Goal: Task Accomplishment & Management: Manage account settings

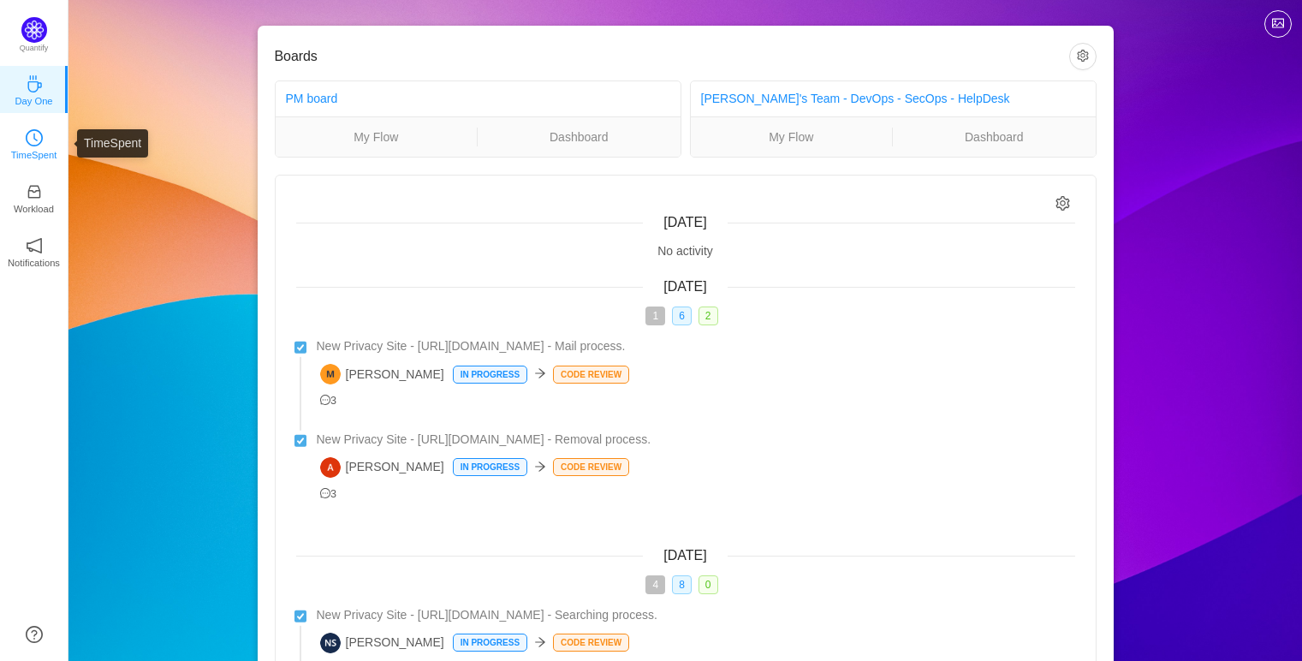
click at [52, 147] on p "TimeSpent" at bounding box center [34, 154] width 46 height 15
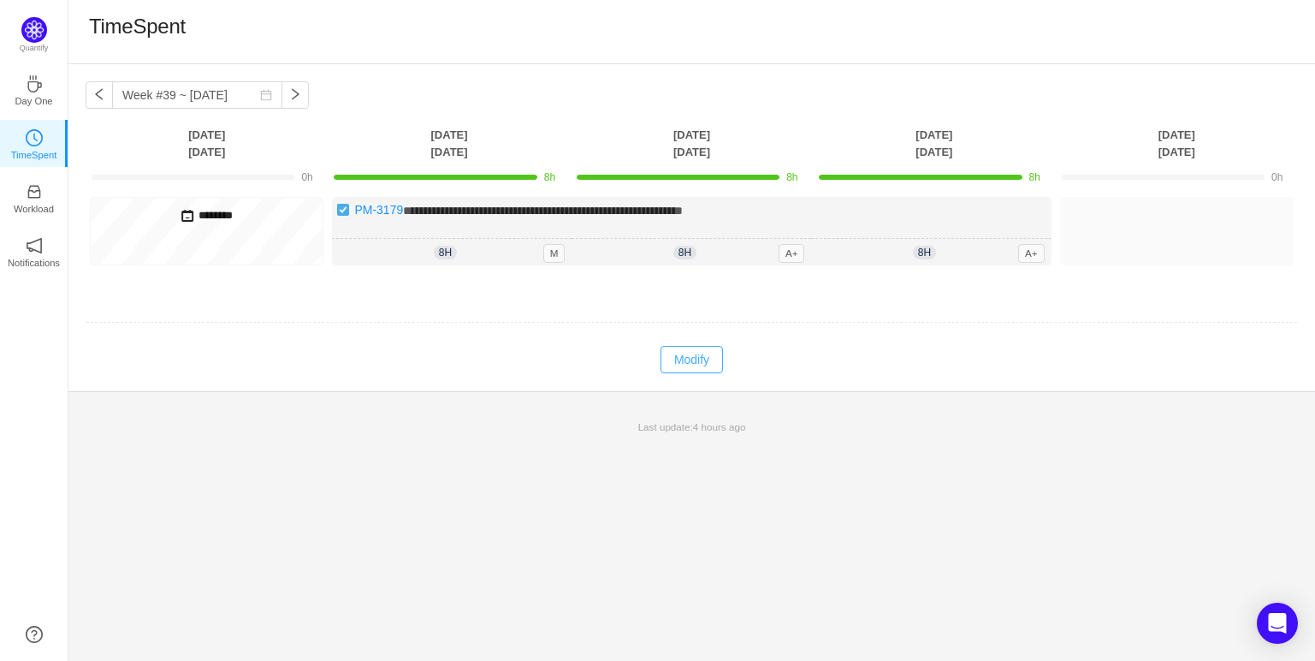
click at [679, 368] on button "Modify" at bounding box center [692, 359] width 62 height 27
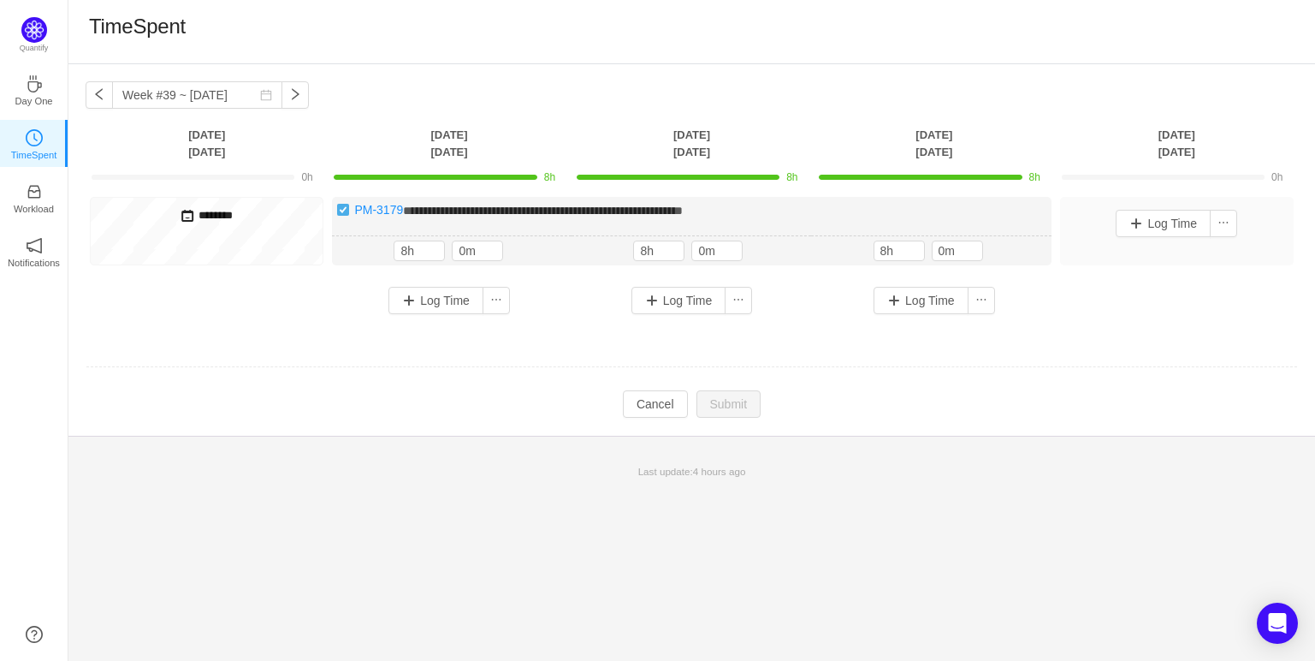
click at [266, 220] on h5 "********" at bounding box center [206, 215] width 223 height 19
click at [240, 220] on h5 "********" at bounding box center [206, 215] width 223 height 19
click at [188, 211] on span at bounding box center [188, 216] width 14 height 14
click at [214, 214] on h5 "********" at bounding box center [206, 215] width 223 height 19
drag, startPoint x: 308, startPoint y: 196, endPoint x: 288, endPoint y: 216, distance: 27.8
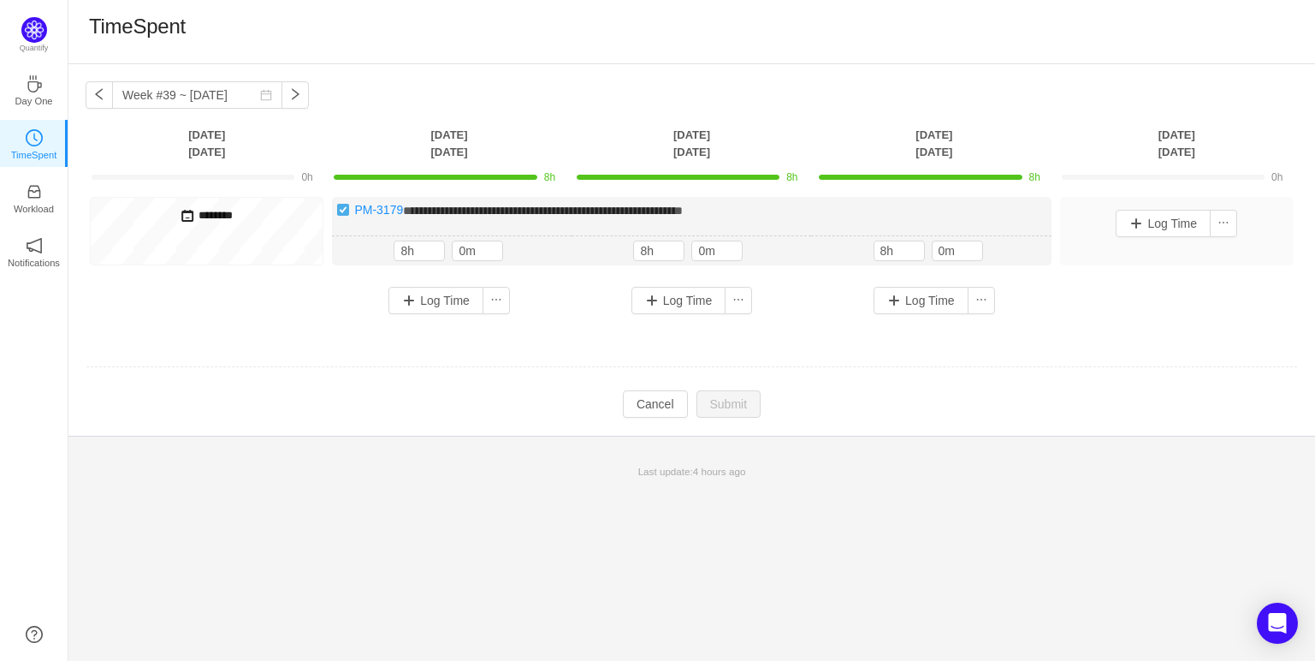
drag, startPoint x: 288, startPoint y: 216, endPoint x: 255, endPoint y: 241, distance: 42.1
drag, startPoint x: 255, startPoint y: 241, endPoint x: 218, endPoint y: 233, distance: 37.8
click at [218, 233] on div "********" at bounding box center [207, 231] width 234 height 68
click at [216, 234] on div "********" at bounding box center [207, 231] width 234 height 68
click at [214, 237] on div "********" at bounding box center [207, 231] width 234 height 68
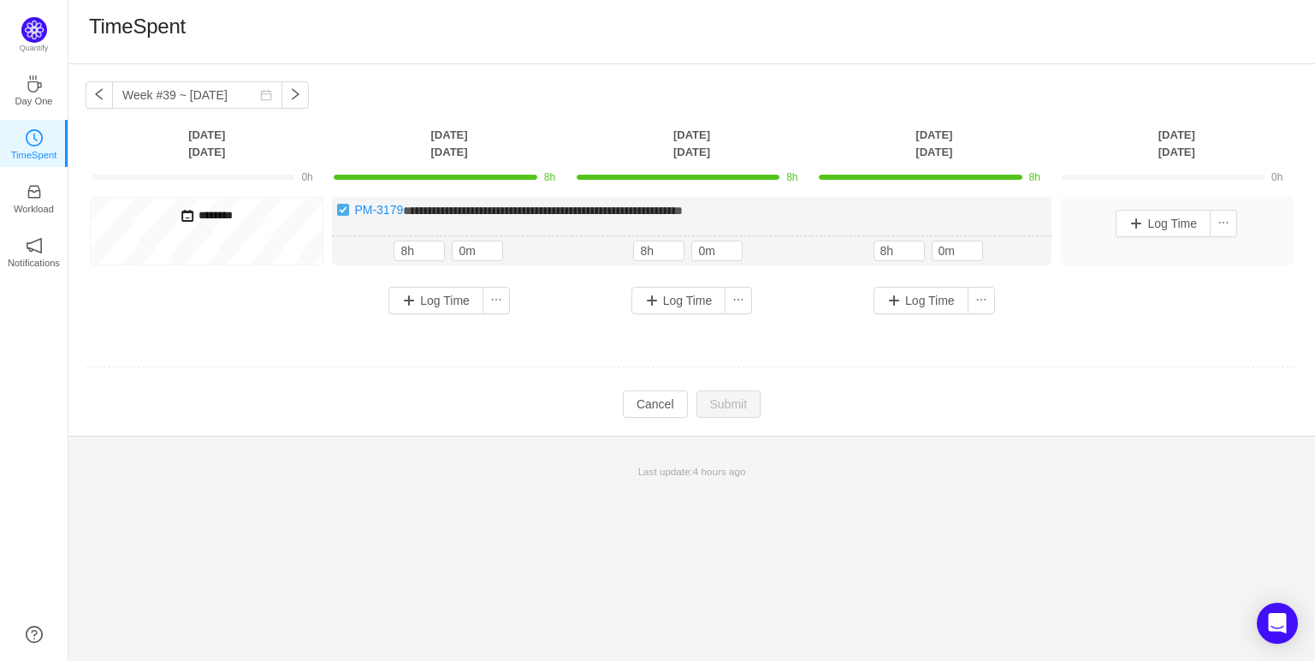
click at [216, 248] on div "********" at bounding box center [207, 231] width 234 height 68
click at [261, 248] on div "********" at bounding box center [207, 231] width 234 height 68
click at [670, 398] on button "Cancel" at bounding box center [655, 403] width 65 height 27
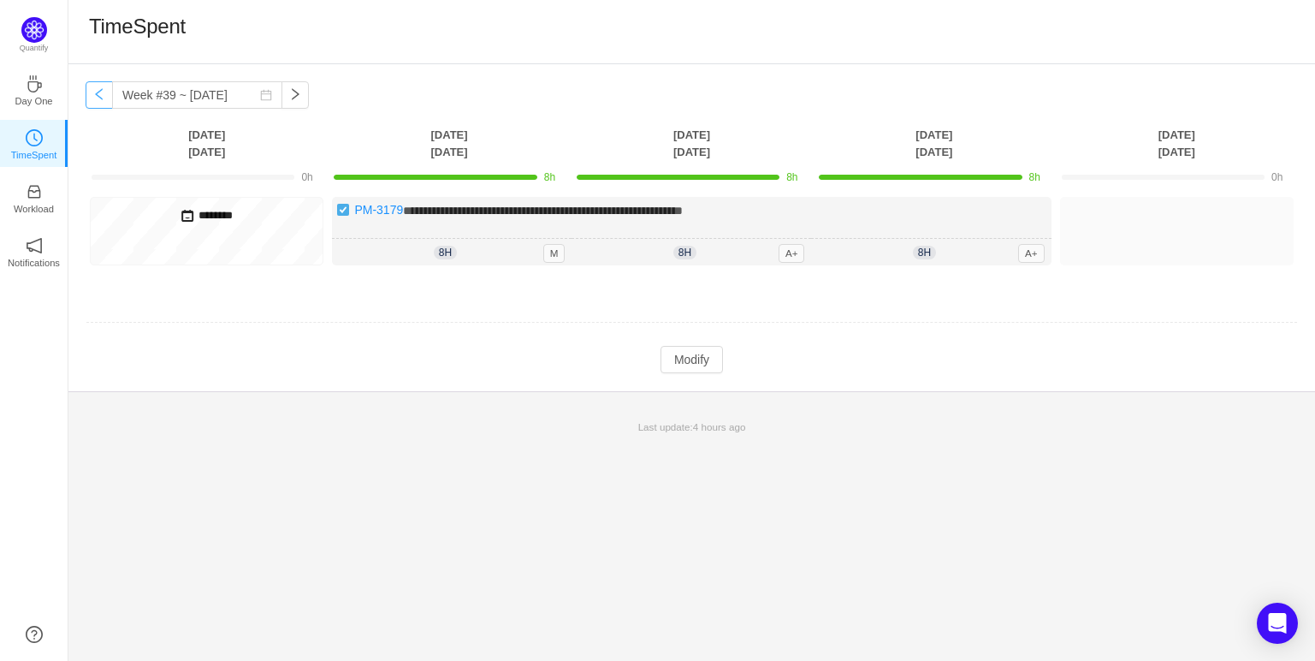
click at [96, 98] on button "button" at bounding box center [99, 94] width 27 height 27
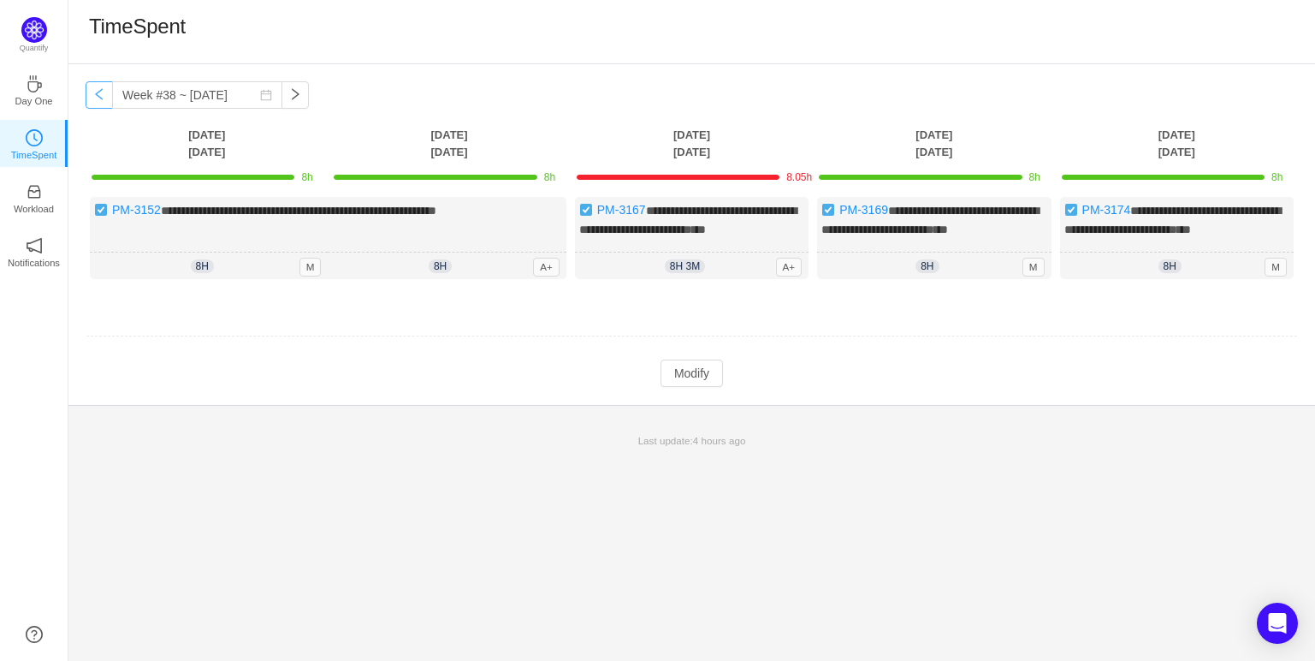
click at [106, 88] on button "button" at bounding box center [99, 94] width 27 height 27
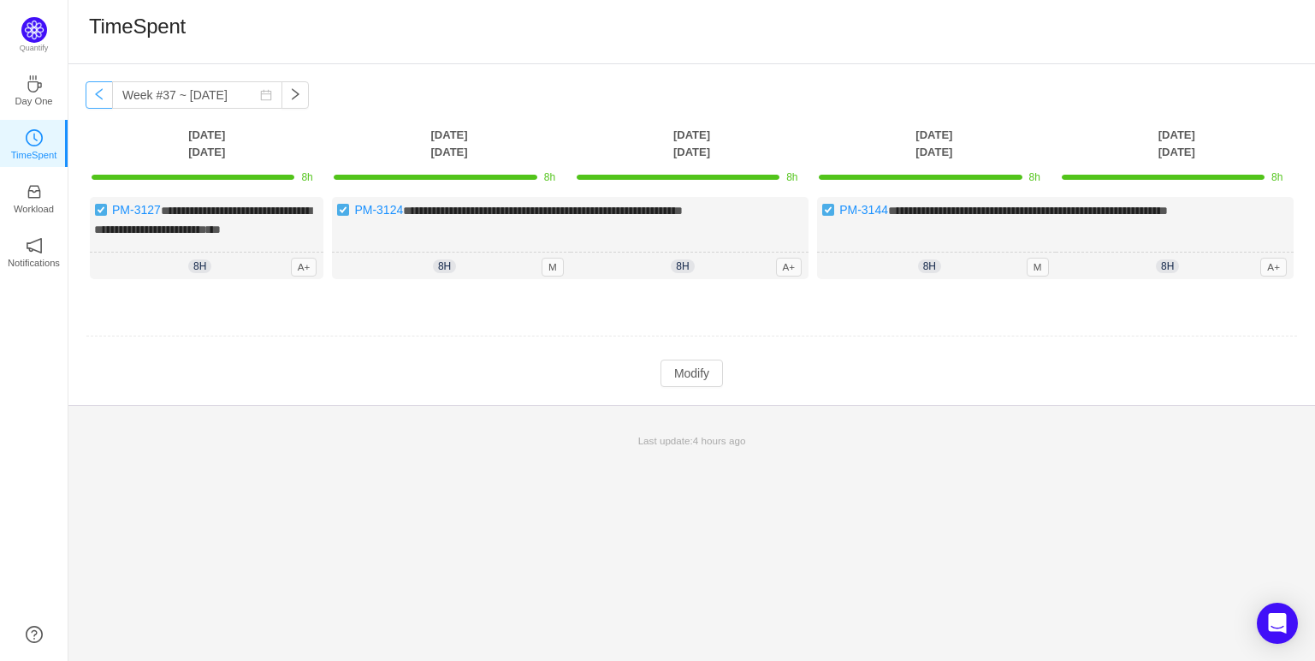
click at [106, 88] on button "button" at bounding box center [99, 94] width 27 height 27
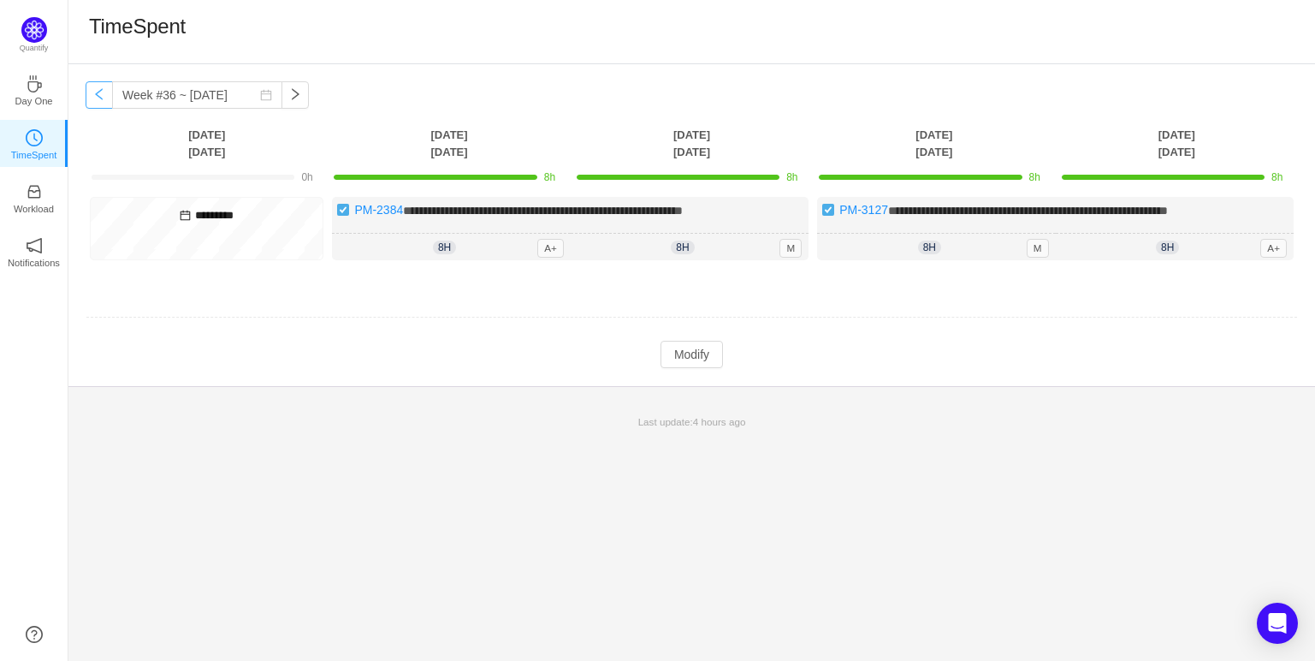
click at [106, 88] on button "button" at bounding box center [99, 94] width 27 height 27
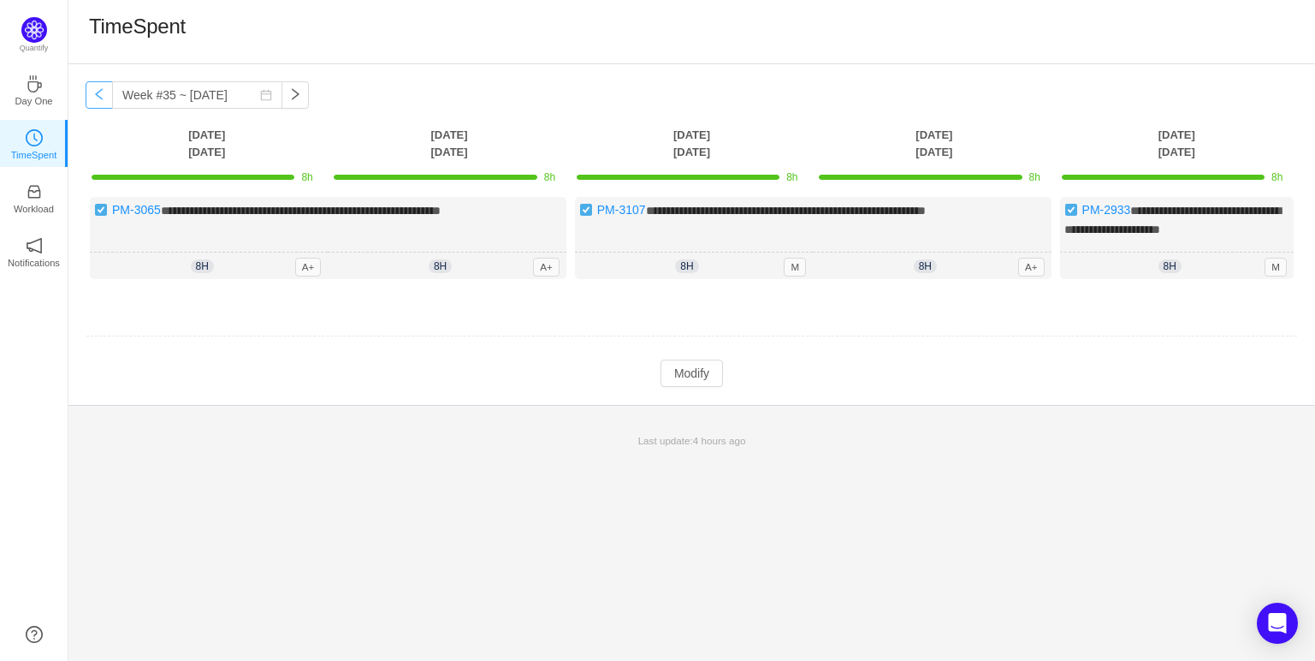
click at [106, 88] on button "button" at bounding box center [99, 94] width 27 height 27
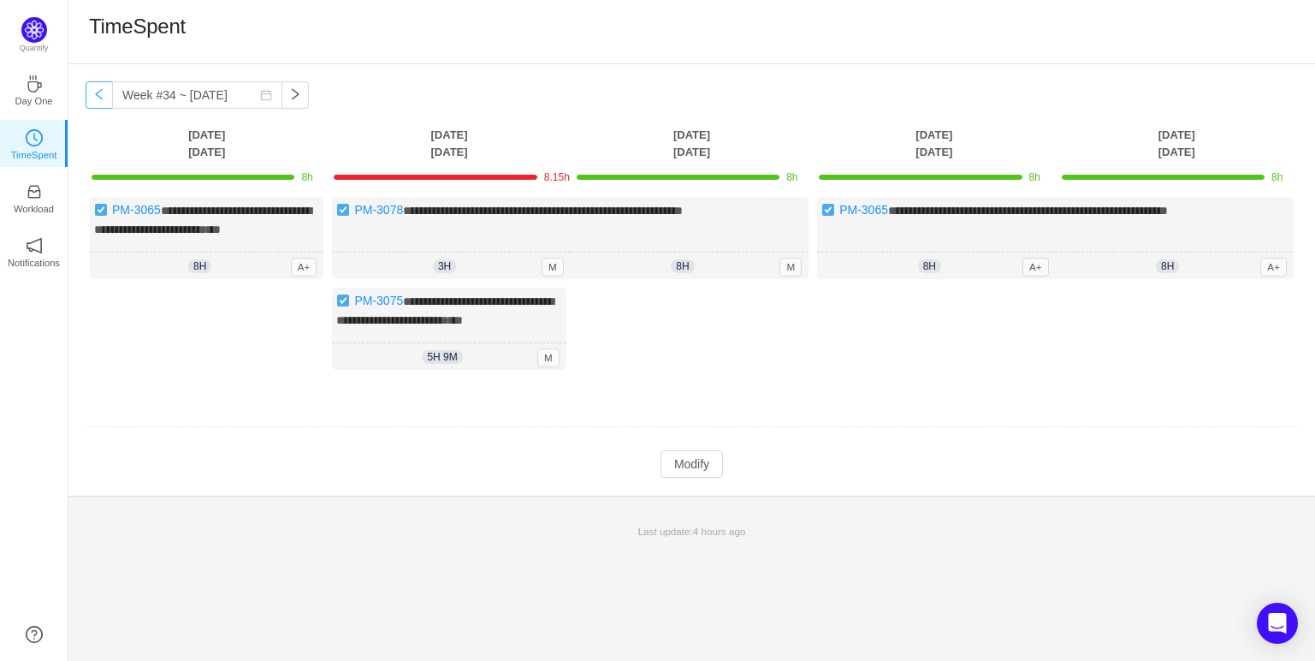
click at [91, 87] on button "button" at bounding box center [99, 94] width 27 height 27
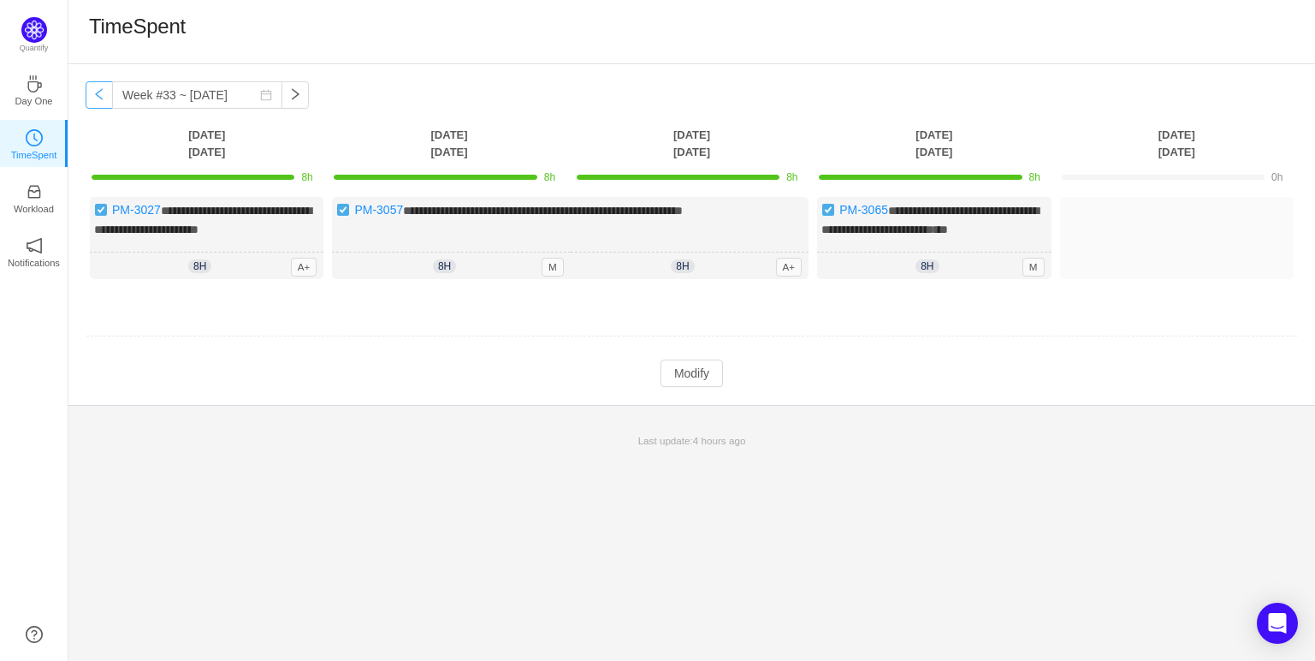
click at [91, 87] on button "button" at bounding box center [99, 94] width 27 height 27
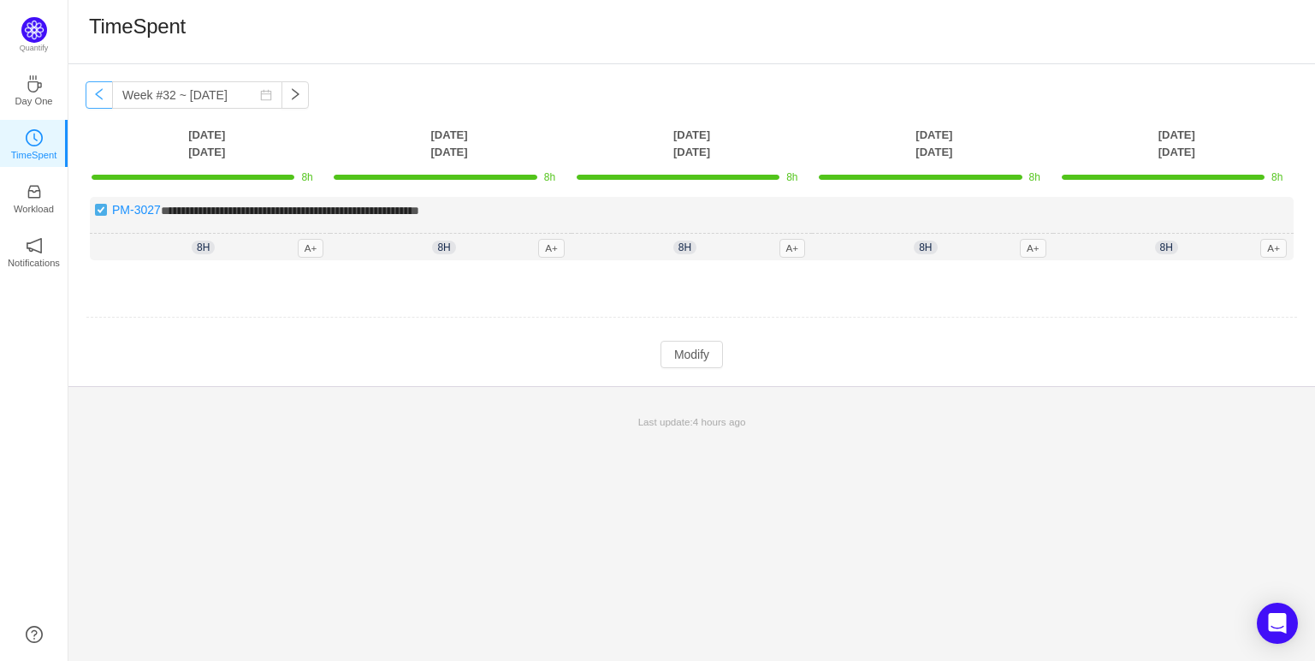
click at [91, 87] on button "button" at bounding box center [99, 94] width 27 height 27
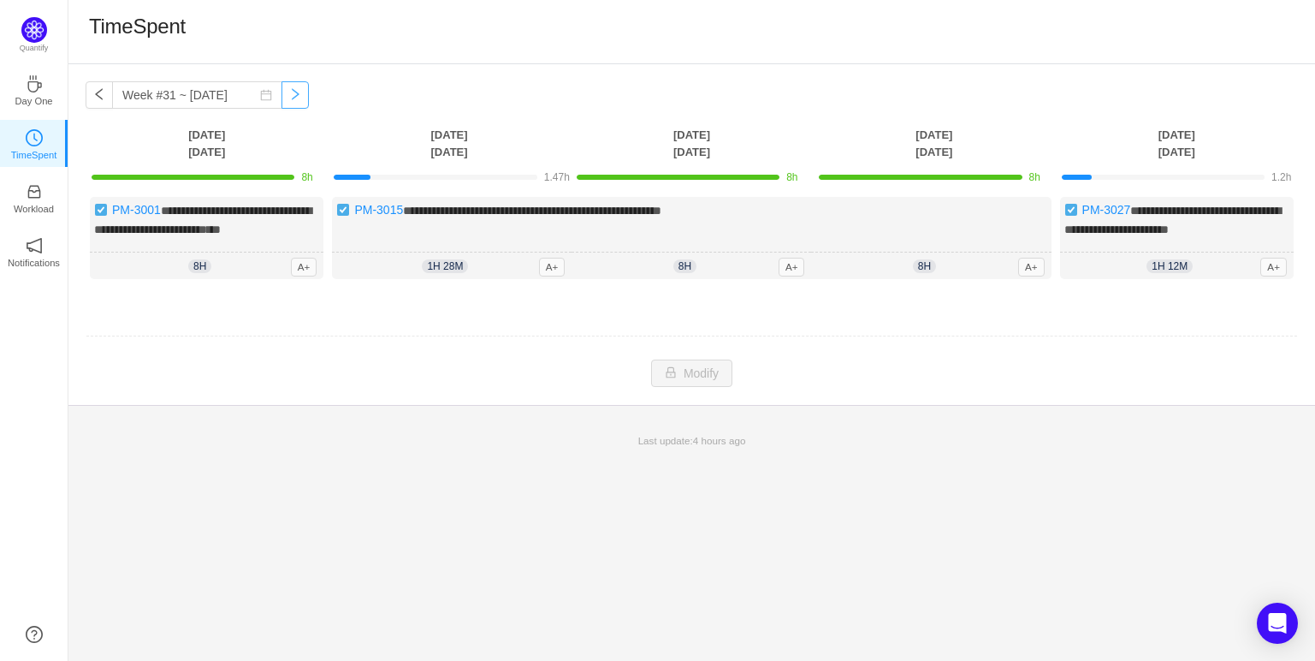
click at [294, 102] on button "button" at bounding box center [295, 94] width 27 height 27
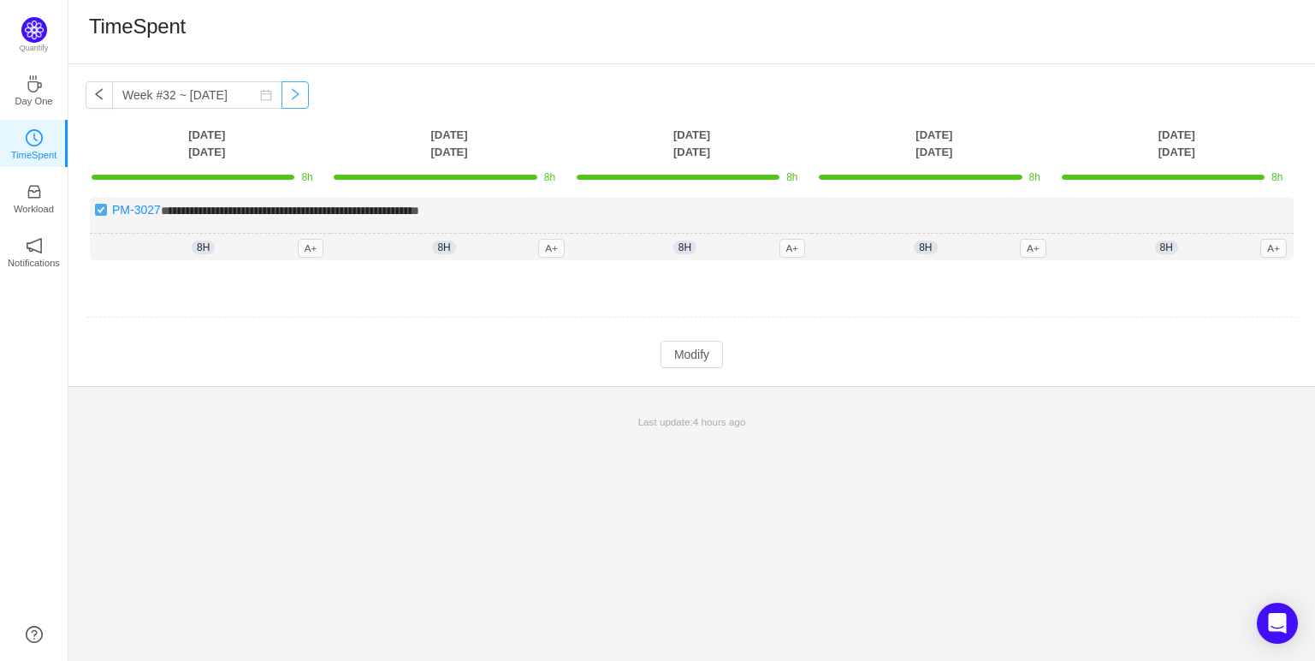
click at [294, 102] on button "button" at bounding box center [295, 94] width 27 height 27
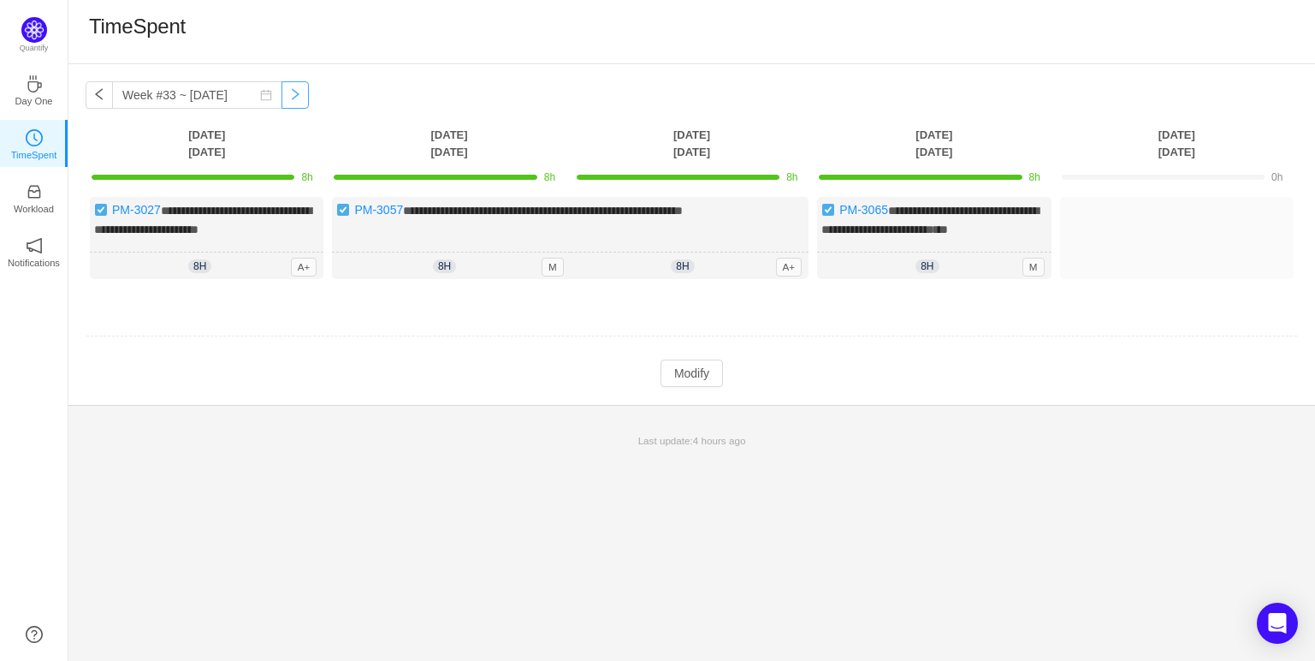
click at [291, 94] on button "button" at bounding box center [295, 94] width 27 height 27
type input "Week #34 ~ [DATE]"
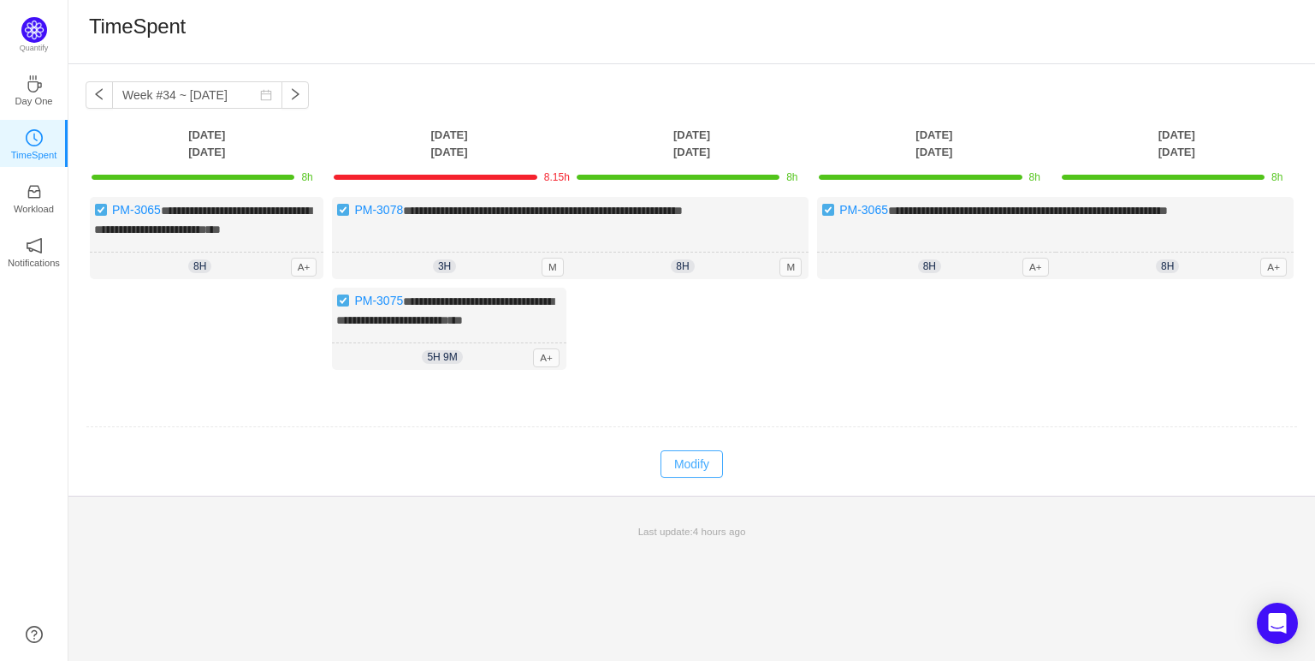
click at [687, 477] on button "Modify" at bounding box center [692, 463] width 62 height 27
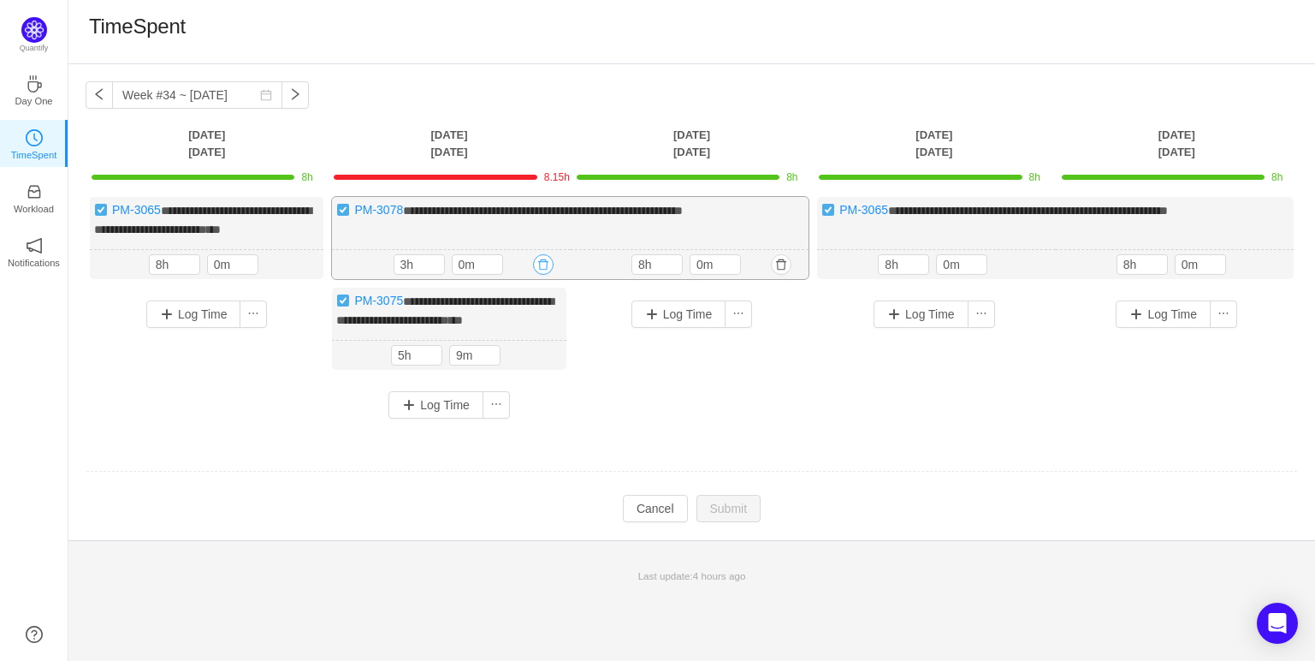
click at [544, 275] on button "button" at bounding box center [543, 264] width 21 height 21
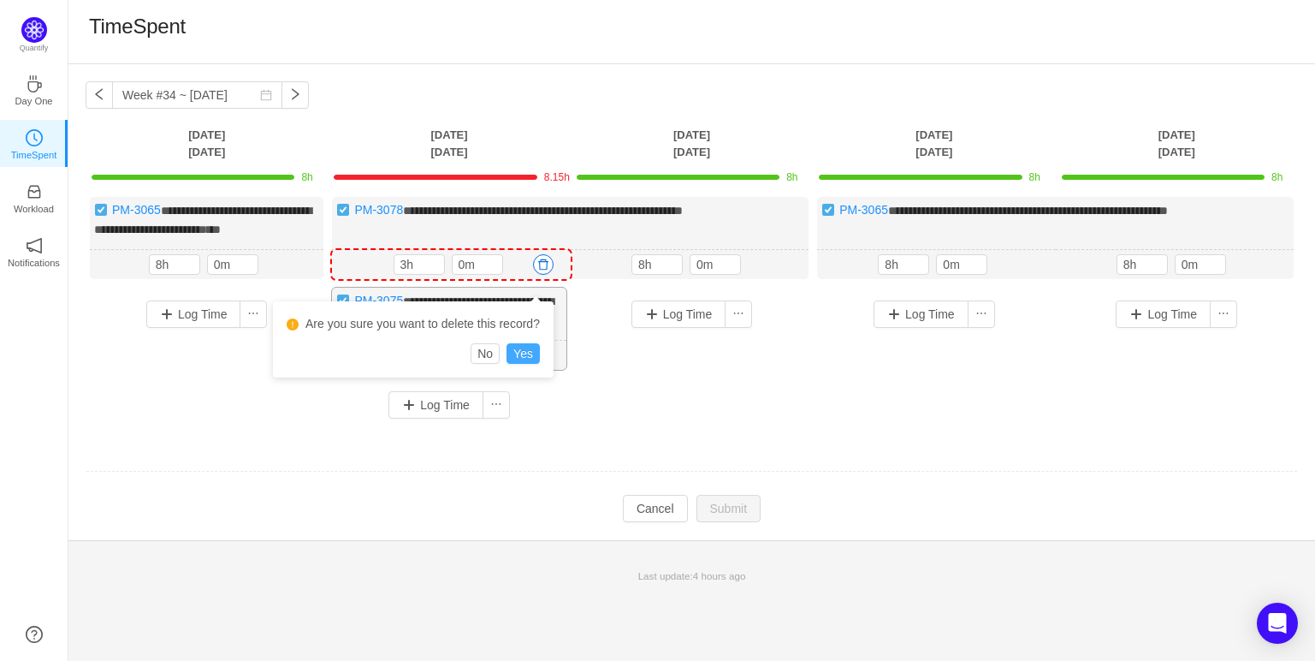
click at [523, 347] on button "Yes" at bounding box center [523, 353] width 33 height 21
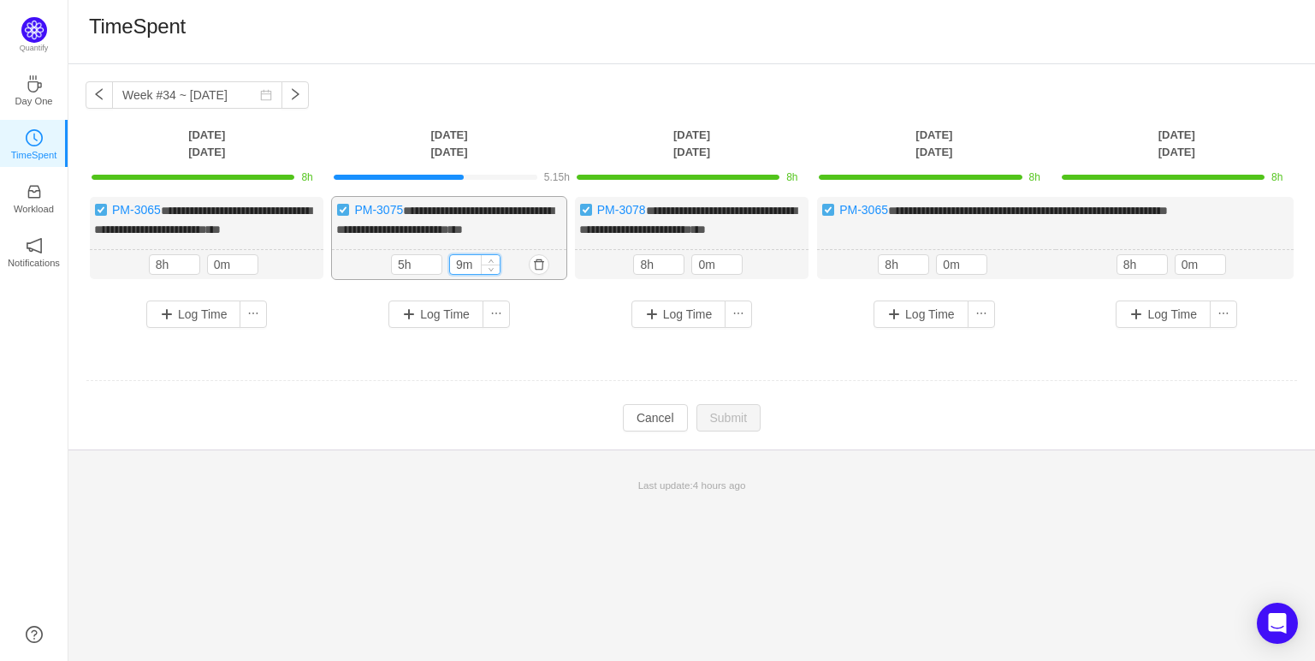
click at [464, 274] on input "9m" at bounding box center [475, 264] width 50 height 19
type input "0m"
click at [546, 358] on td "**********" at bounding box center [692, 276] width 1213 height 170
click at [460, 323] on button "Log Time" at bounding box center [435, 315] width 95 height 27
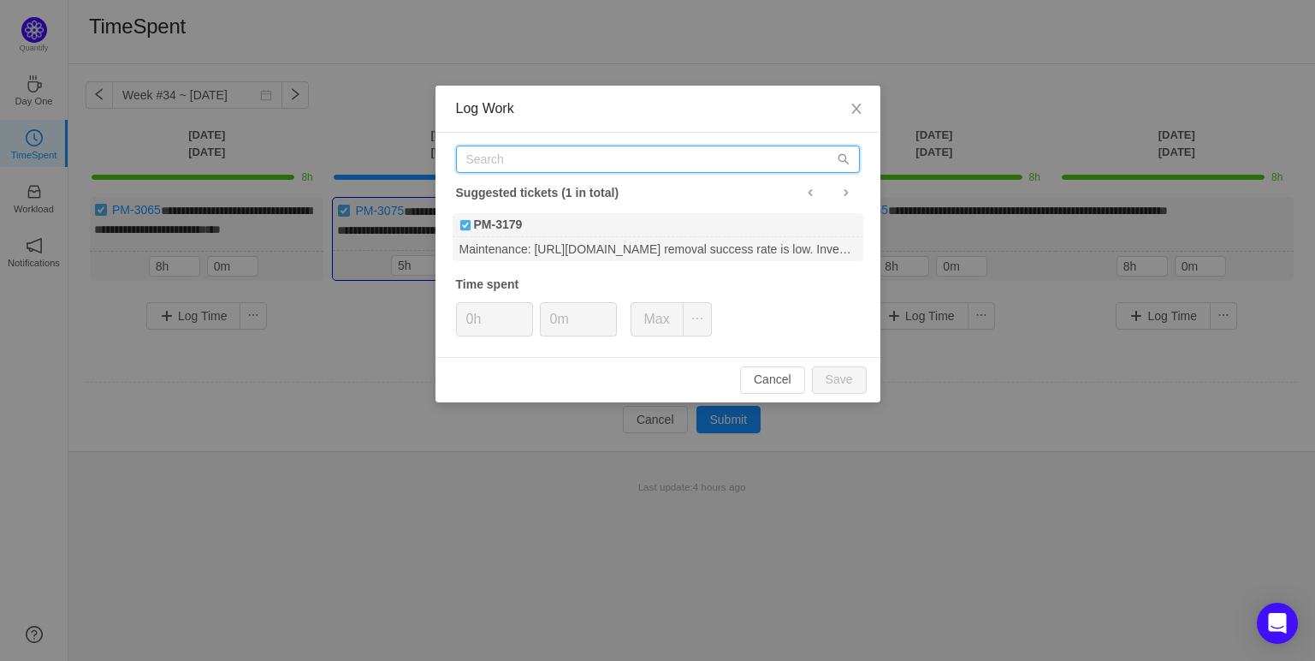
click at [558, 166] on input "text" at bounding box center [658, 158] width 404 height 27
paste input "PM-3078"
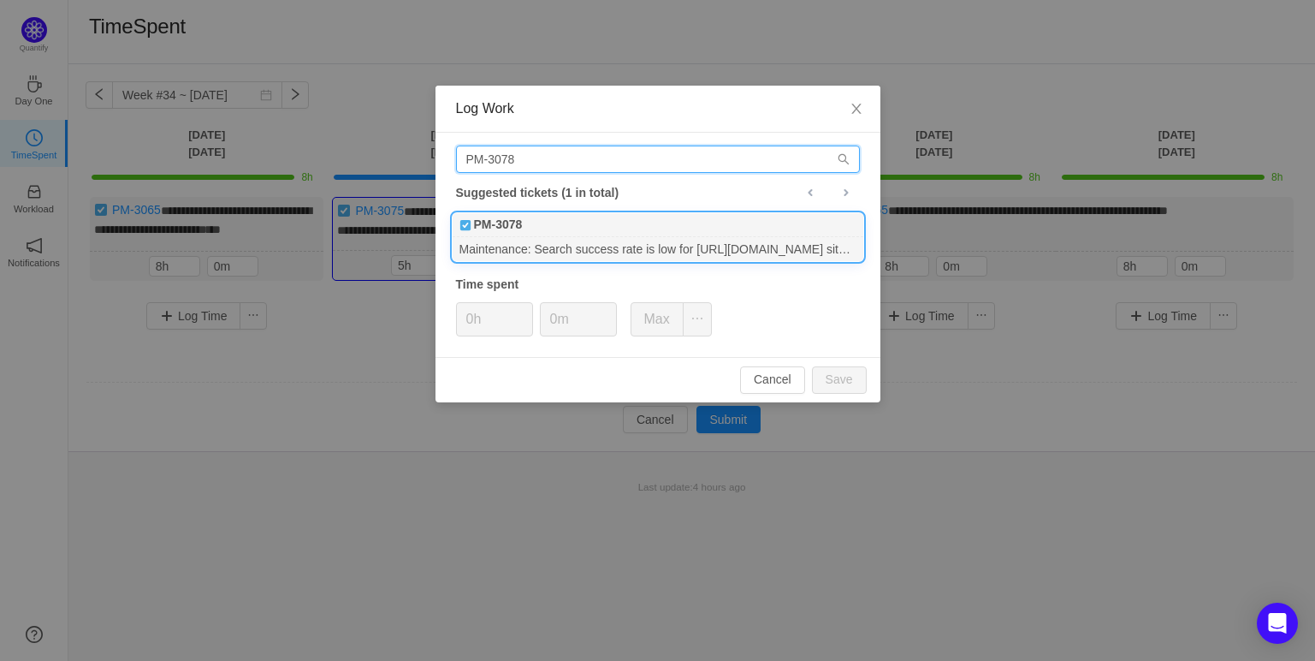
type input "PM-3078"
click at [526, 233] on div "PM-3078" at bounding box center [658, 225] width 411 height 24
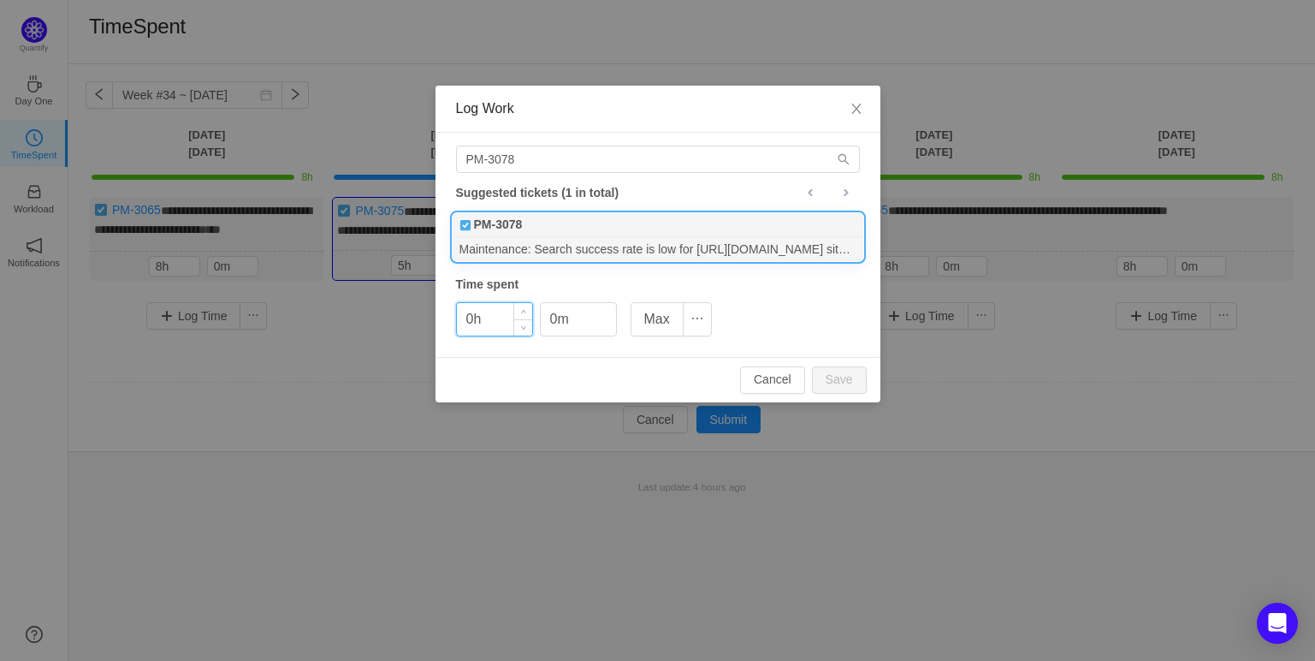
click at [472, 318] on input "0h" at bounding box center [494, 319] width 75 height 33
click at [835, 388] on button "Save" at bounding box center [839, 379] width 55 height 27
type input "0h"
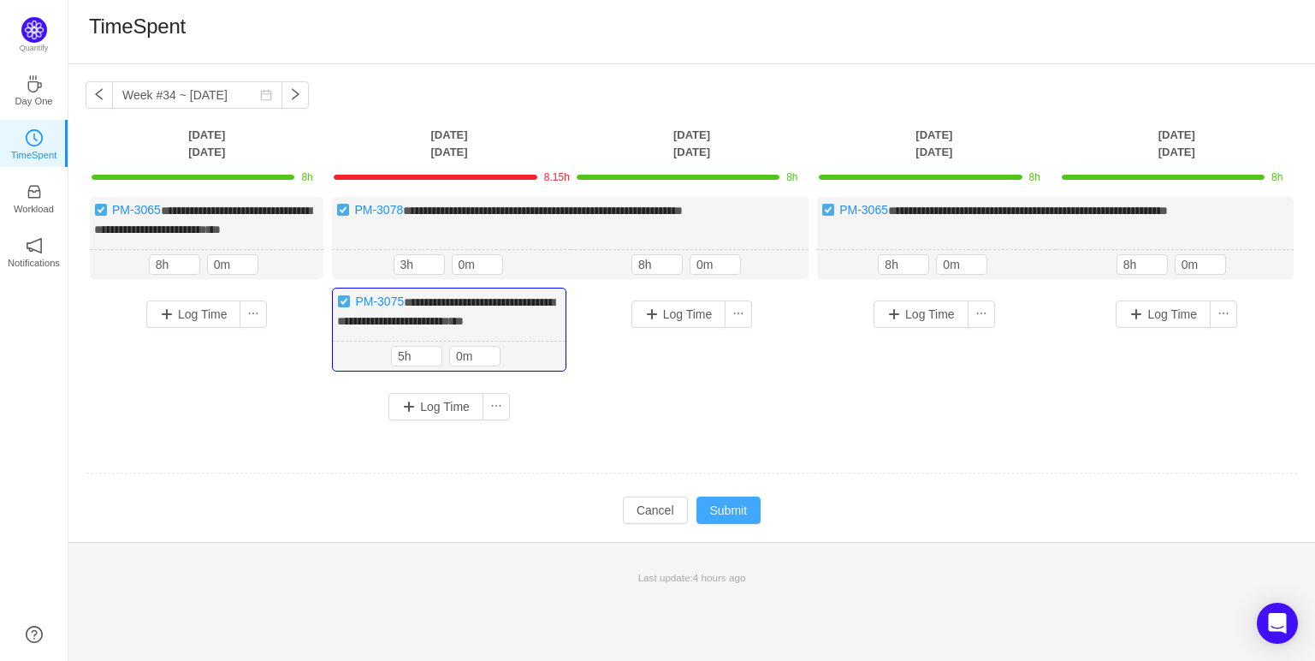
click at [723, 515] on button "Submit" at bounding box center [729, 509] width 65 height 27
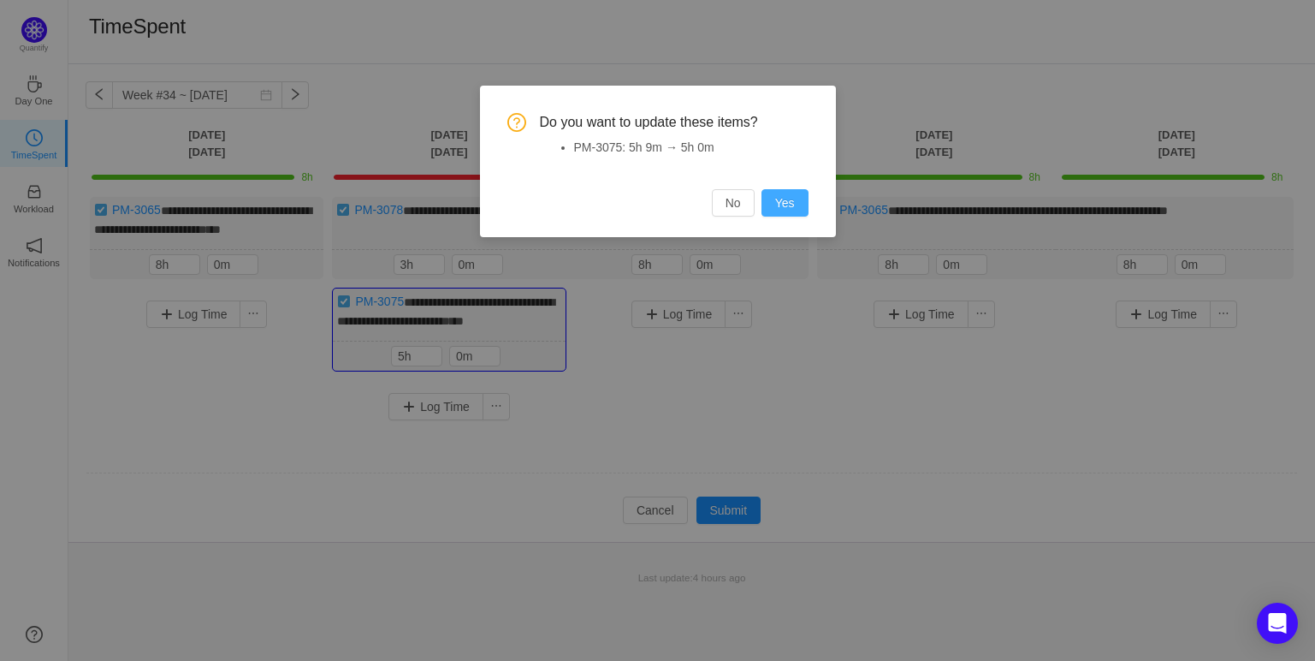
click at [799, 204] on button "Yes" at bounding box center [785, 202] width 47 height 27
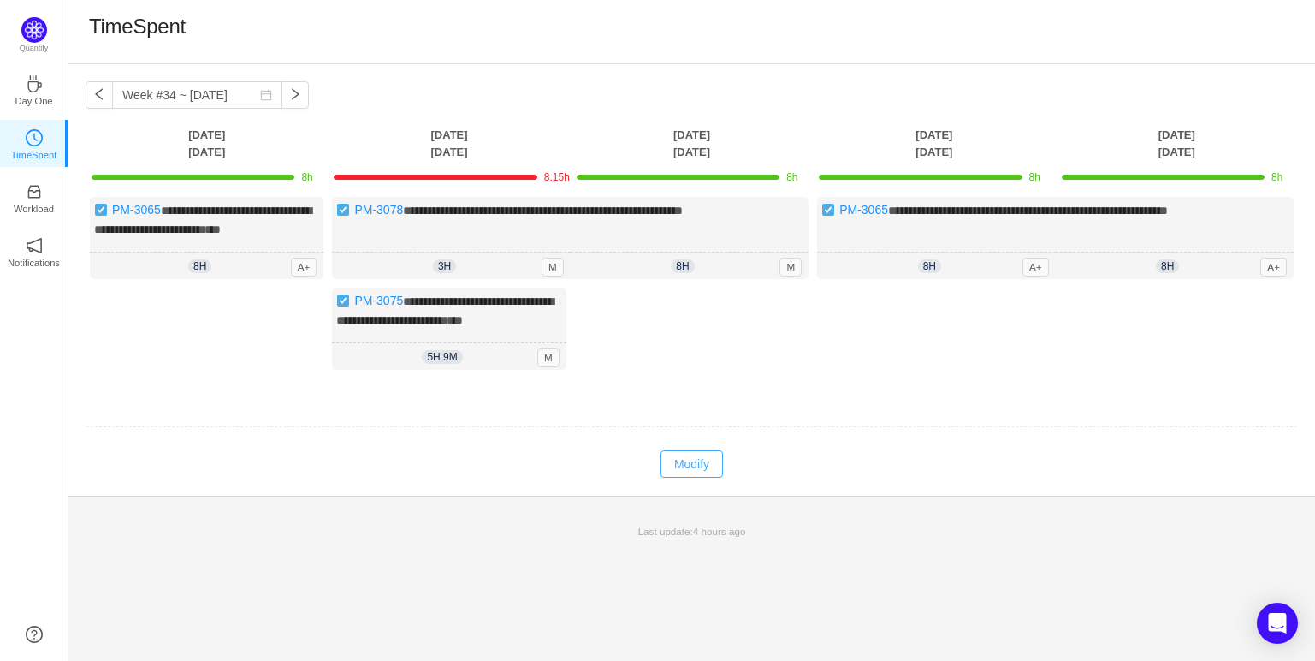
click at [683, 477] on button "Modify" at bounding box center [692, 463] width 62 height 27
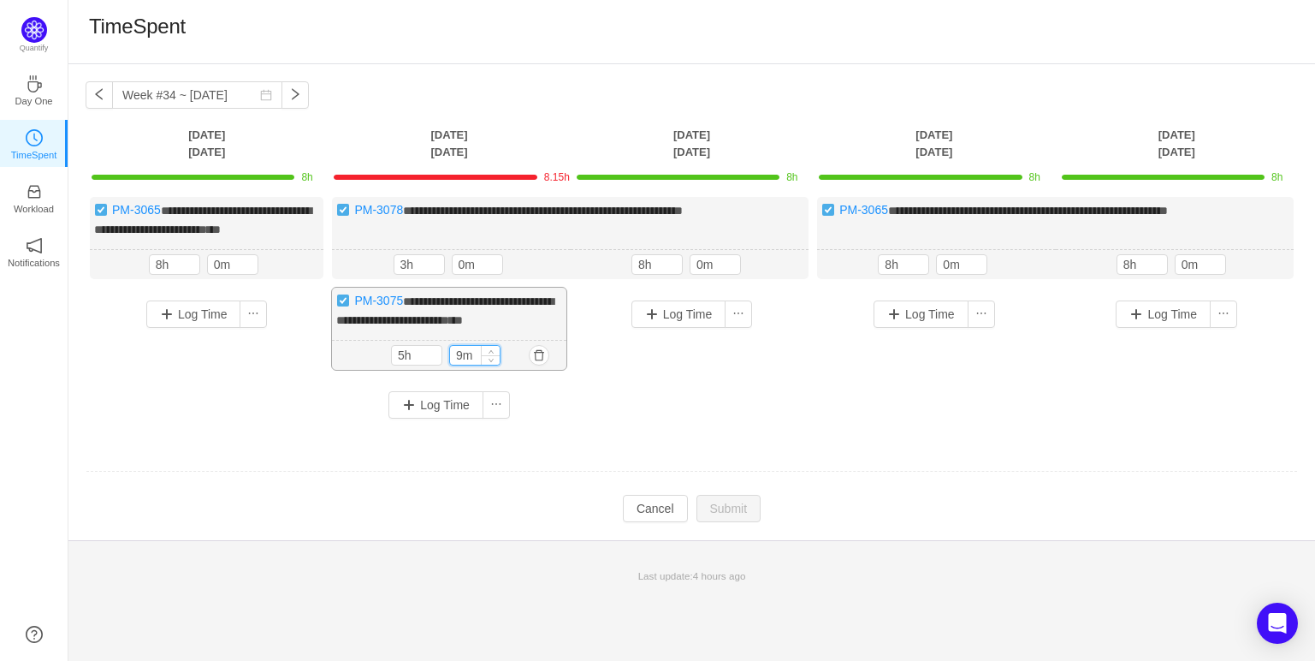
click at [464, 365] on input "9m" at bounding box center [475, 355] width 50 height 19
type input "0m"
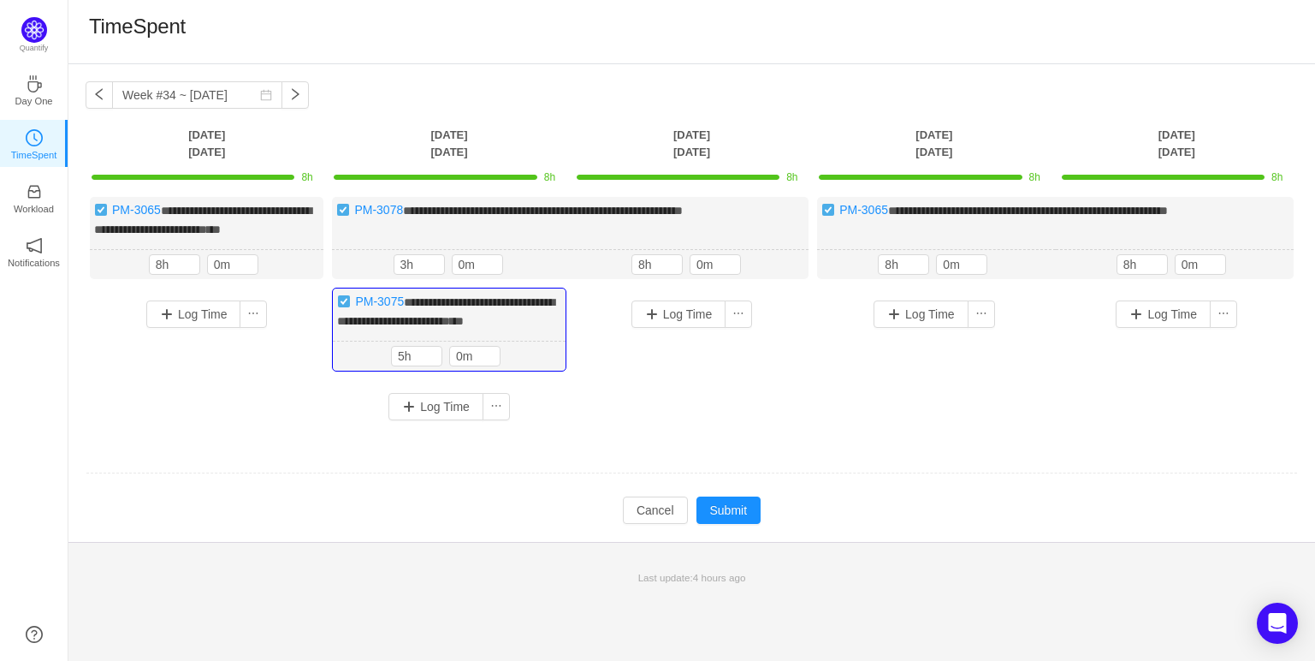
click at [679, 433] on div "**********" at bounding box center [692, 315] width 1213 height 236
click at [721, 524] on button "Submit" at bounding box center [729, 509] width 65 height 27
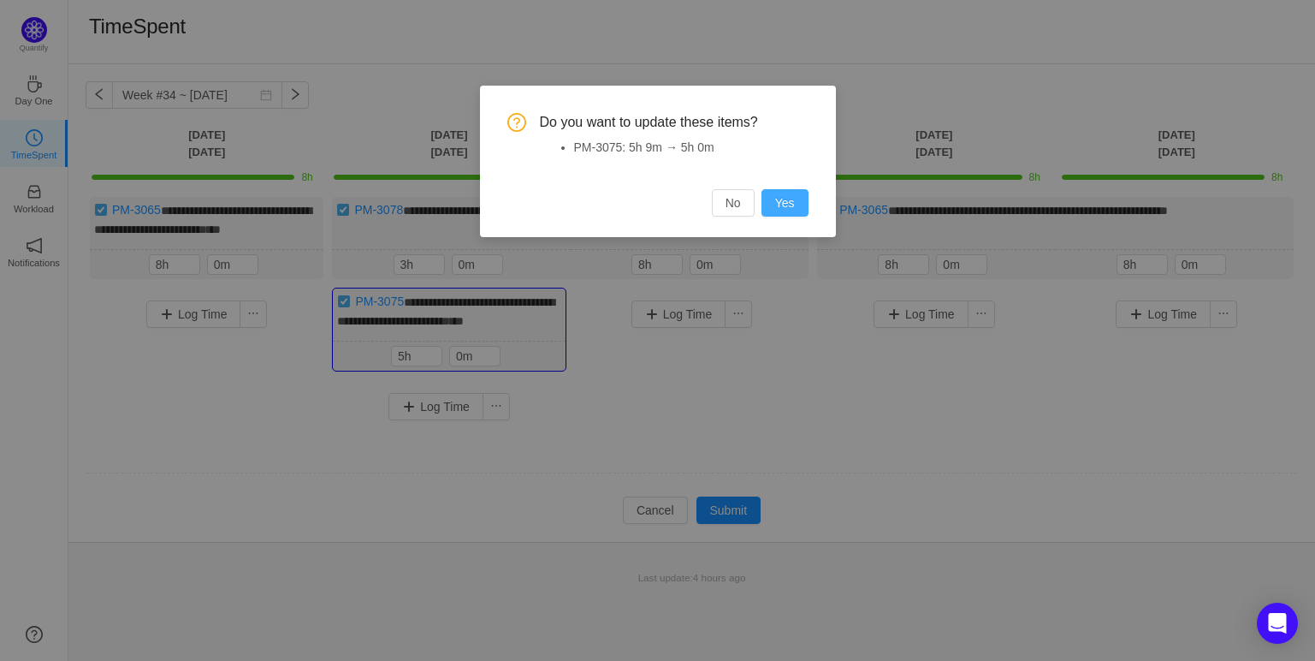
click at [786, 202] on button "Yes" at bounding box center [785, 202] width 47 height 27
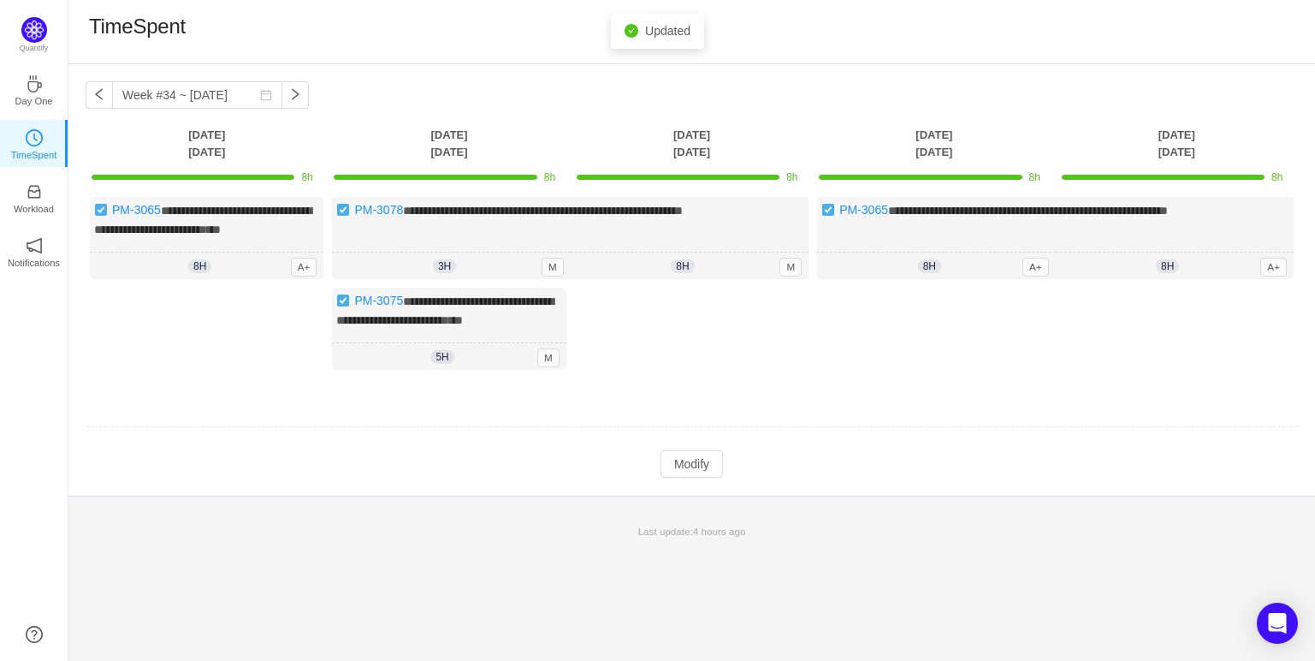
click at [794, 378] on div "Log Time" at bounding box center [692, 333] width 234 height 91
click at [291, 103] on button "button" at bounding box center [295, 94] width 27 height 27
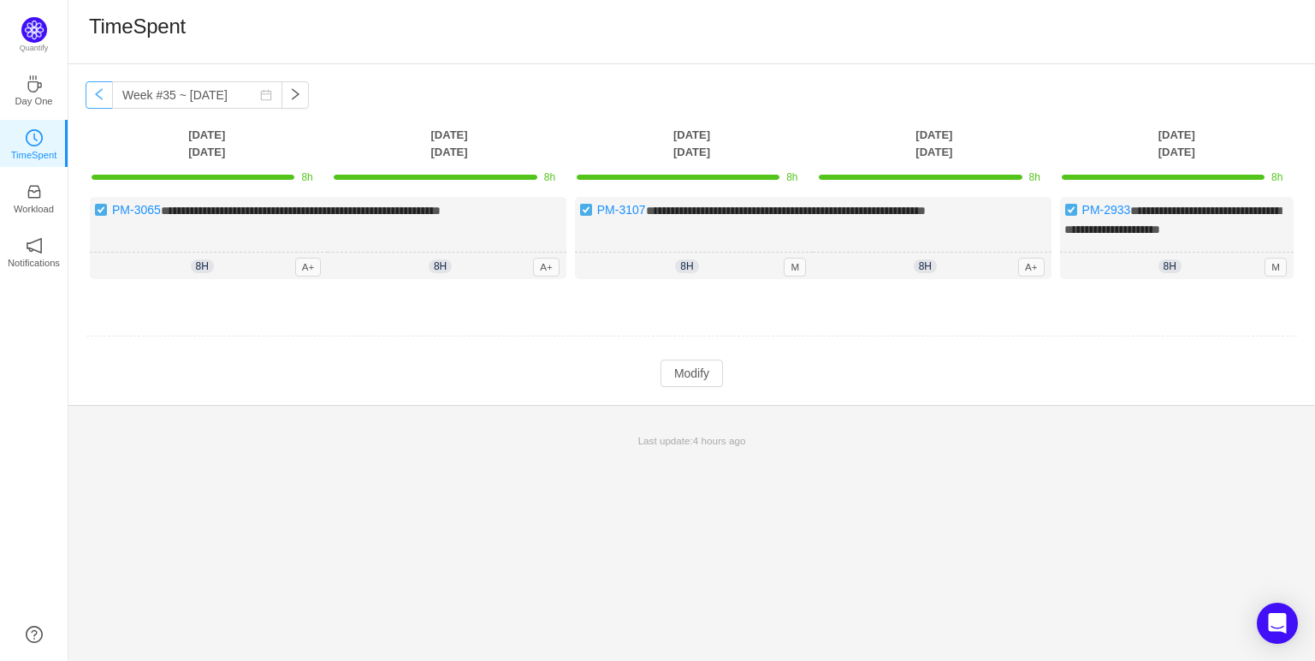
click at [98, 104] on button "button" at bounding box center [99, 94] width 27 height 27
type input "Week #34 ~ [DATE]"
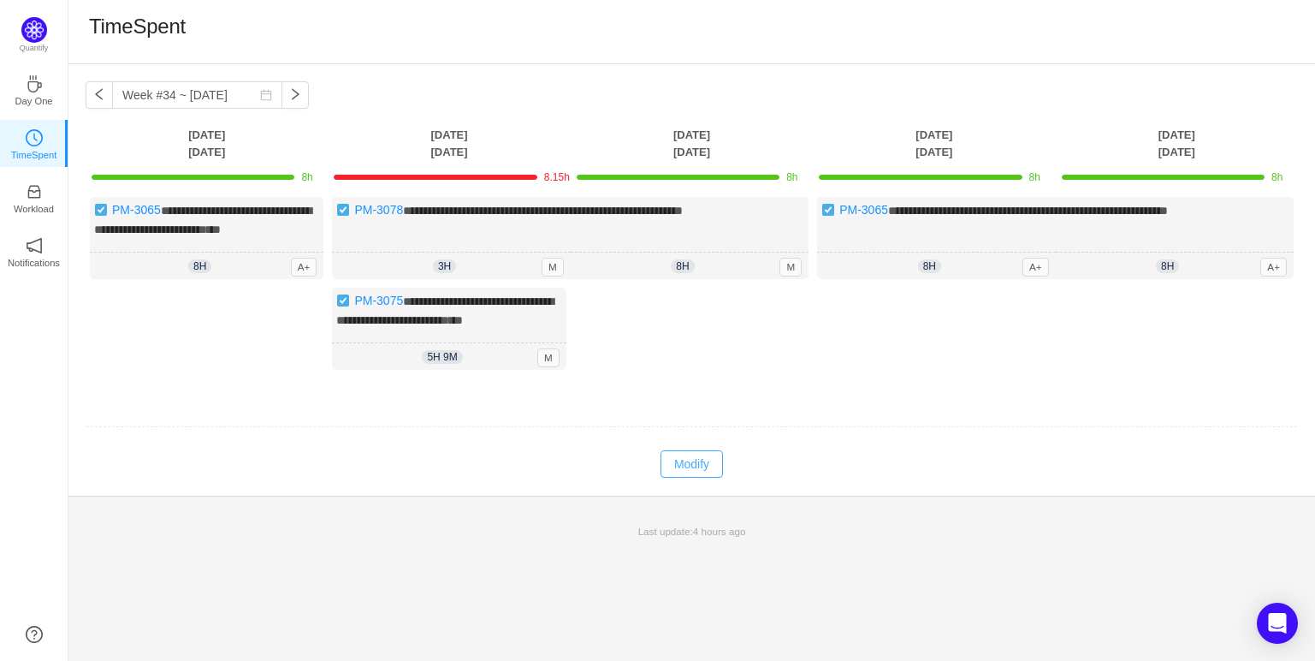
click at [714, 477] on button "Modify" at bounding box center [692, 463] width 62 height 27
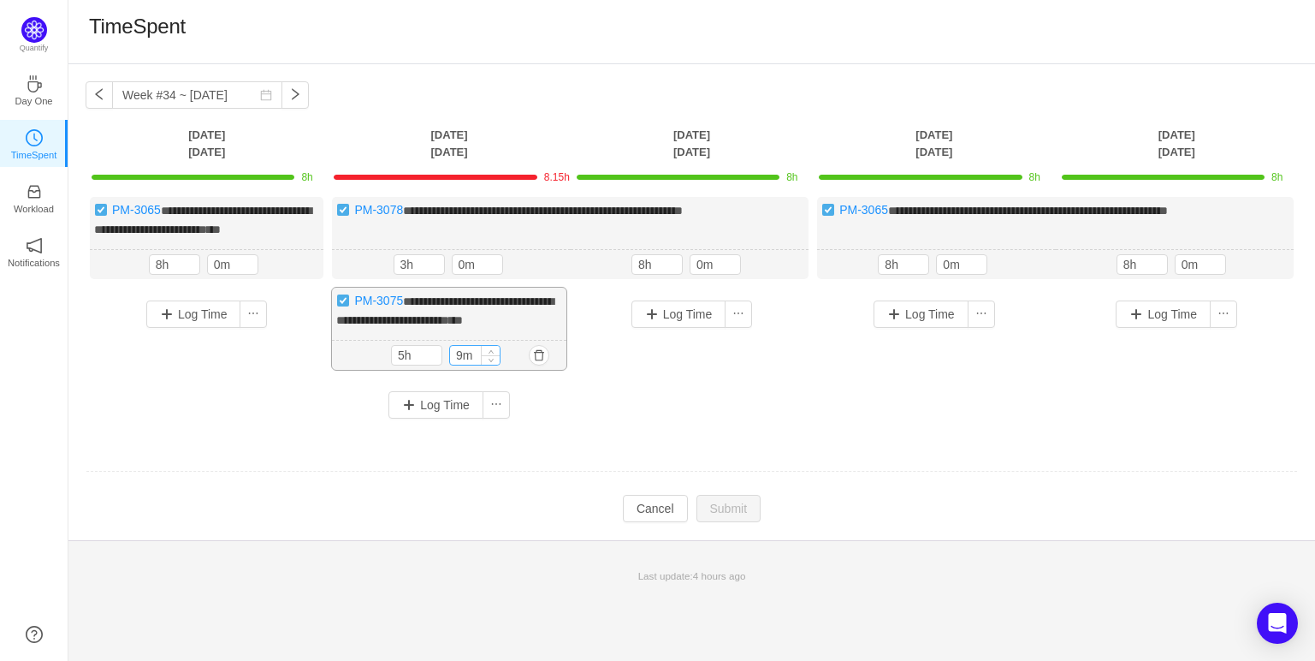
click at [465, 365] on input "9m" at bounding box center [475, 355] width 50 height 19
type input "0m"
click at [774, 433] on div "**********" at bounding box center [692, 315] width 1213 height 236
click at [722, 518] on button "Submit" at bounding box center [729, 509] width 65 height 27
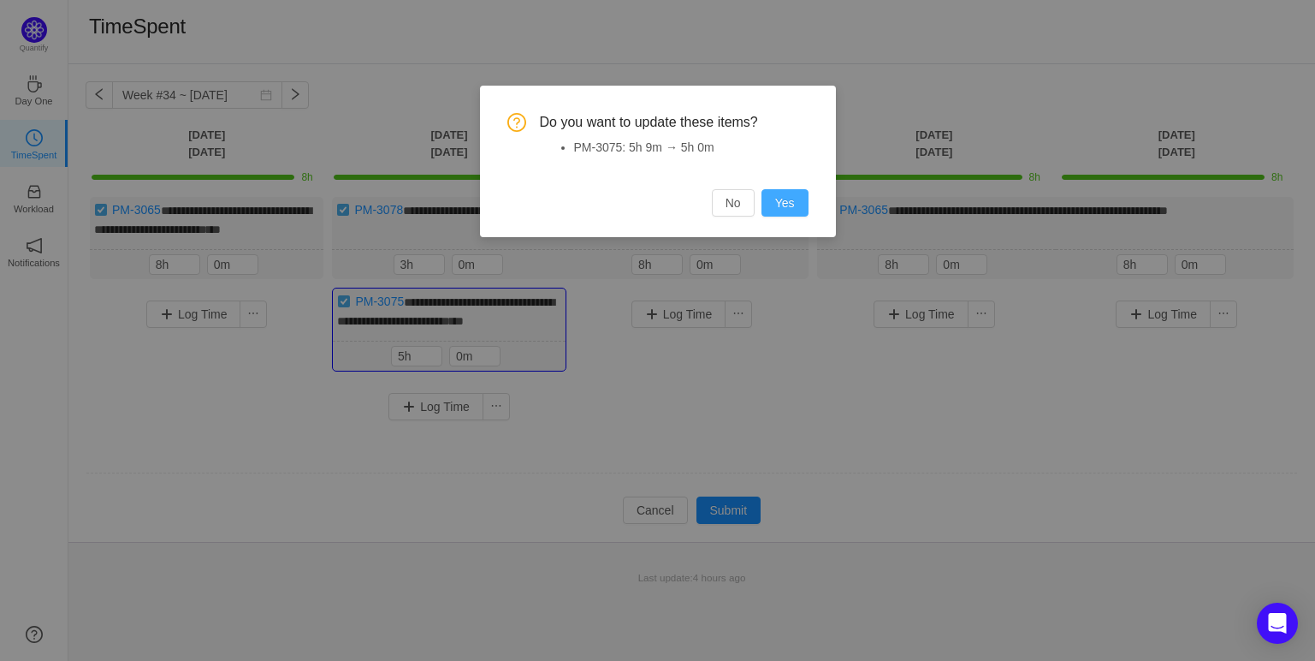
click at [785, 211] on button "Yes" at bounding box center [785, 202] width 47 height 27
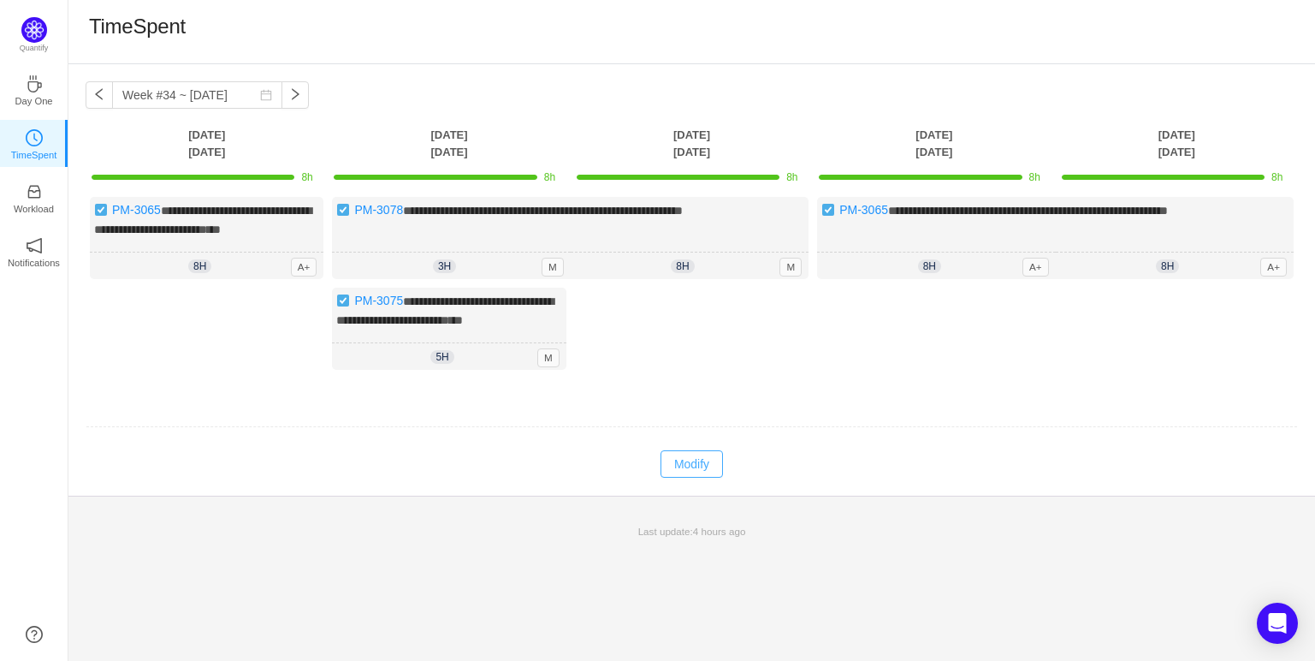
drag, startPoint x: 703, startPoint y: 476, endPoint x: 650, endPoint y: 433, distance: 67.5
click at [703, 474] on button "Modify" at bounding box center [692, 463] width 62 height 27
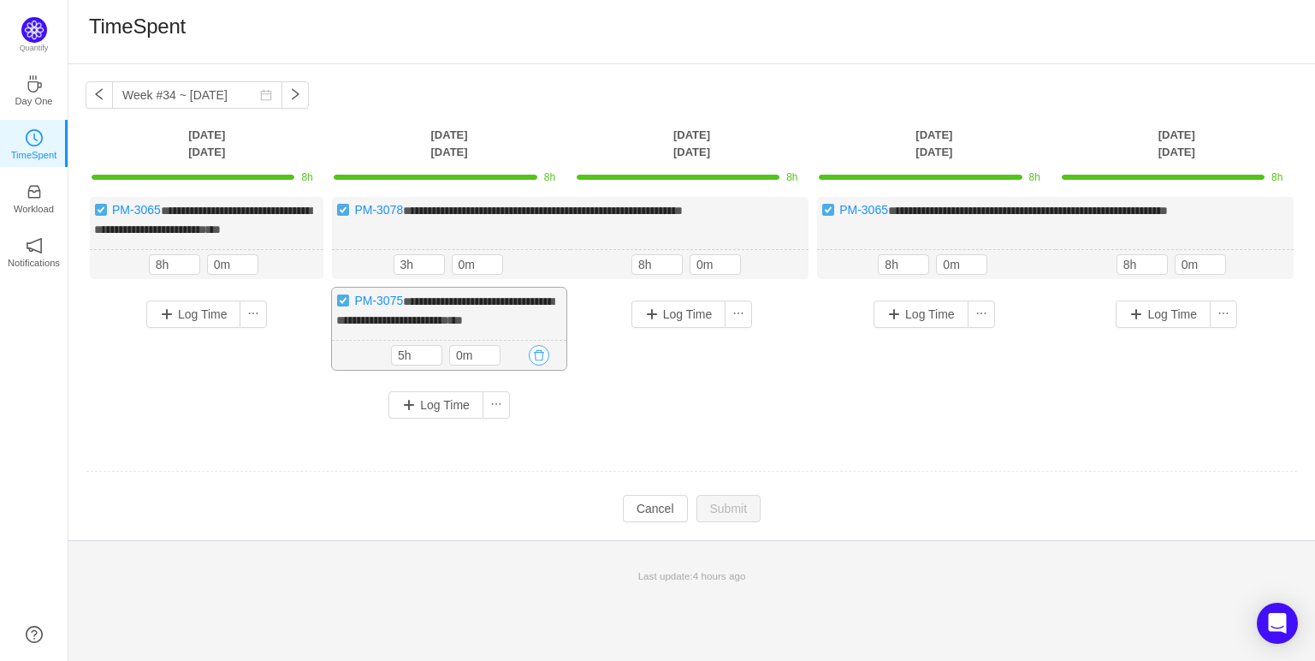
click at [543, 365] on button "button" at bounding box center [539, 355] width 21 height 21
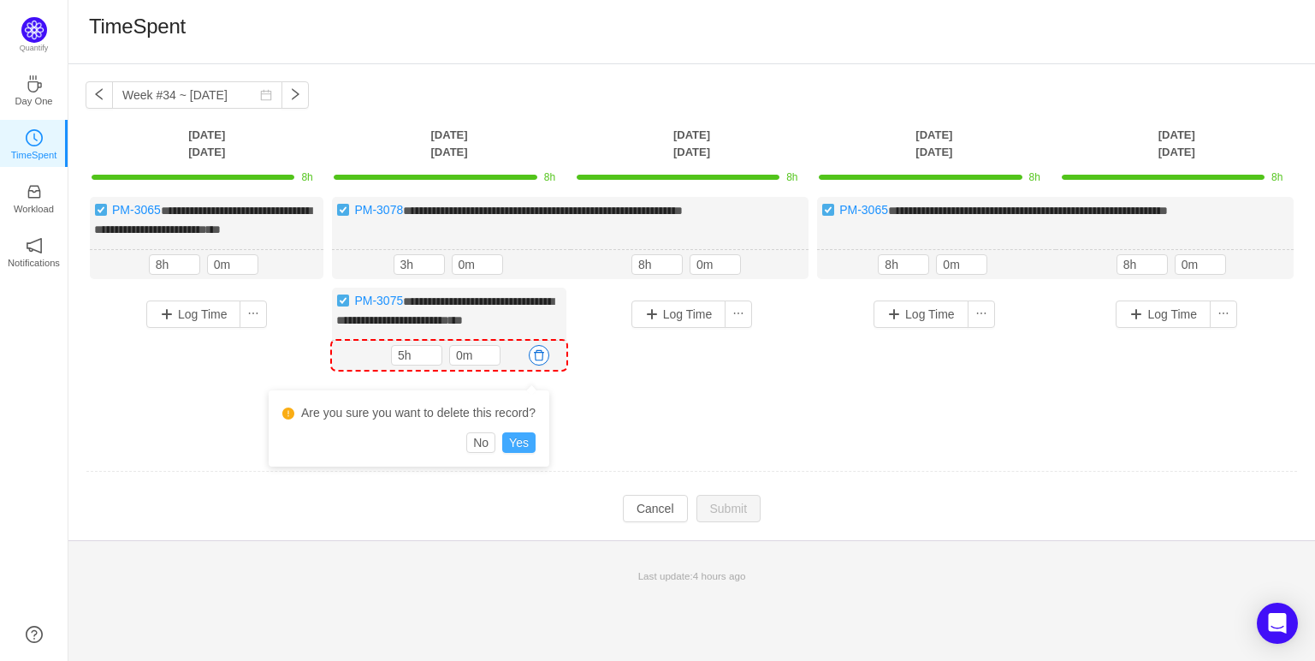
click at [523, 443] on button "Yes" at bounding box center [518, 442] width 33 height 21
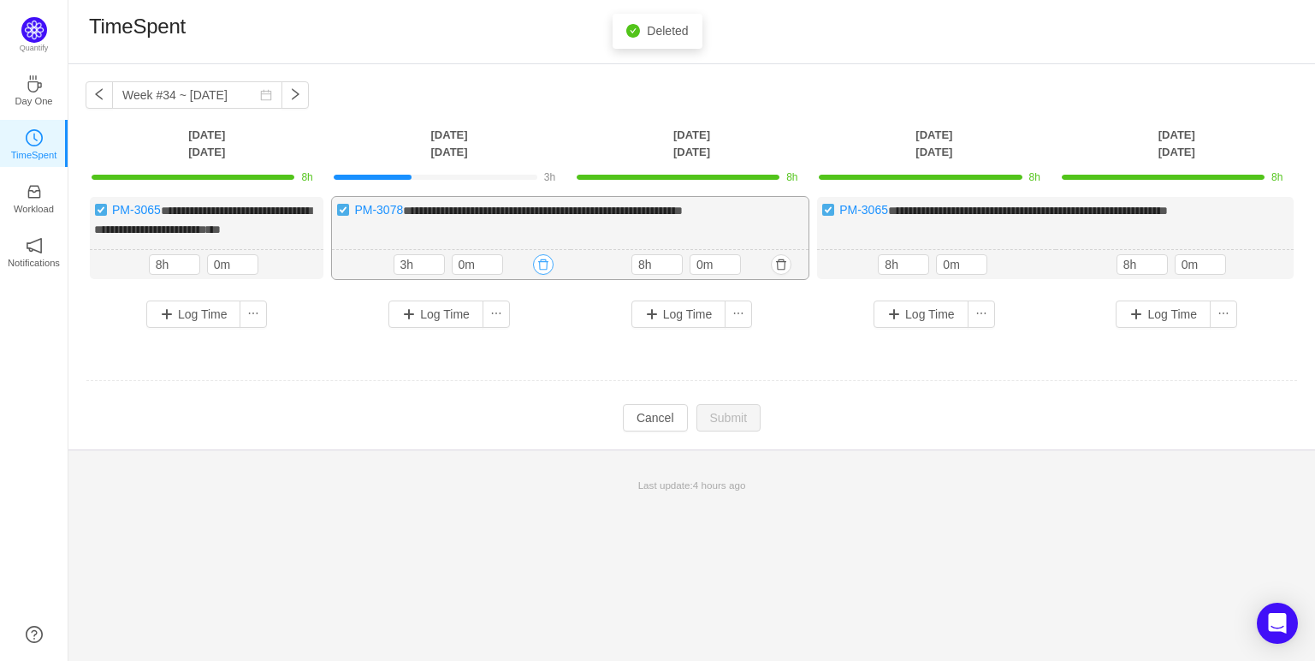
click at [534, 275] on button "button" at bounding box center [543, 264] width 21 height 21
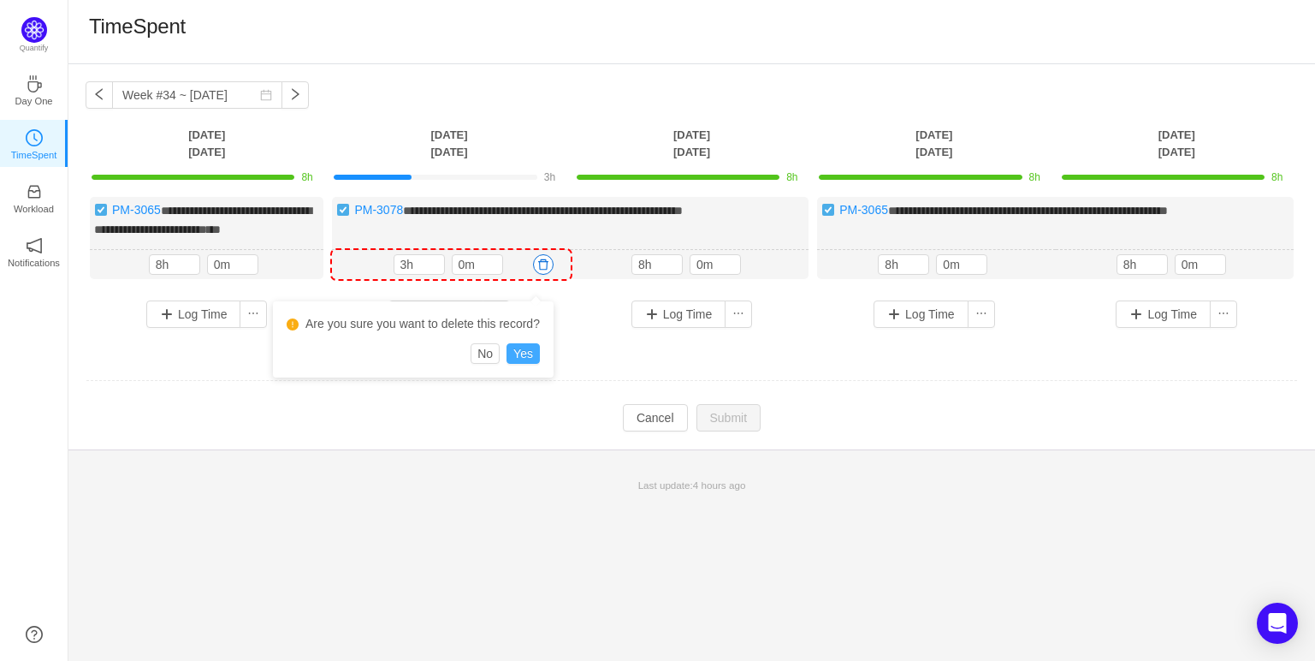
click at [531, 349] on button "Yes" at bounding box center [523, 353] width 33 height 21
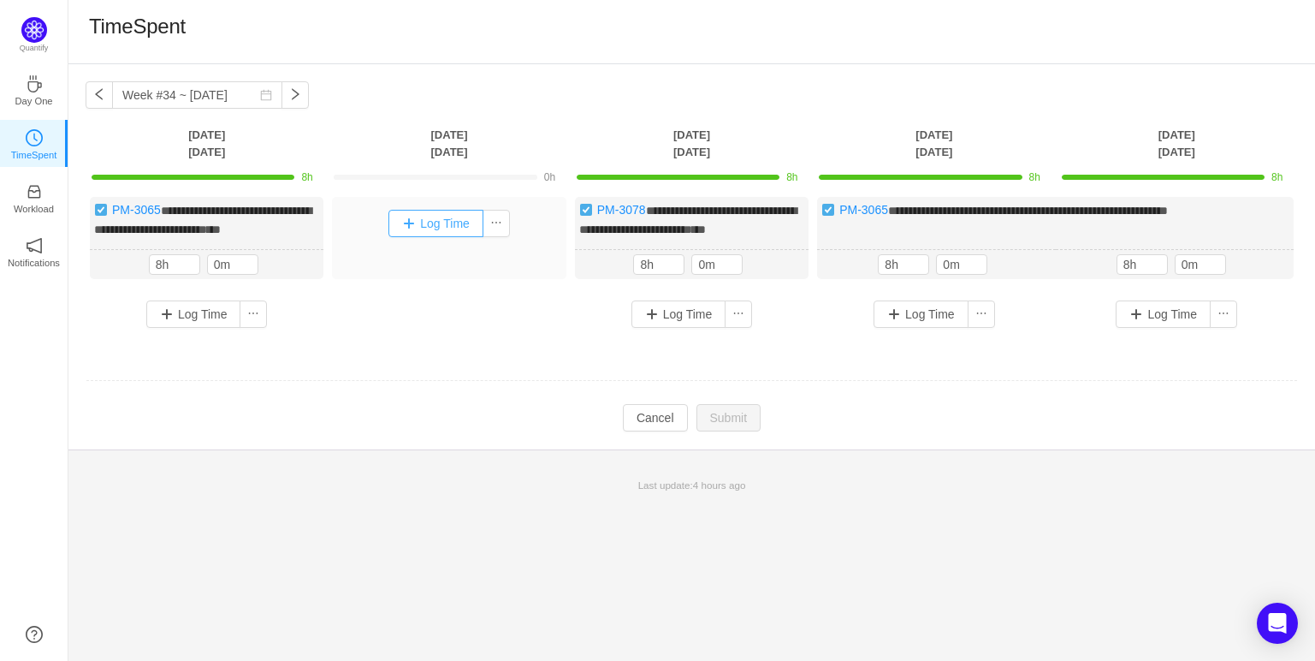
click at [454, 216] on button "Log Time" at bounding box center [435, 223] width 95 height 27
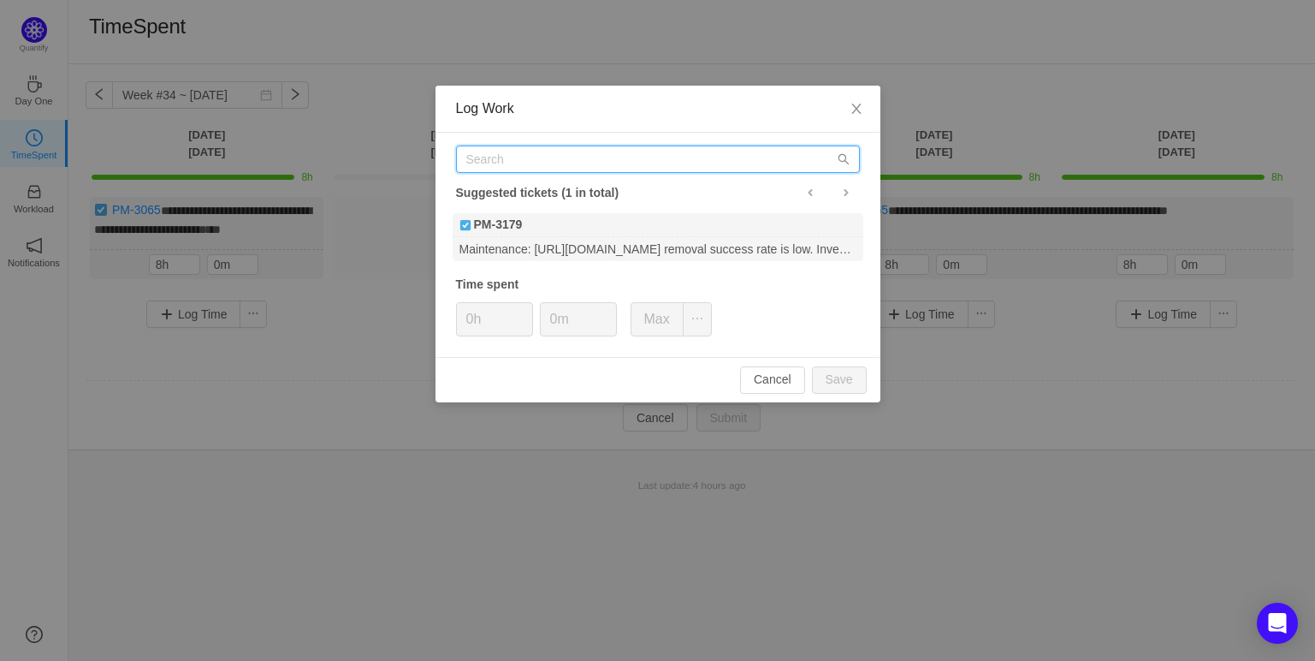
click at [610, 168] on input "text" at bounding box center [658, 158] width 404 height 27
paste input "PM-3078"
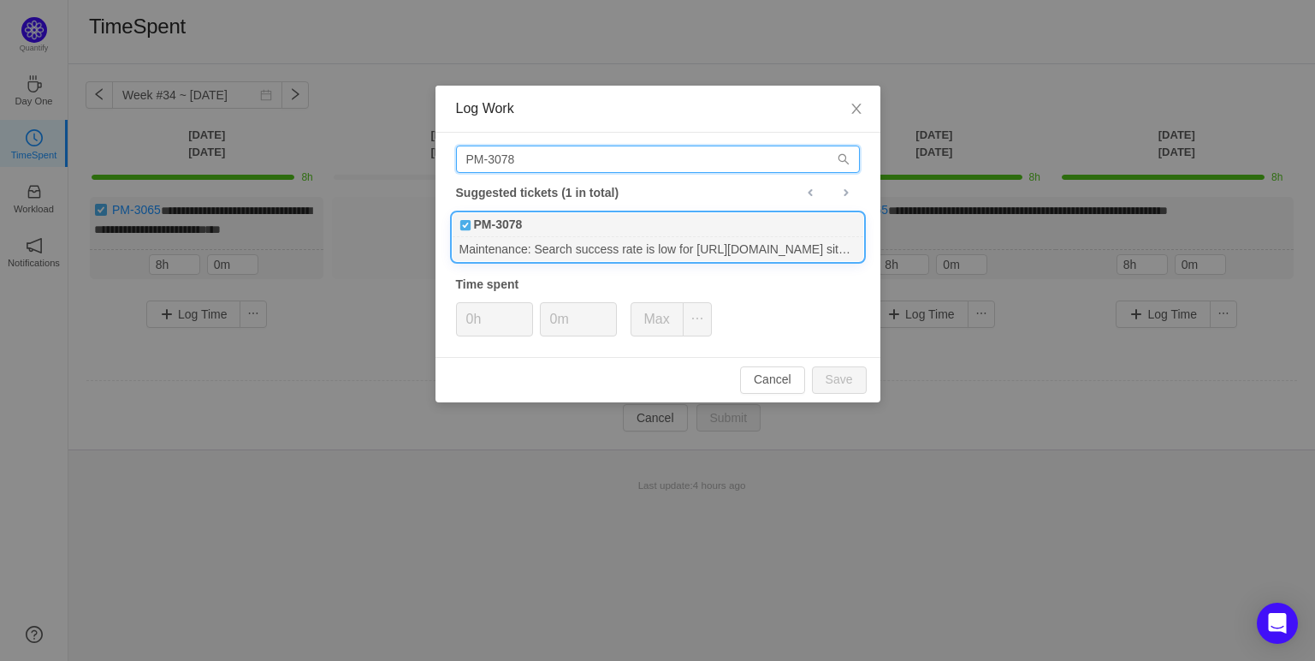
type input "PM-3078"
click at [550, 235] on div "PM-3078" at bounding box center [658, 225] width 411 height 24
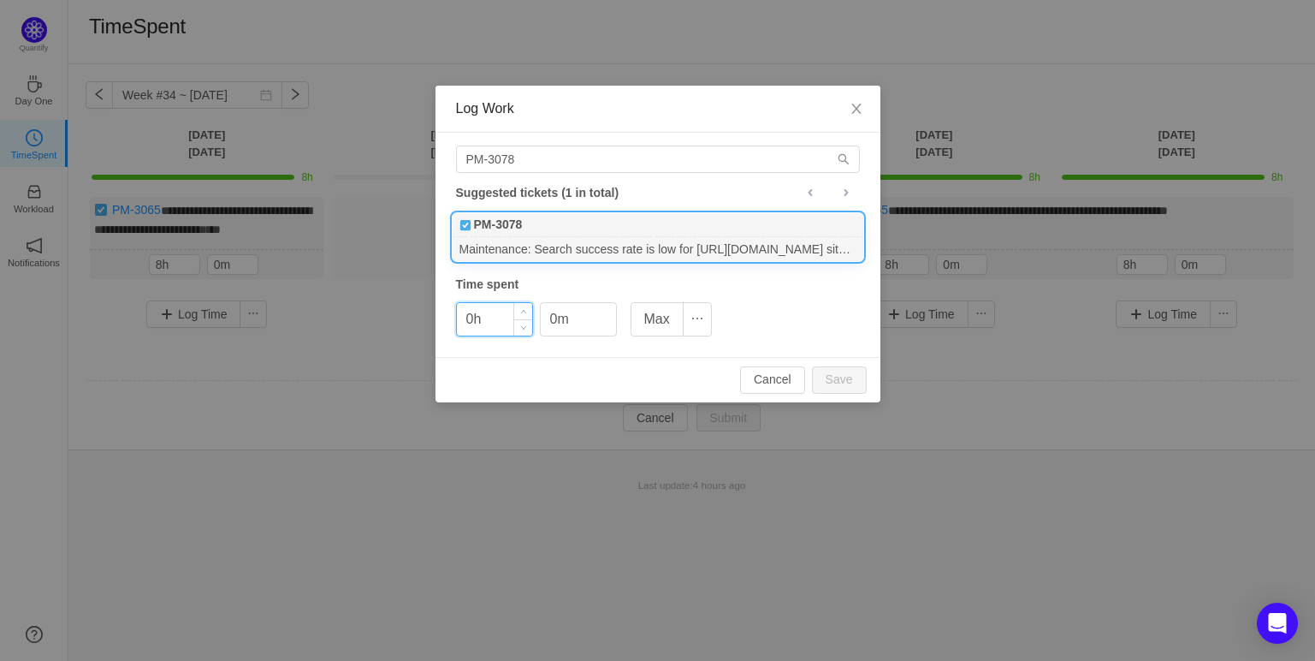
drag, startPoint x: 472, startPoint y: 317, endPoint x: 488, endPoint y: 328, distance: 19.0
click at [472, 318] on input "0h" at bounding box center [494, 319] width 75 height 33
click at [840, 378] on button "Save" at bounding box center [839, 379] width 55 height 27
type input "0h"
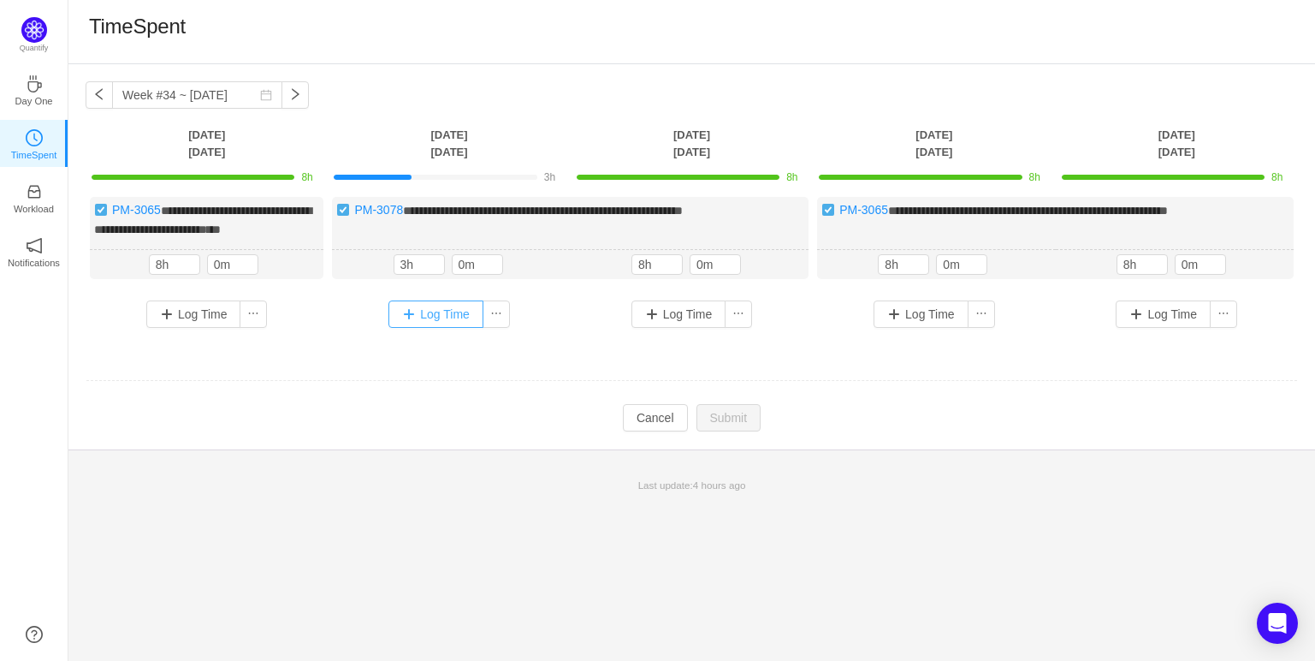
click at [418, 328] on button "Log Time" at bounding box center [435, 313] width 95 height 27
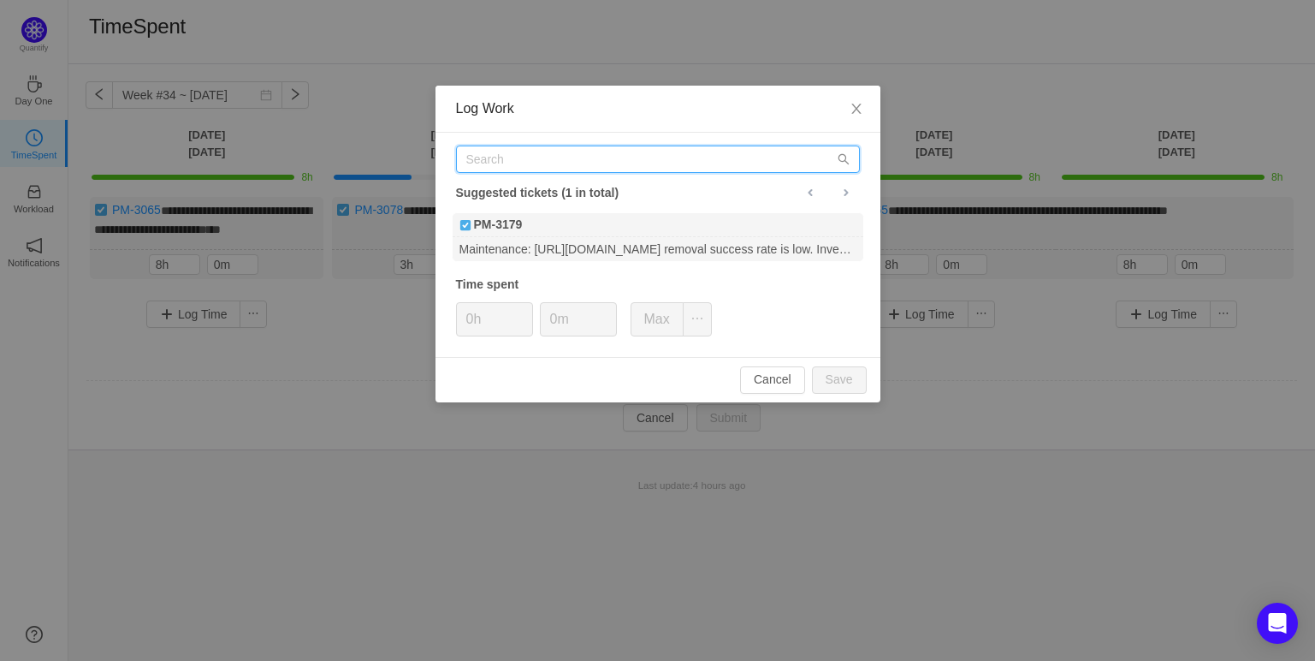
click at [552, 163] on input "text" at bounding box center [658, 158] width 404 height 27
paste input "3075"
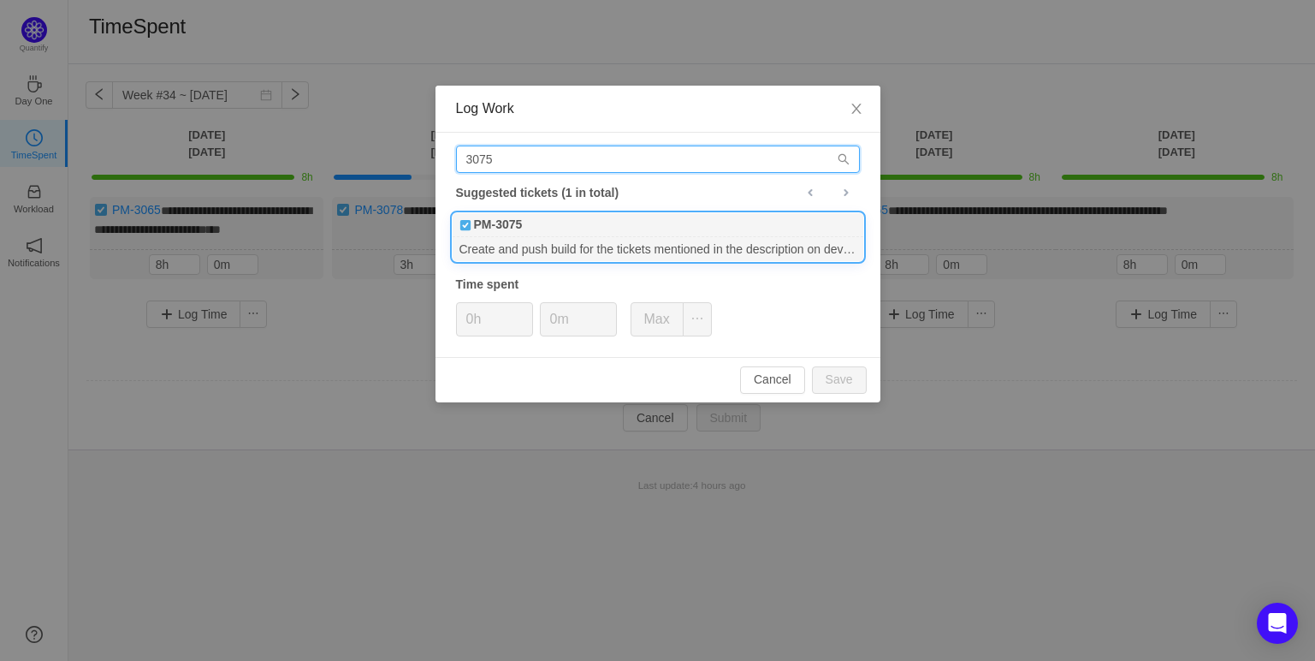
type input "3075"
click at [545, 243] on div "Create and push build for the tickets mentioned in the description on dev & pro…" at bounding box center [658, 248] width 411 height 23
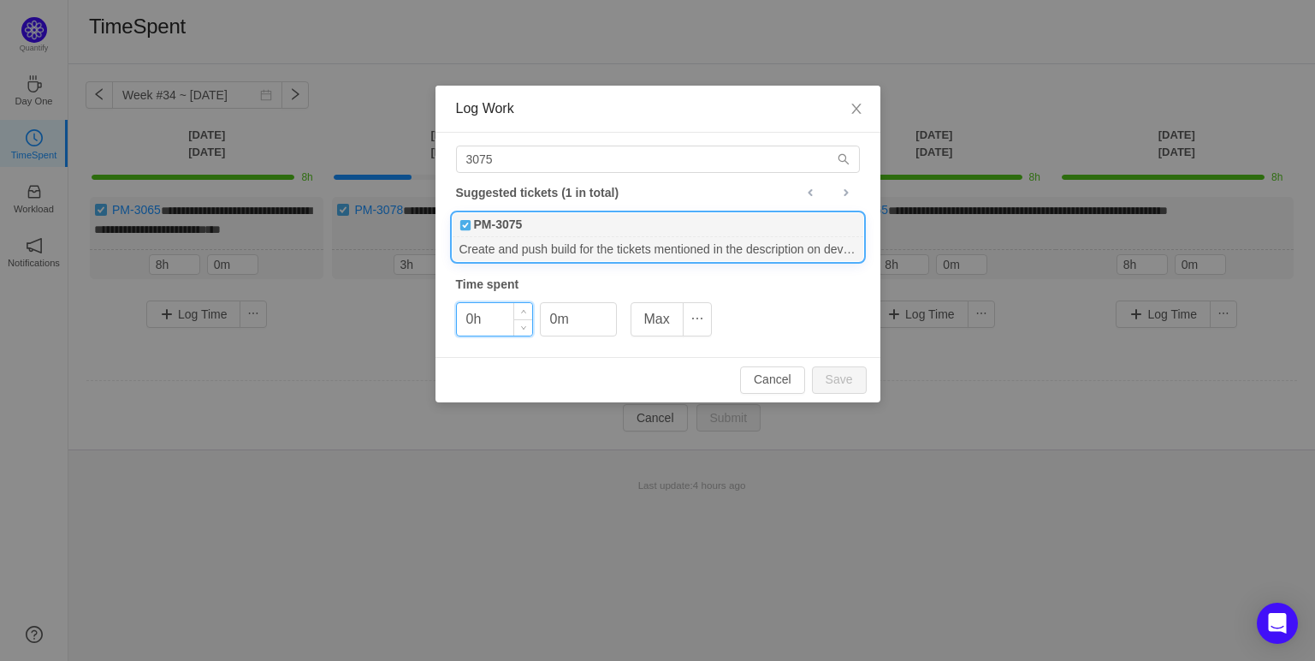
click at [473, 320] on input "0h" at bounding box center [494, 319] width 75 height 33
click at [842, 374] on button "Save" at bounding box center [839, 379] width 55 height 27
type input "0h"
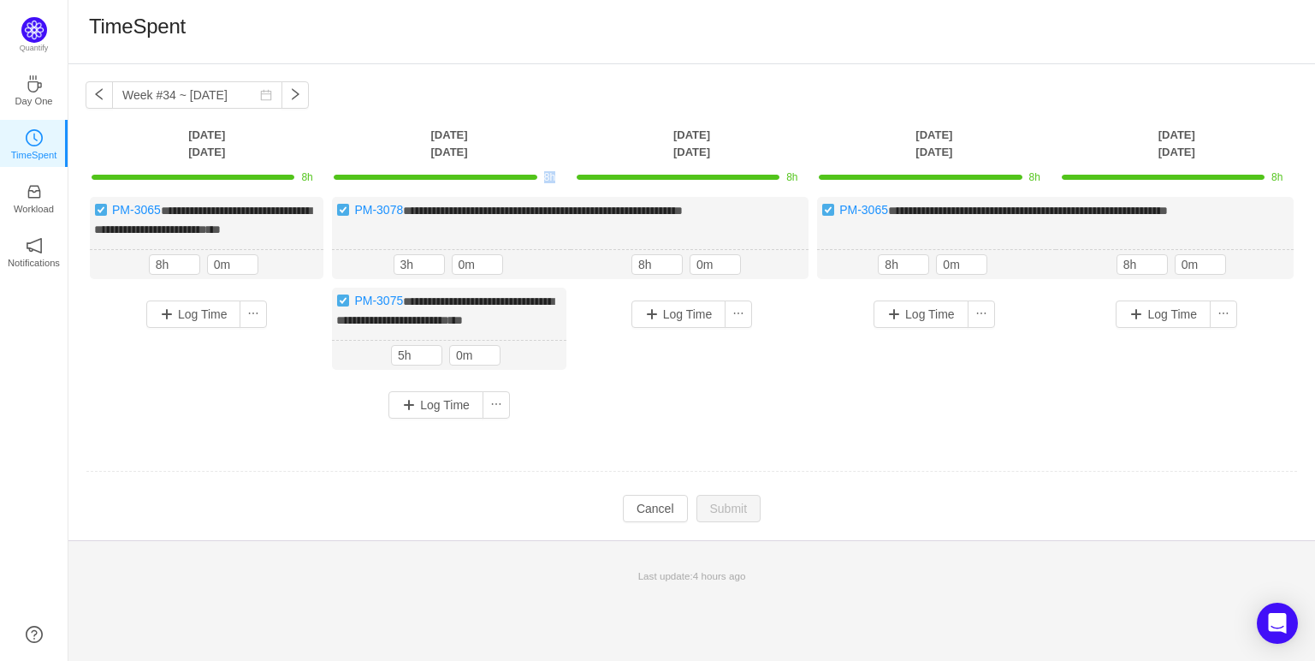
drag, startPoint x: 544, startPoint y: 170, endPoint x: 559, endPoint y: 173, distance: 14.8
click at [559, 173] on span "8h" at bounding box center [554, 177] width 21 height 10
click at [557, 175] on span "8h" at bounding box center [554, 177] width 21 height 10
click at [620, 448] on td "**********" at bounding box center [692, 320] width 1213 height 259
click at [664, 522] on button "Cancel" at bounding box center [655, 508] width 65 height 27
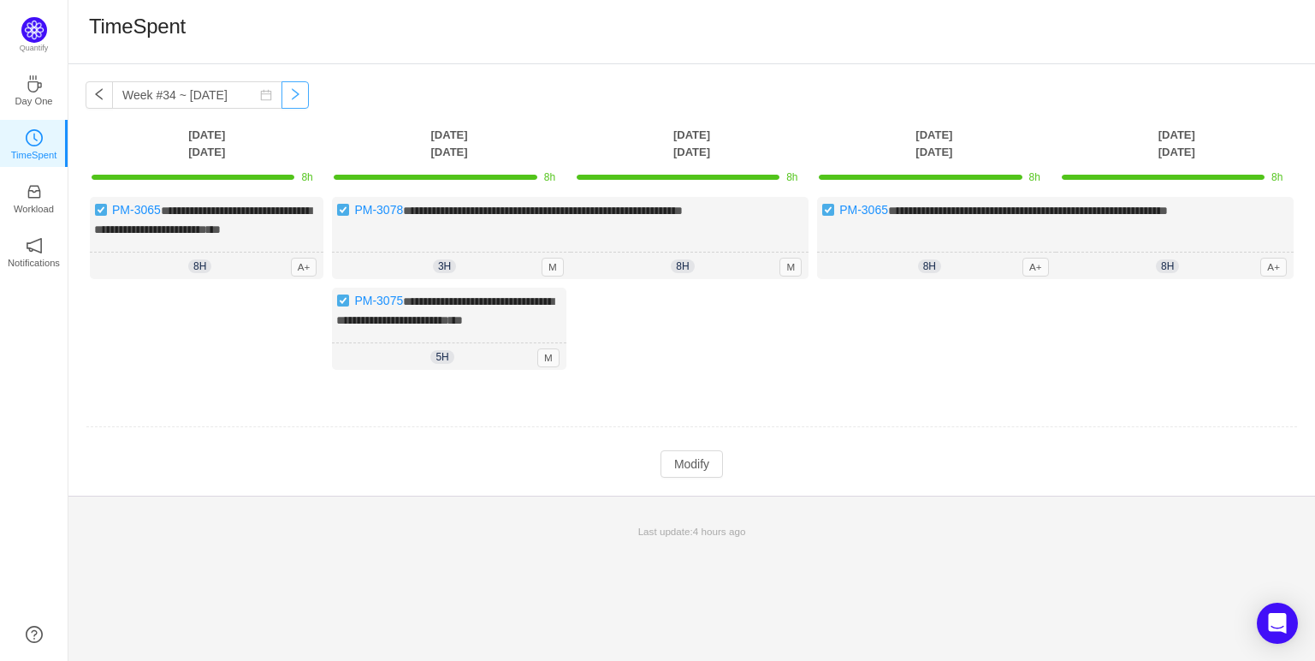
click at [282, 98] on button "button" at bounding box center [295, 94] width 27 height 27
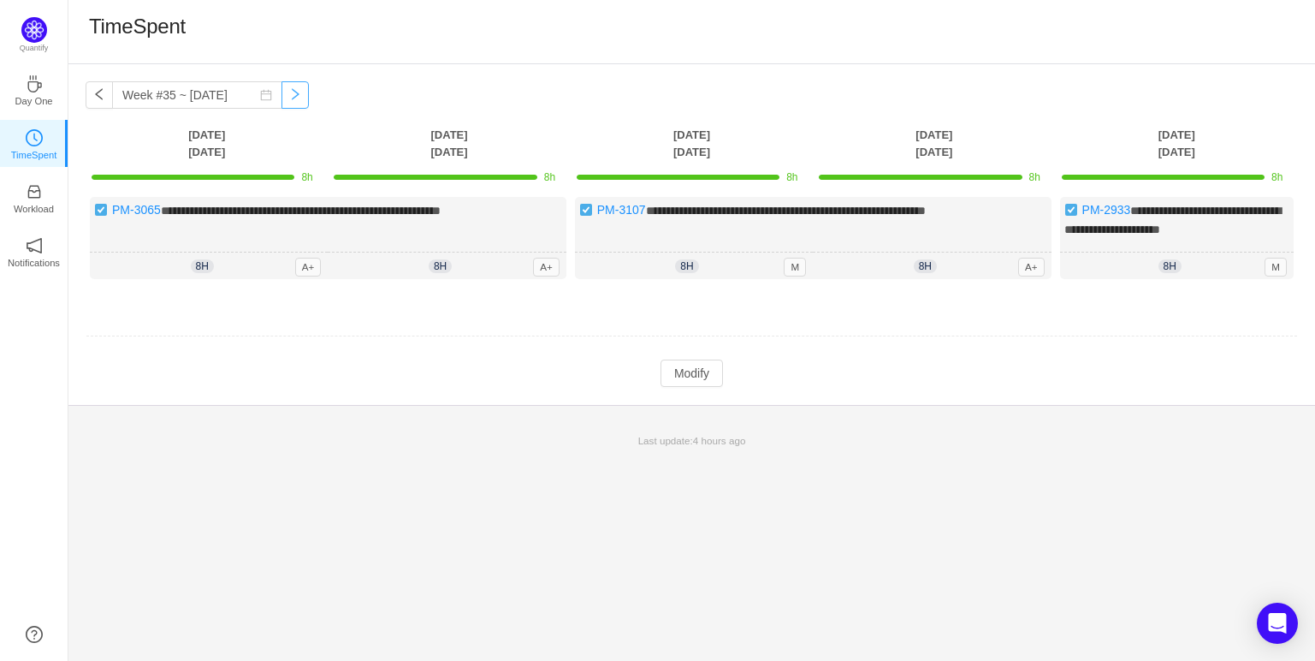
click at [282, 98] on button "button" at bounding box center [295, 94] width 27 height 27
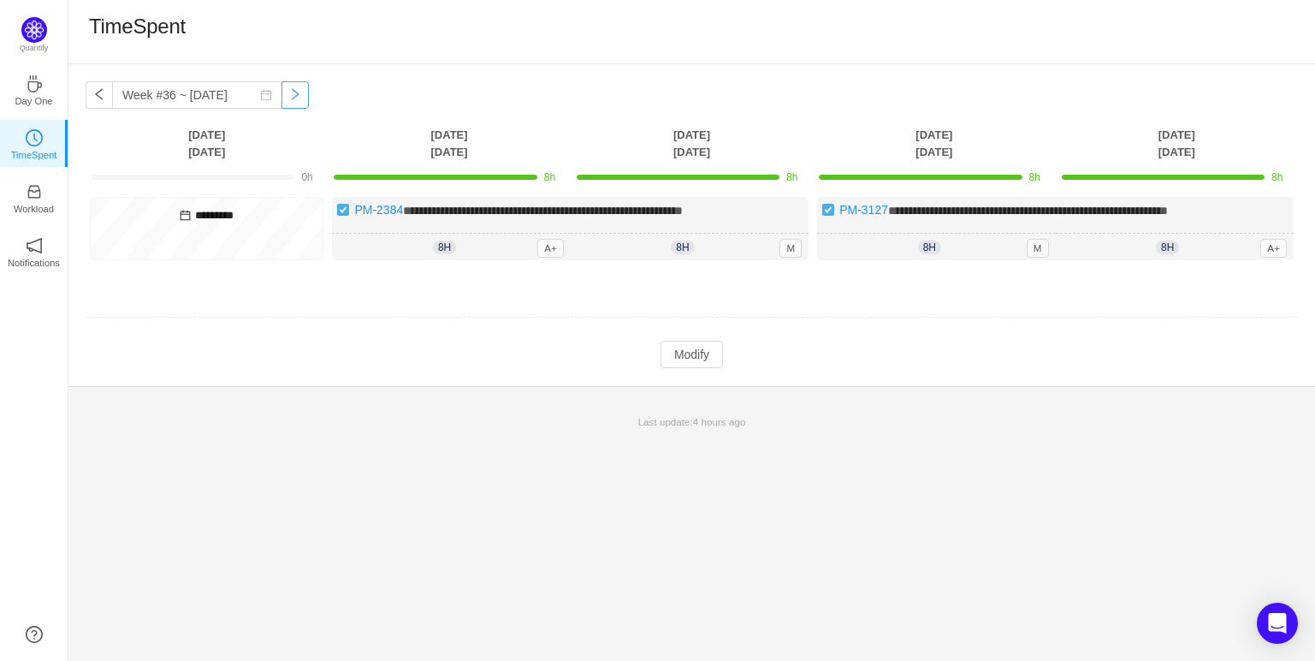
click at [288, 99] on button "button" at bounding box center [295, 94] width 27 height 27
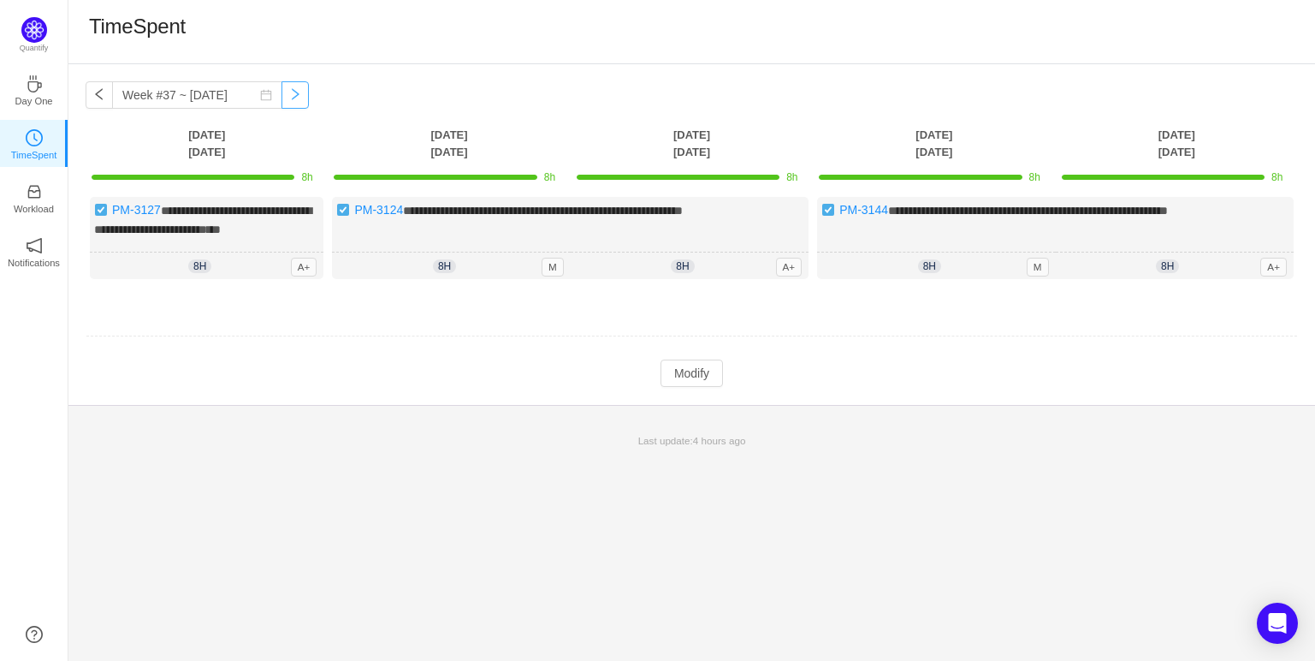
click at [288, 99] on button "button" at bounding box center [295, 94] width 27 height 27
type input "Week #38 ~ [DATE]"
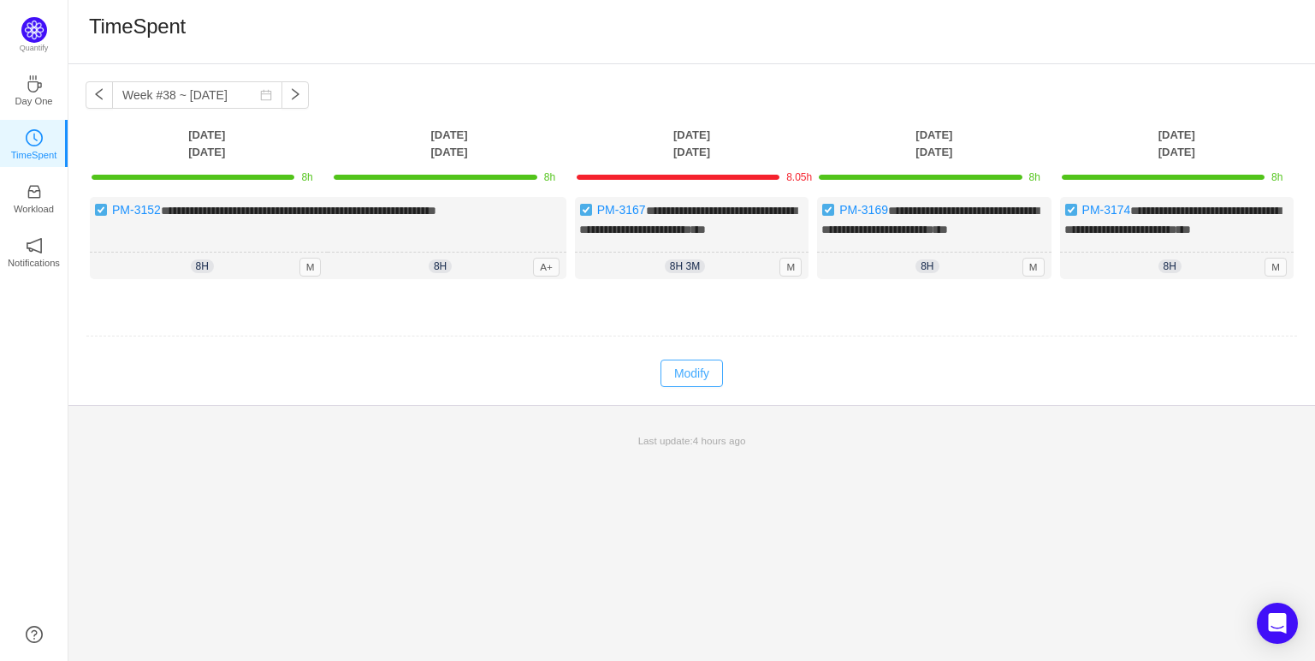
click at [711, 381] on button "Modify" at bounding box center [692, 372] width 62 height 27
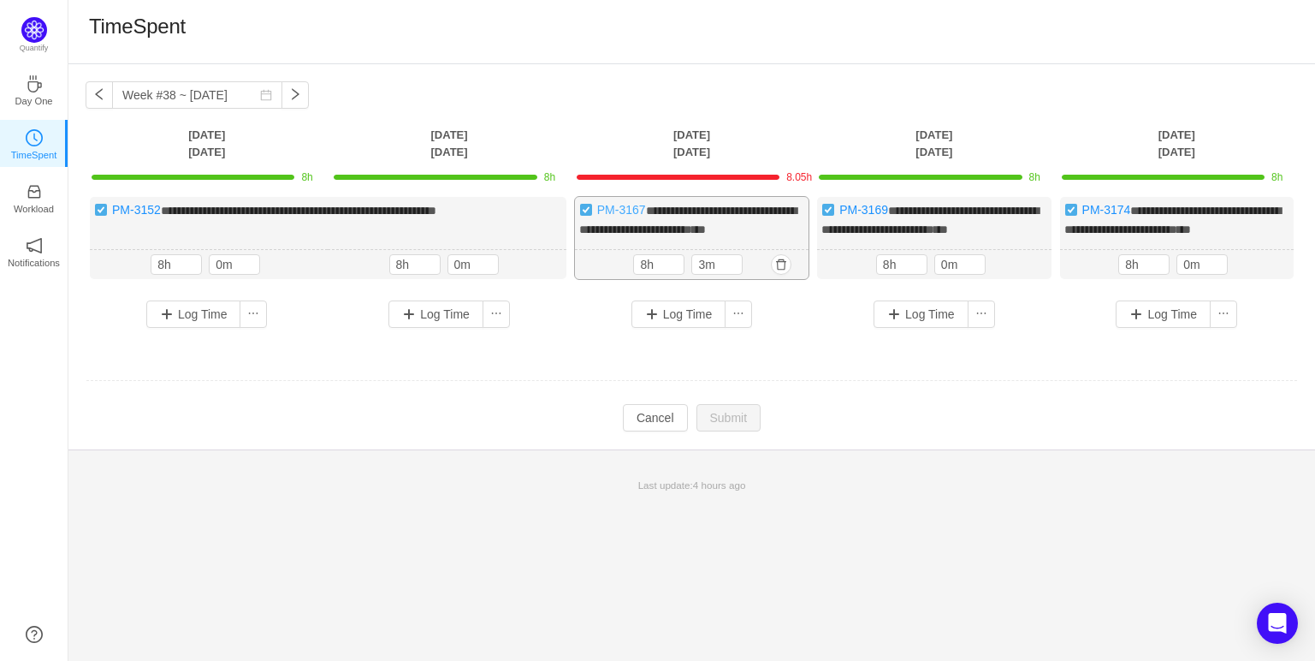
drag, startPoint x: 645, startPoint y: 211, endPoint x: 631, endPoint y: 211, distance: 14.6
click at [663, 431] on button "Cancel" at bounding box center [655, 417] width 65 height 27
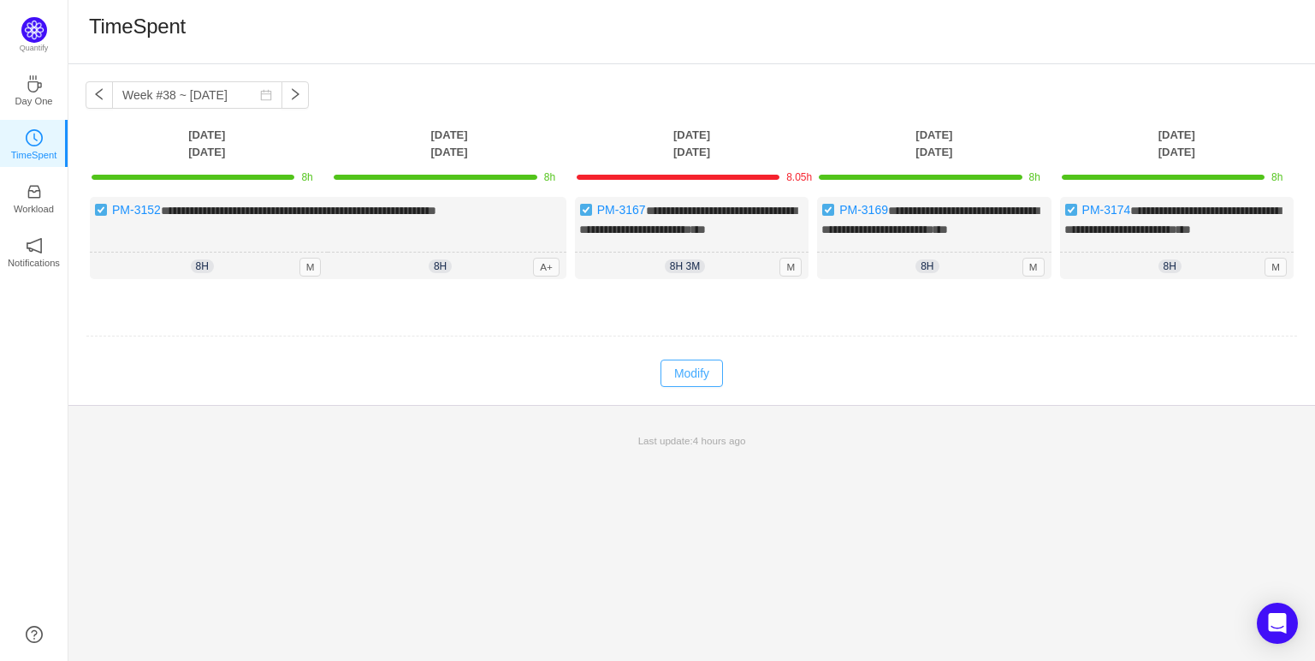
click at [702, 380] on button "Modify" at bounding box center [692, 372] width 62 height 27
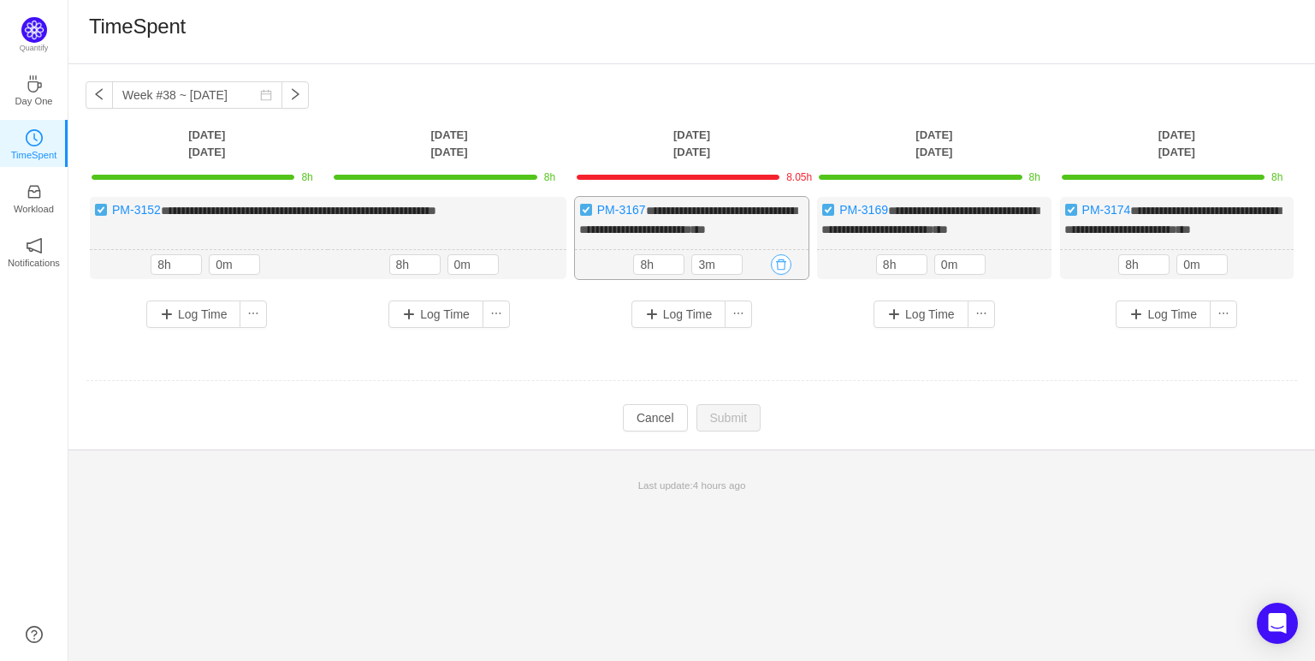
click at [782, 275] on button "button" at bounding box center [781, 264] width 21 height 21
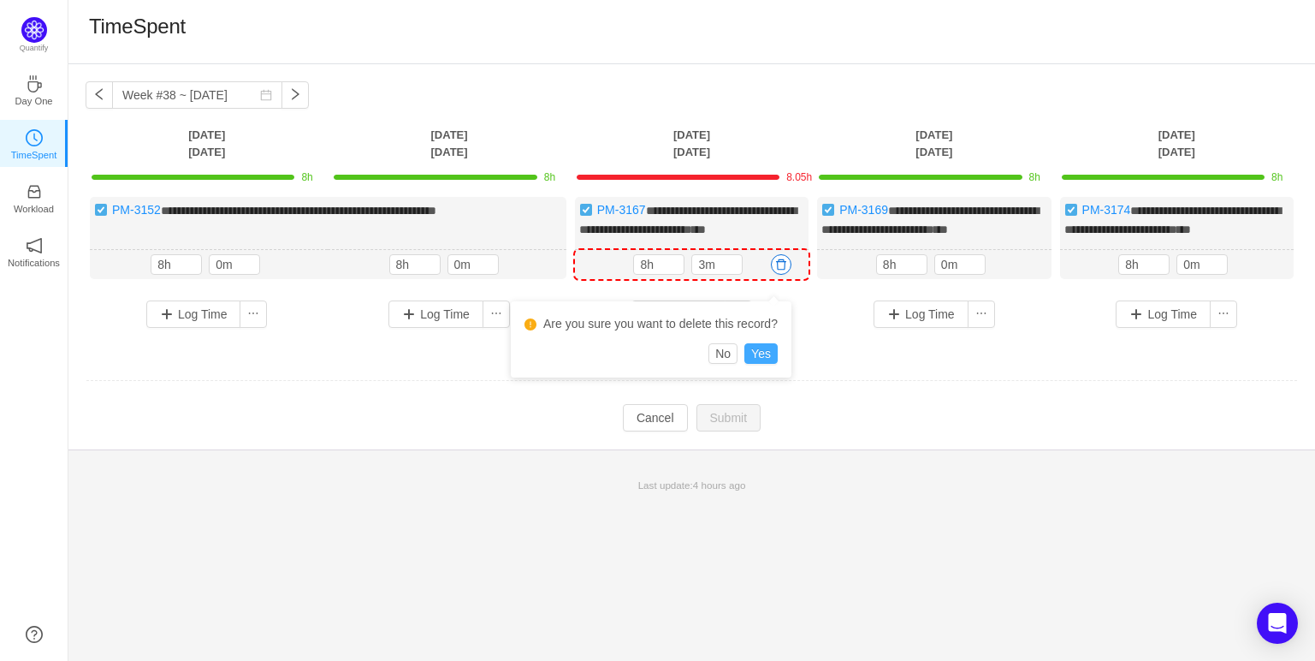
click at [762, 347] on button "Yes" at bounding box center [760, 353] width 33 height 21
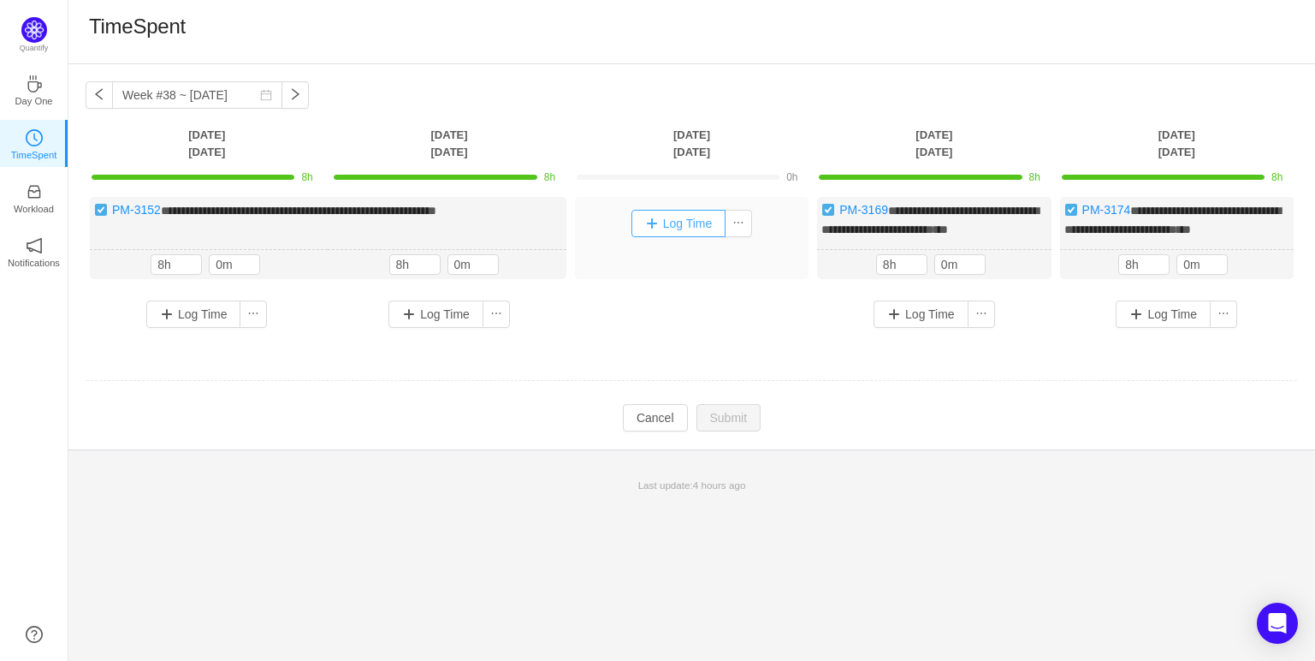
click at [661, 226] on button "Log Time" at bounding box center [679, 223] width 95 height 27
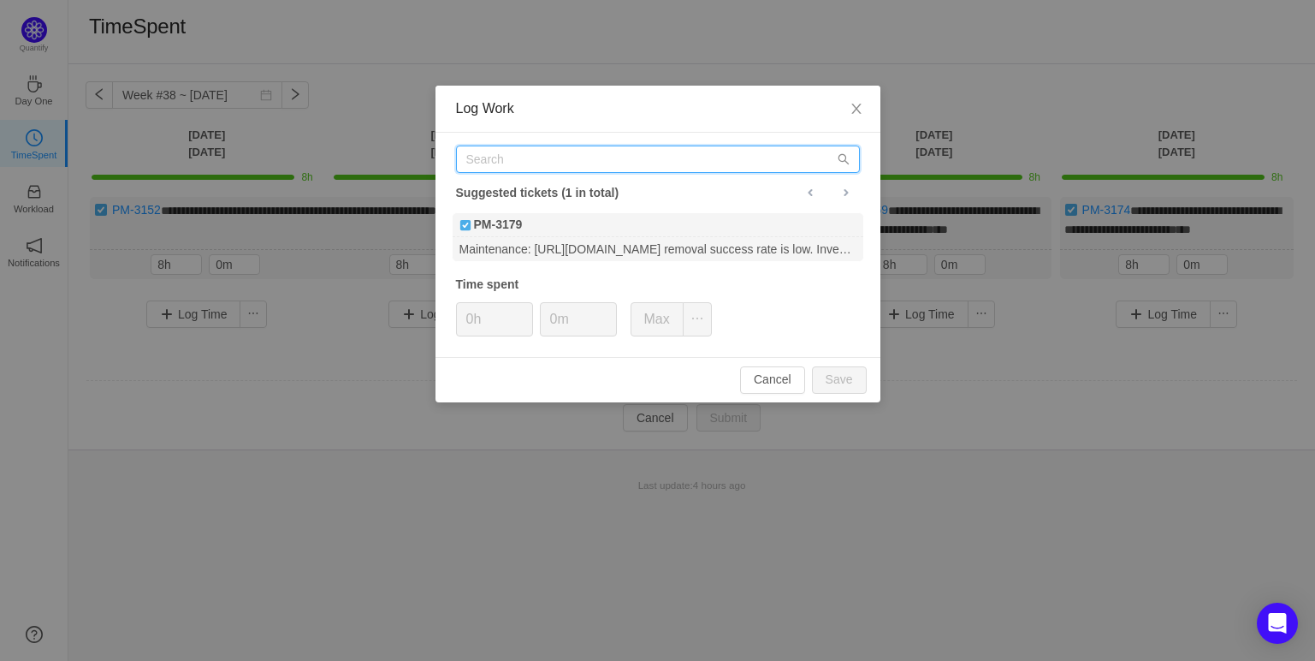
click at [604, 152] on input "text" at bounding box center [658, 158] width 404 height 27
paste input "3167"
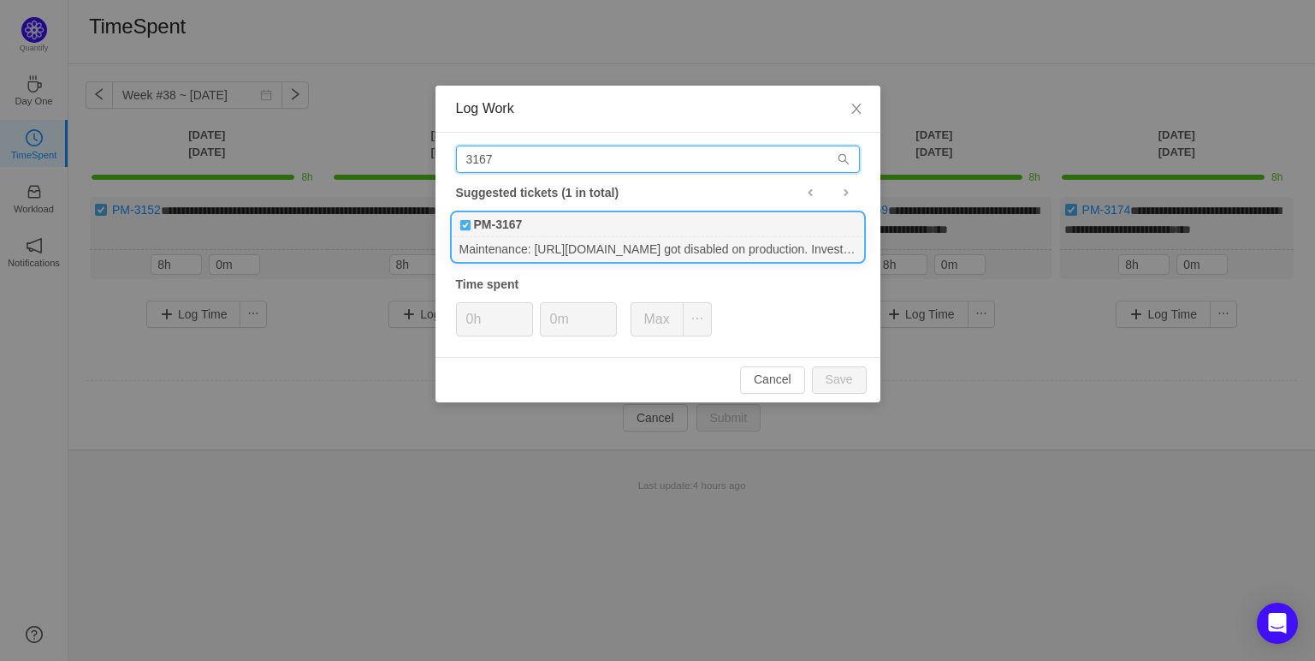
type input "3167"
click at [602, 228] on div "PM-3167" at bounding box center [658, 225] width 411 height 24
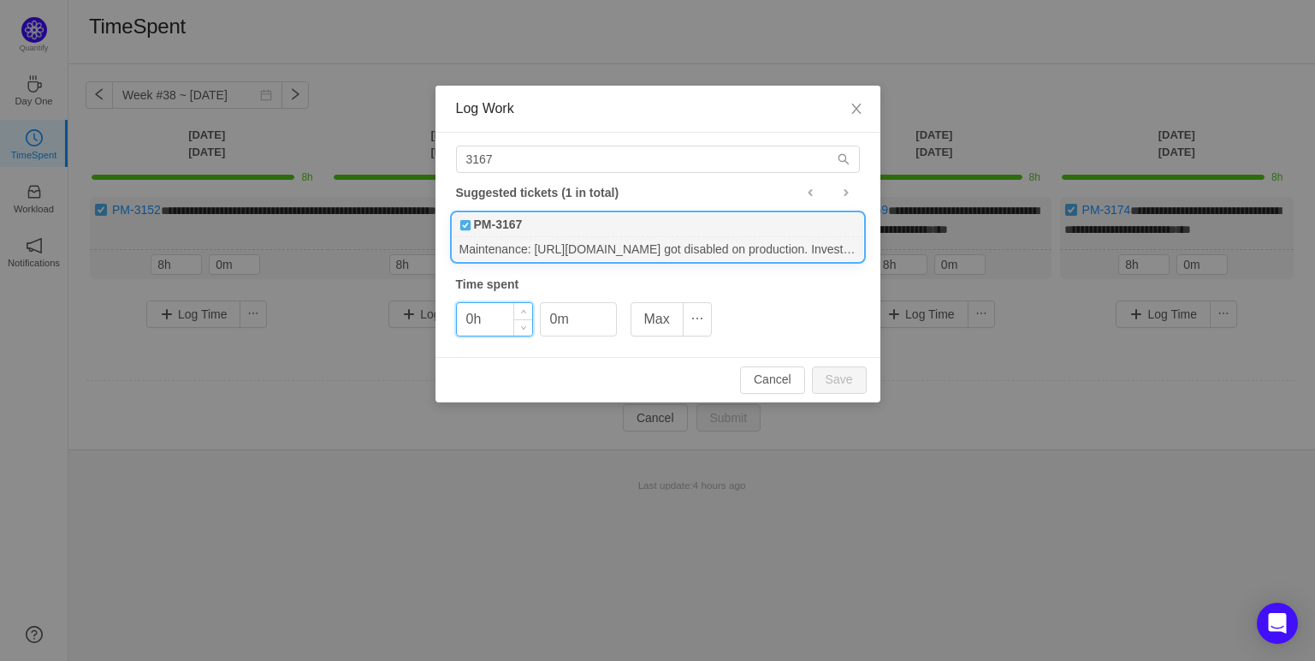
drag, startPoint x: 476, startPoint y: 322, endPoint x: 493, endPoint y: 329, distance: 18.4
click at [474, 322] on input "0h" at bounding box center [494, 319] width 75 height 33
click at [844, 382] on button "Save" at bounding box center [839, 379] width 55 height 27
type input "0h"
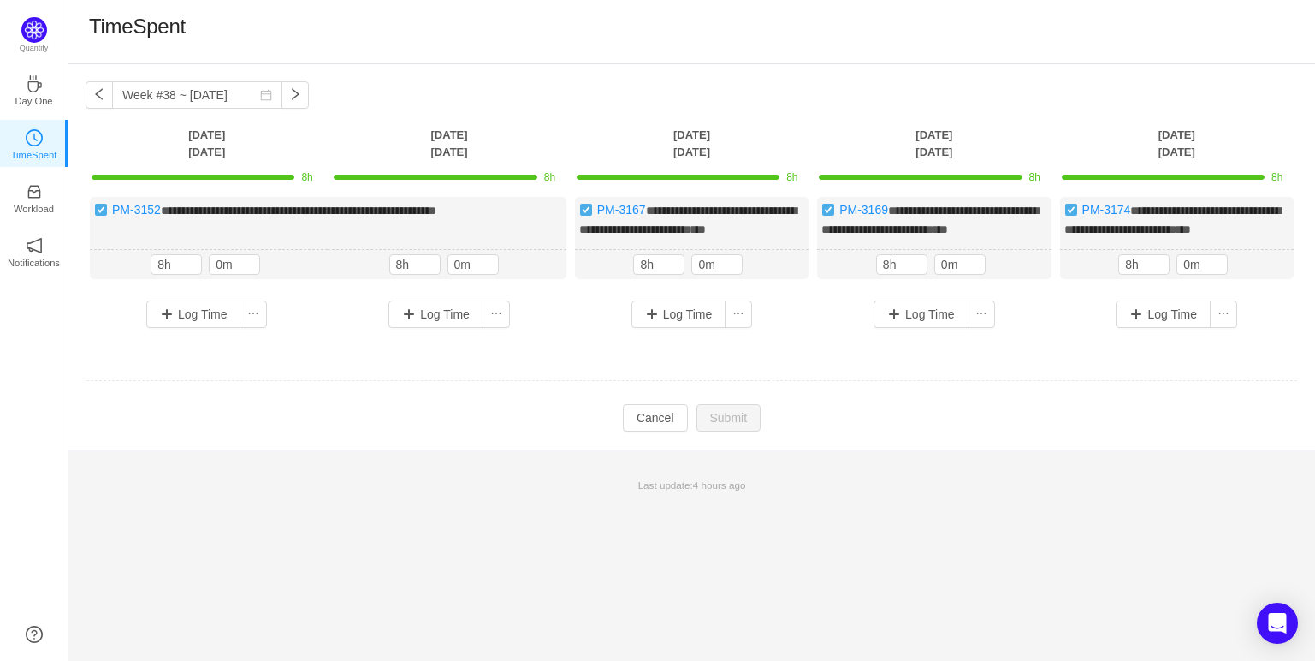
click at [811, 341] on div "**********" at bounding box center [692, 269] width 1213 height 144
click at [819, 358] on td "**********" at bounding box center [692, 275] width 1213 height 169
click at [648, 431] on button "Cancel" at bounding box center [655, 417] width 65 height 27
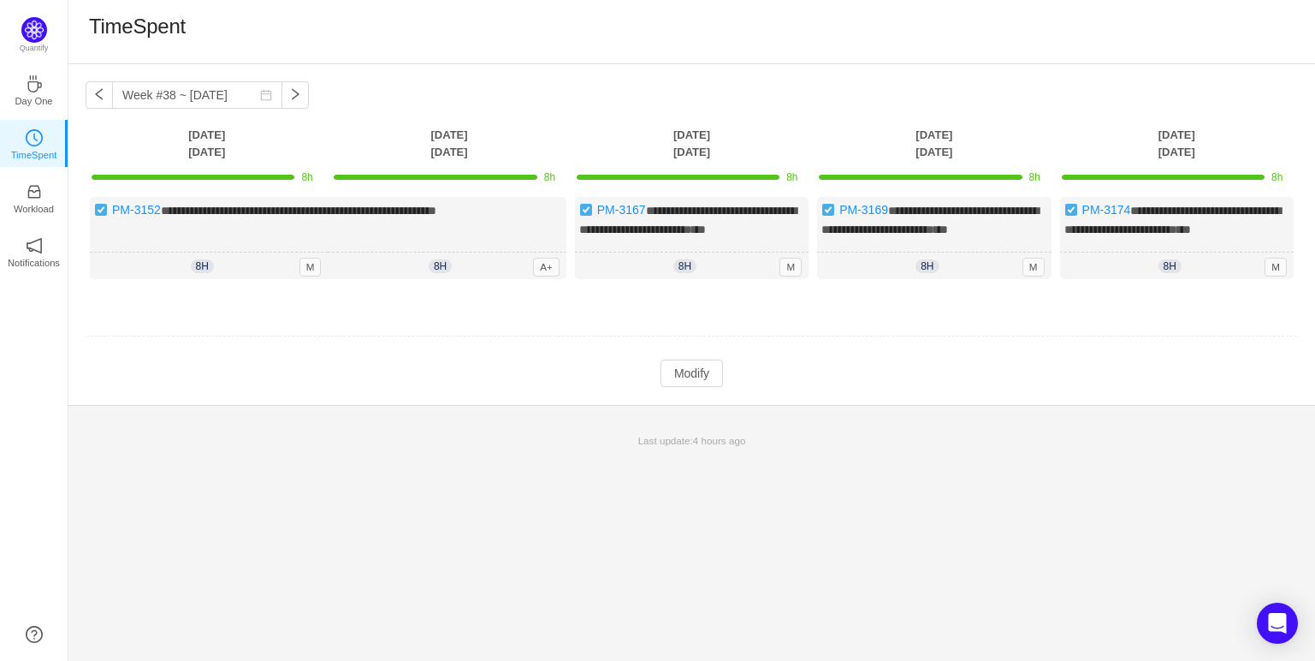
click at [789, 336] on div at bounding box center [691, 335] width 1211 height 1
click at [282, 89] on button "button" at bounding box center [295, 94] width 27 height 27
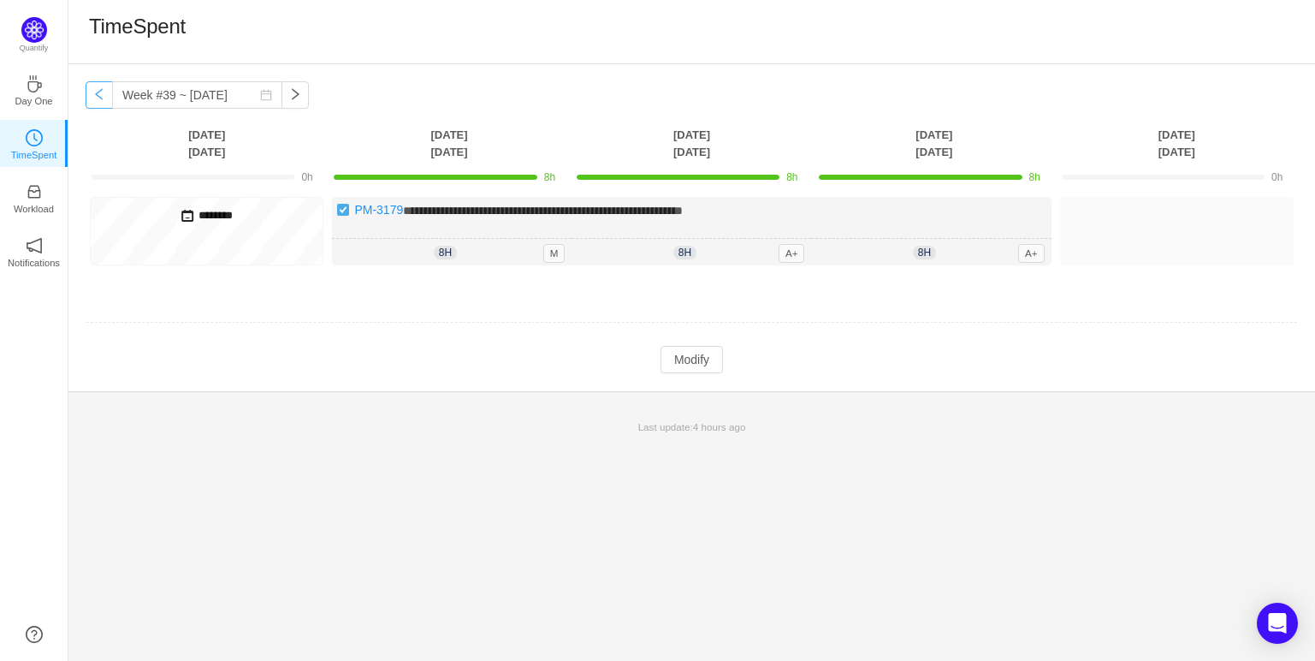
click at [105, 98] on button "button" at bounding box center [99, 94] width 27 height 27
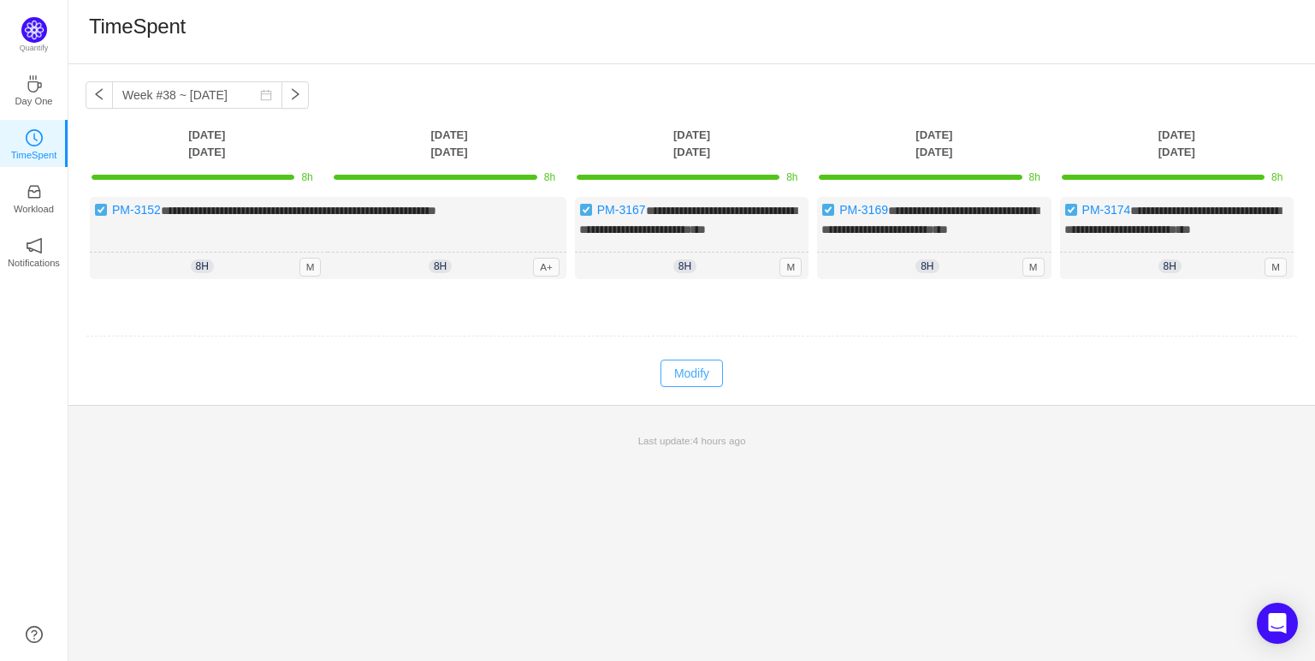
click at [690, 387] on button "Modify" at bounding box center [692, 372] width 62 height 27
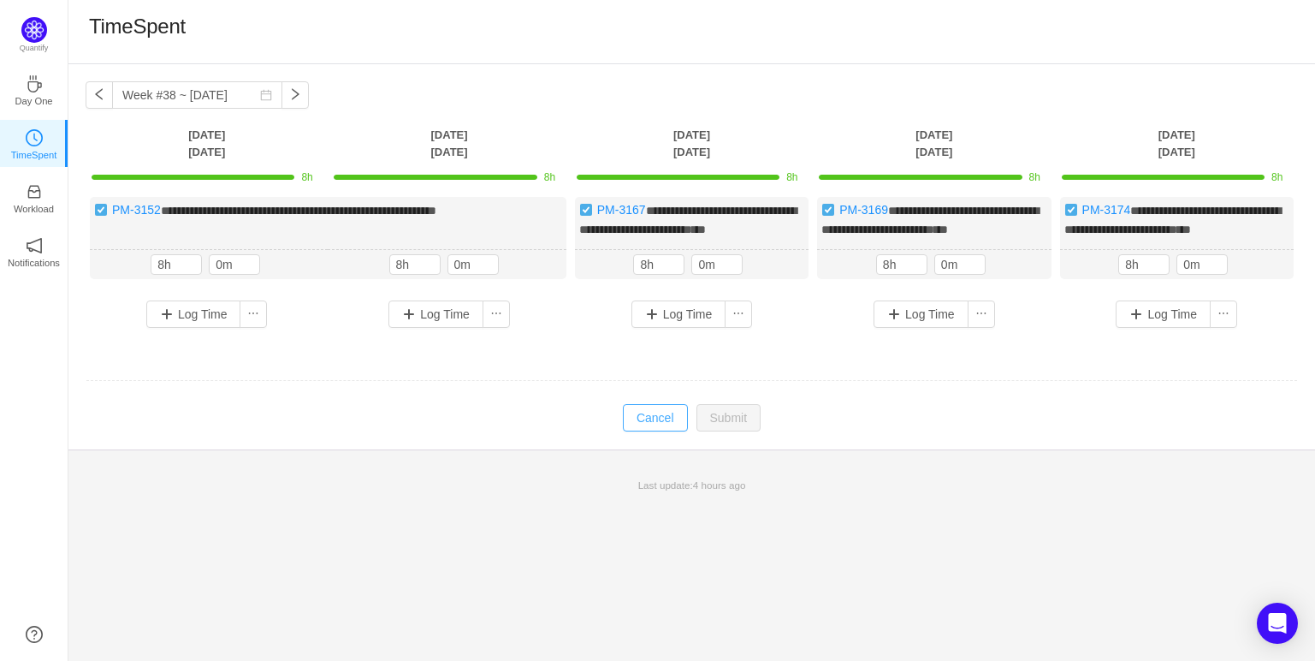
click at [655, 431] on button "Cancel" at bounding box center [655, 417] width 65 height 27
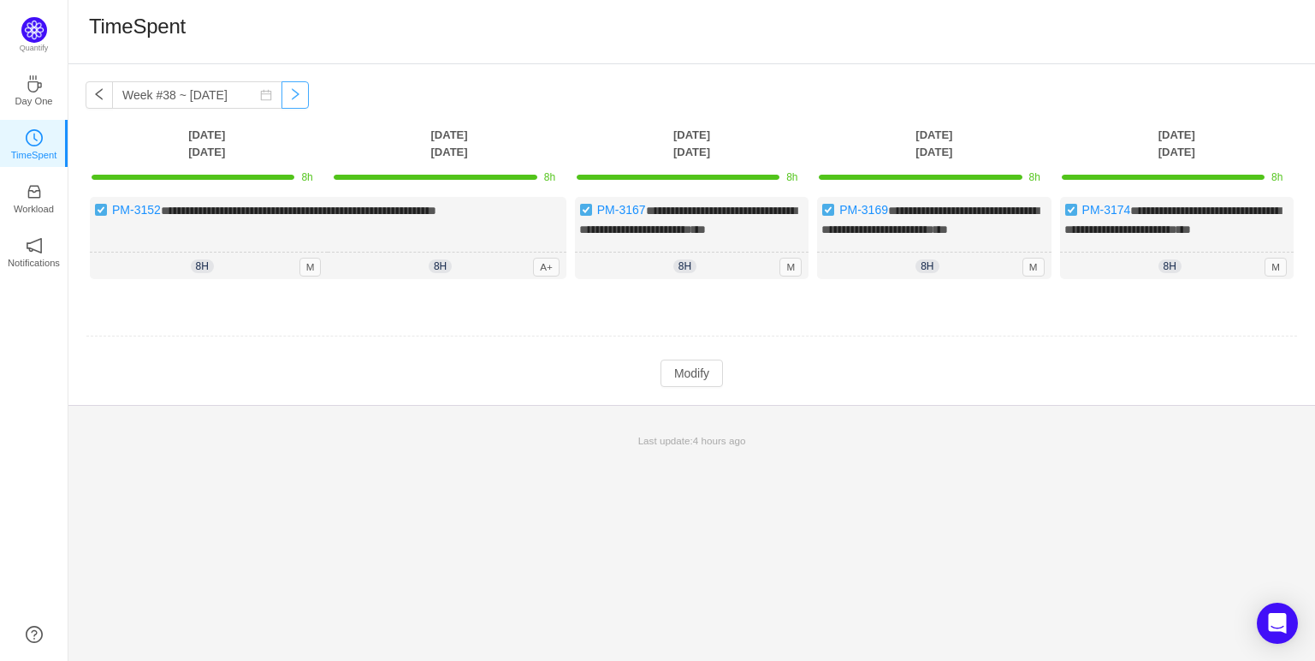
click at [282, 91] on button "button" at bounding box center [295, 94] width 27 height 27
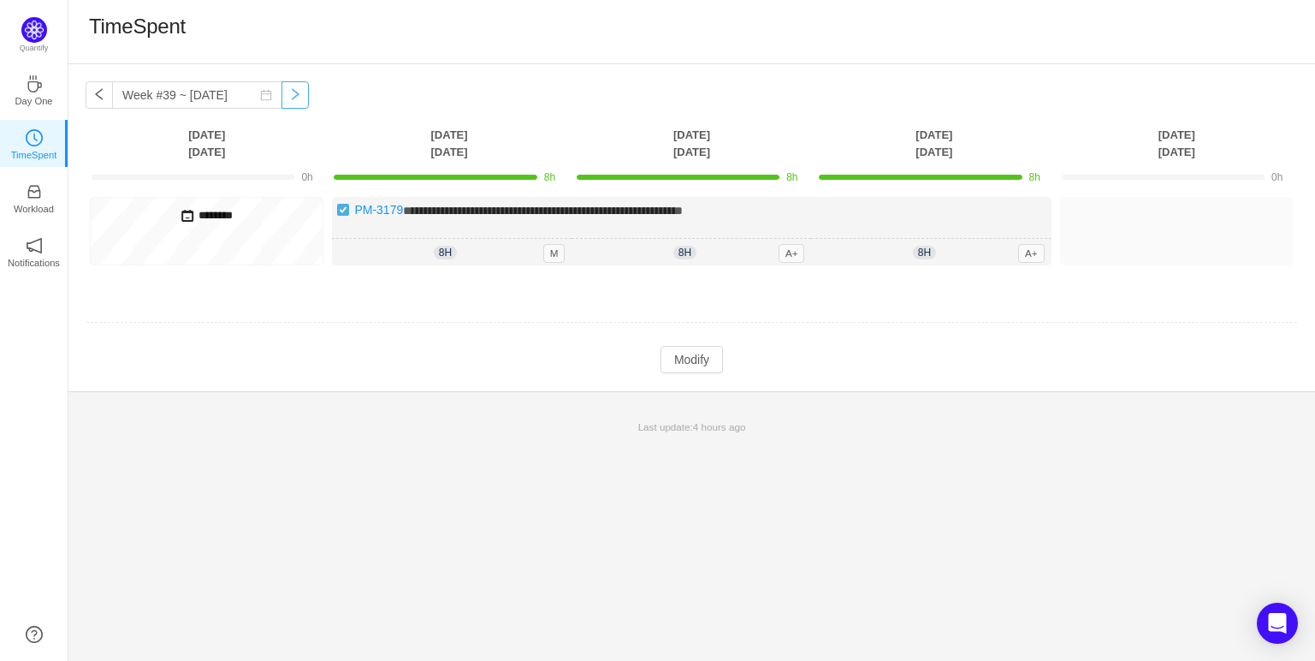
click at [288, 99] on button "button" at bounding box center [295, 94] width 27 height 27
type input "Week #39 ~ [DATE]"
click at [204, 214] on h5 "********" at bounding box center [206, 215] width 223 height 19
click at [678, 359] on button "Modify" at bounding box center [692, 359] width 62 height 27
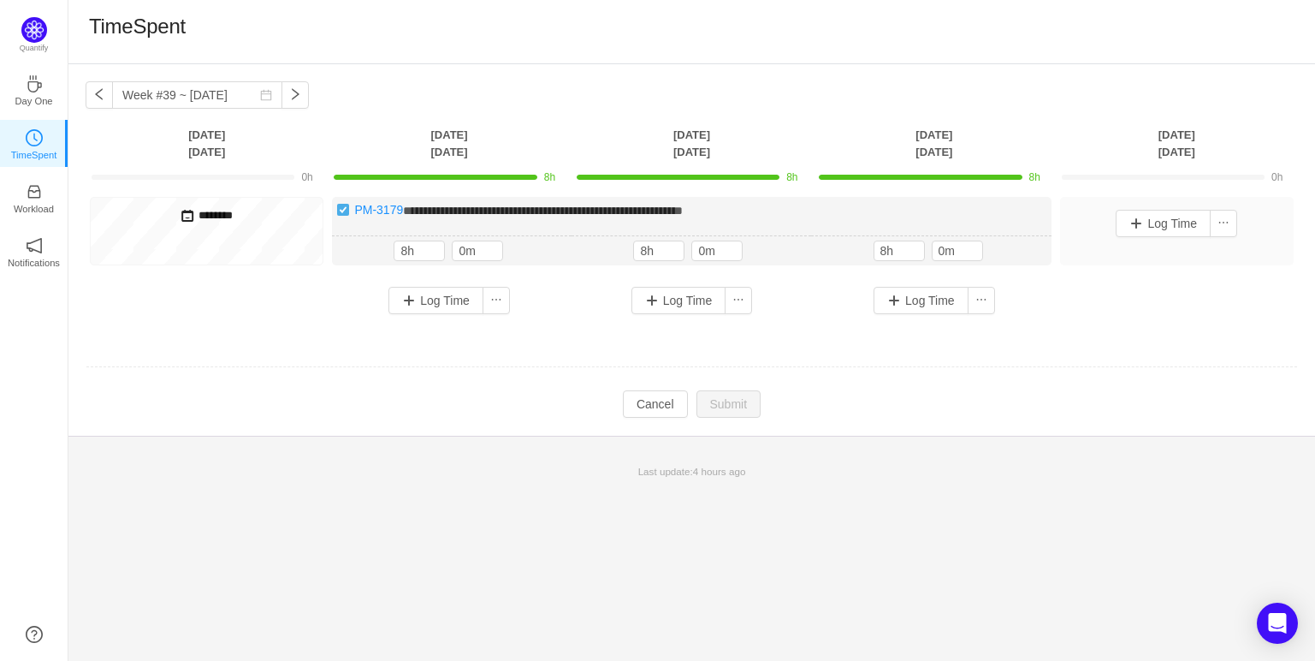
click at [210, 211] on h5 "********" at bounding box center [206, 215] width 223 height 19
drag, startPoint x: 203, startPoint y: 213, endPoint x: 157, endPoint y: 337, distance: 132.1
click at [160, 337] on td "**********" at bounding box center [692, 268] width 1213 height 155
click at [201, 211] on h5 "********" at bounding box center [206, 215] width 223 height 19
click at [181, 212] on span at bounding box center [188, 216] width 14 height 14
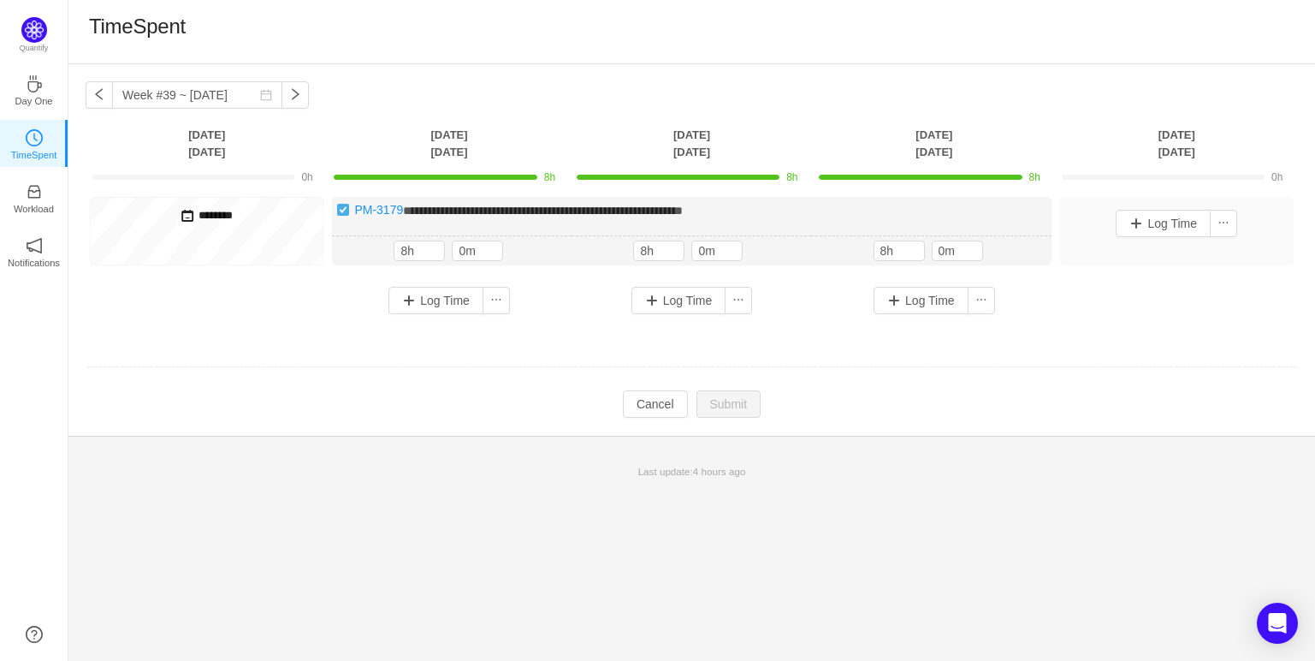
drag, startPoint x: 193, startPoint y: 211, endPoint x: 240, endPoint y: 216, distance: 47.3
click at [240, 216] on h5 "********" at bounding box center [206, 215] width 223 height 19
click at [238, 216] on h5 "********" at bounding box center [206, 215] width 223 height 19
drag, startPoint x: 235, startPoint y: 216, endPoint x: 195, endPoint y: 211, distance: 40.5
click at [195, 211] on h5 "********" at bounding box center [206, 215] width 223 height 19
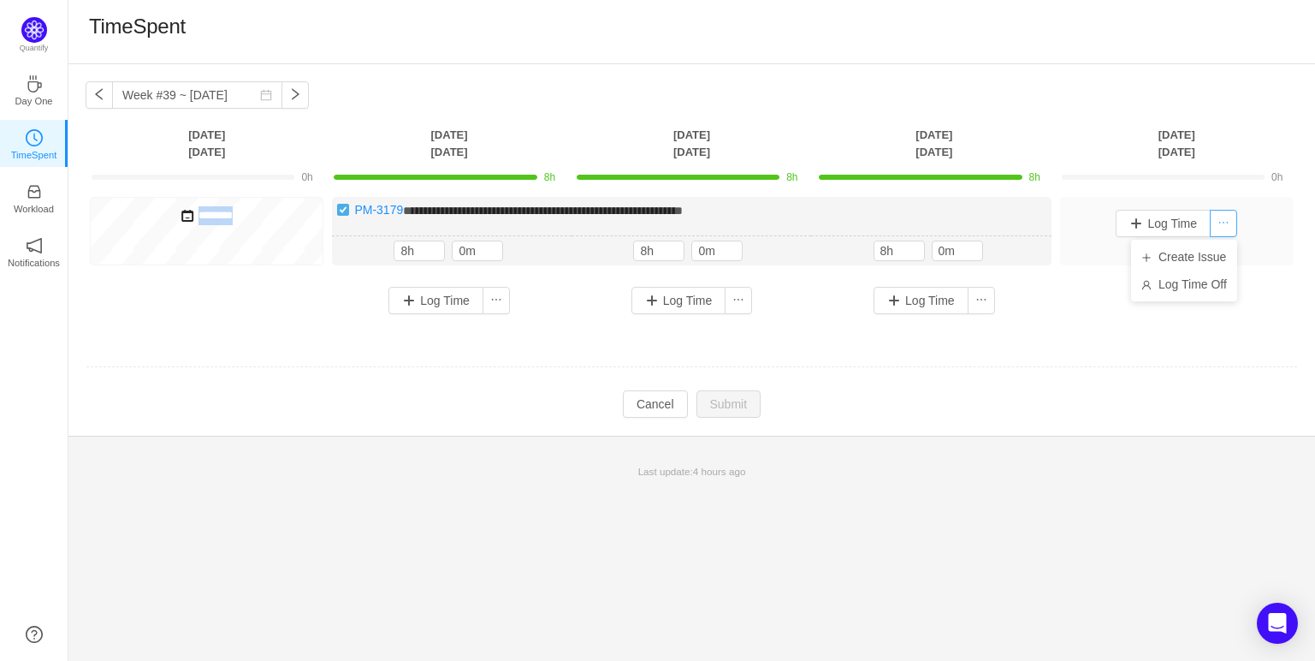
click at [1213, 226] on button "button" at bounding box center [1223, 223] width 27 height 27
click at [228, 214] on h5 "********" at bounding box center [206, 215] width 223 height 19
click at [226, 216] on h5 "********" at bounding box center [206, 215] width 223 height 19
click at [227, 218] on h5 "********" at bounding box center [206, 215] width 223 height 19
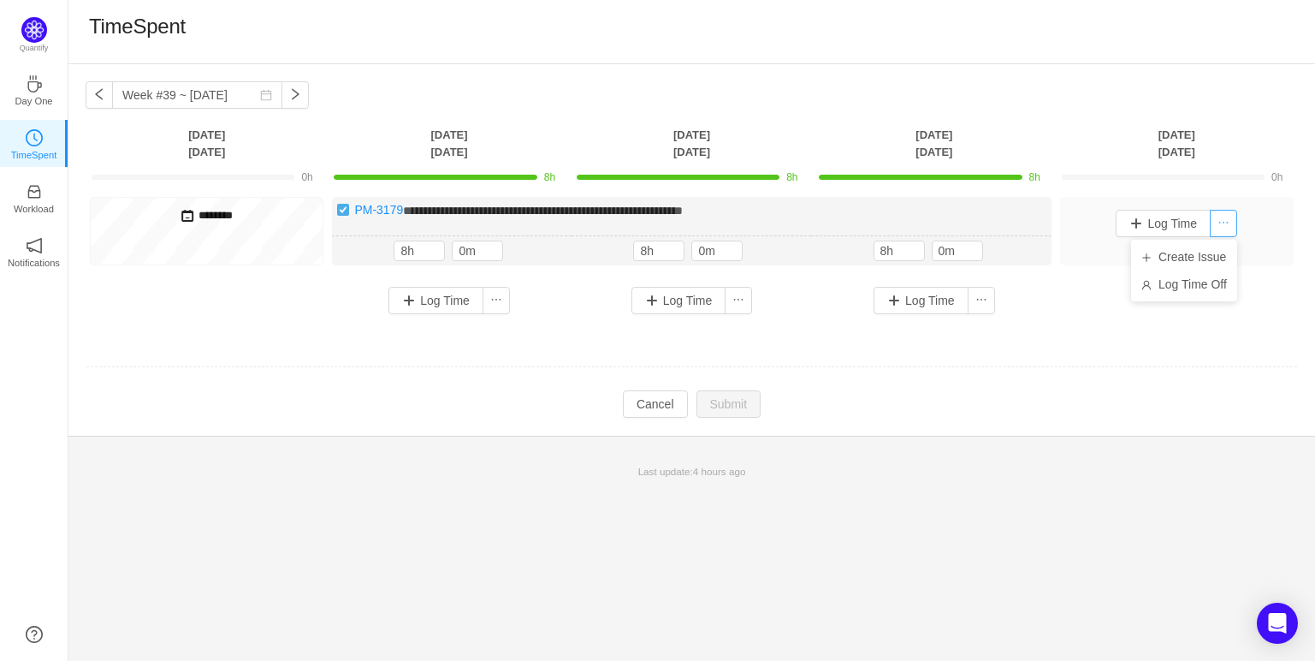
click at [1225, 227] on button "button" at bounding box center [1223, 223] width 27 height 27
click at [1141, 310] on div "**********" at bounding box center [692, 262] width 1213 height 130
click at [214, 213] on h5 "********" at bounding box center [206, 215] width 223 height 19
click at [226, 302] on div "**********" at bounding box center [692, 262] width 1213 height 130
click at [211, 214] on h5 "********" at bounding box center [206, 215] width 223 height 19
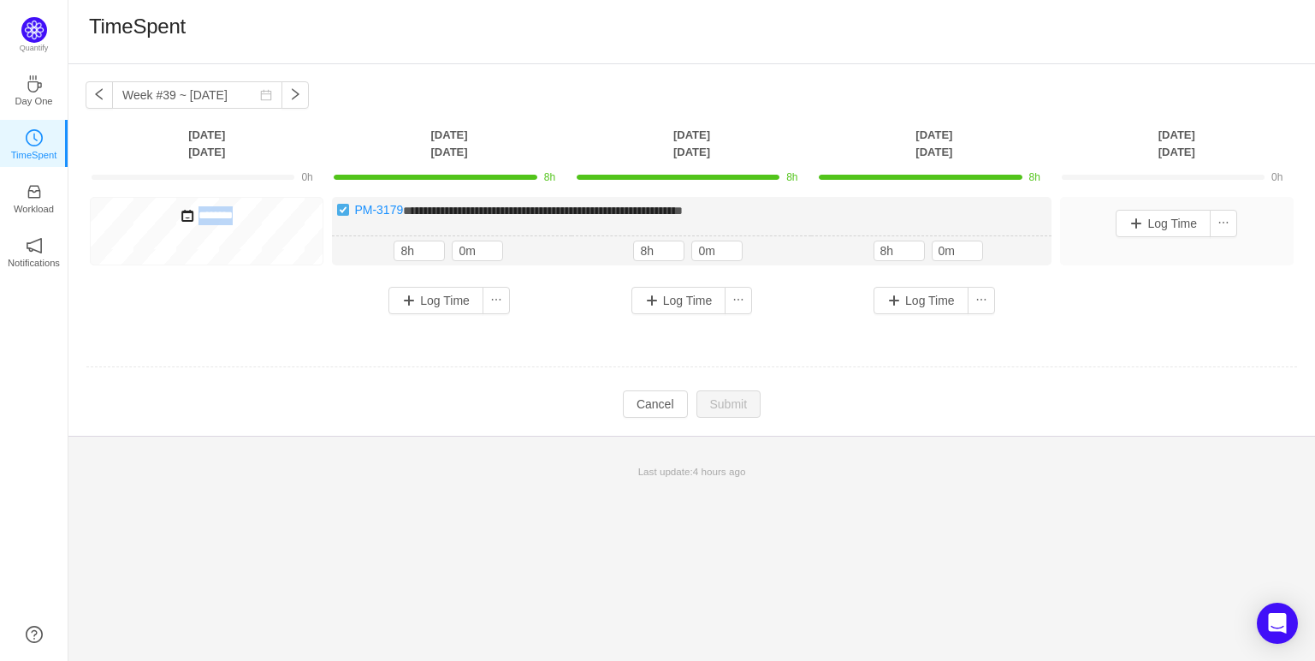
click at [211, 214] on h5 "********" at bounding box center [206, 215] width 223 height 19
click at [215, 216] on h5 "********" at bounding box center [206, 215] width 223 height 19
click at [218, 299] on div "**********" at bounding box center [692, 262] width 1213 height 130
click at [183, 211] on span at bounding box center [188, 216] width 14 height 14
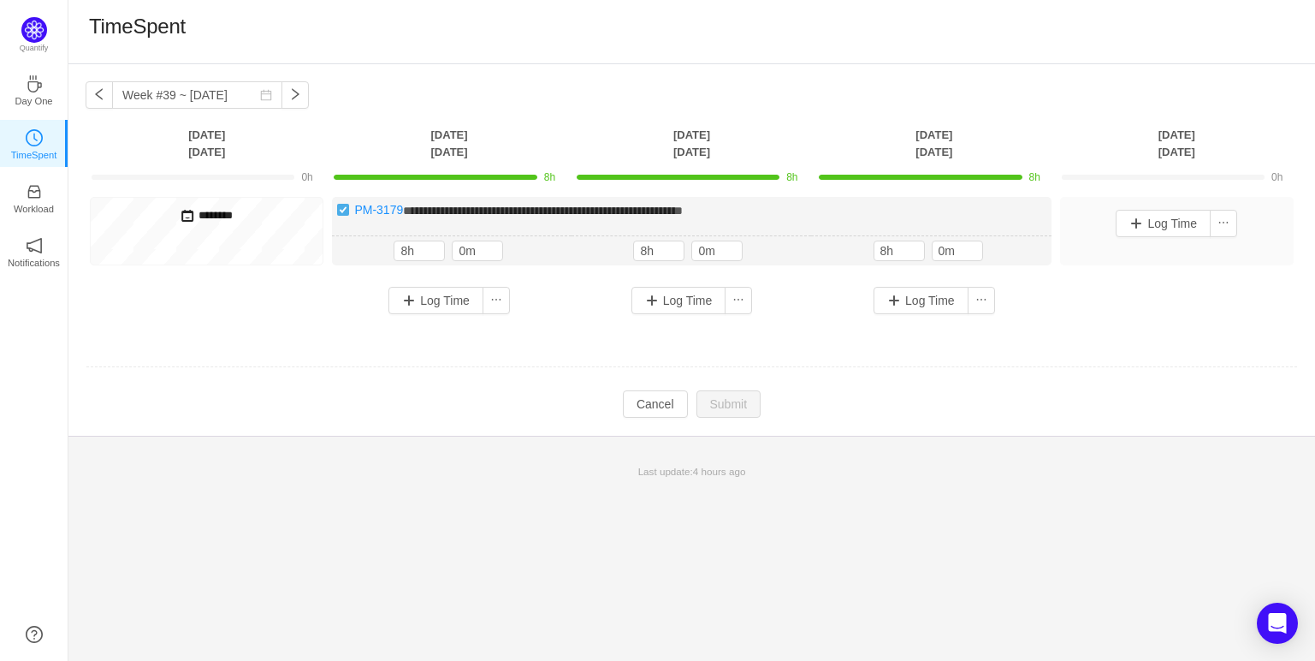
click at [208, 216] on h5 "********" at bounding box center [206, 215] width 223 height 19
click at [215, 216] on h5 "********" at bounding box center [206, 215] width 223 height 19
click at [226, 209] on h5 "********" at bounding box center [206, 215] width 223 height 19
click at [182, 220] on span at bounding box center [188, 216] width 14 height 14
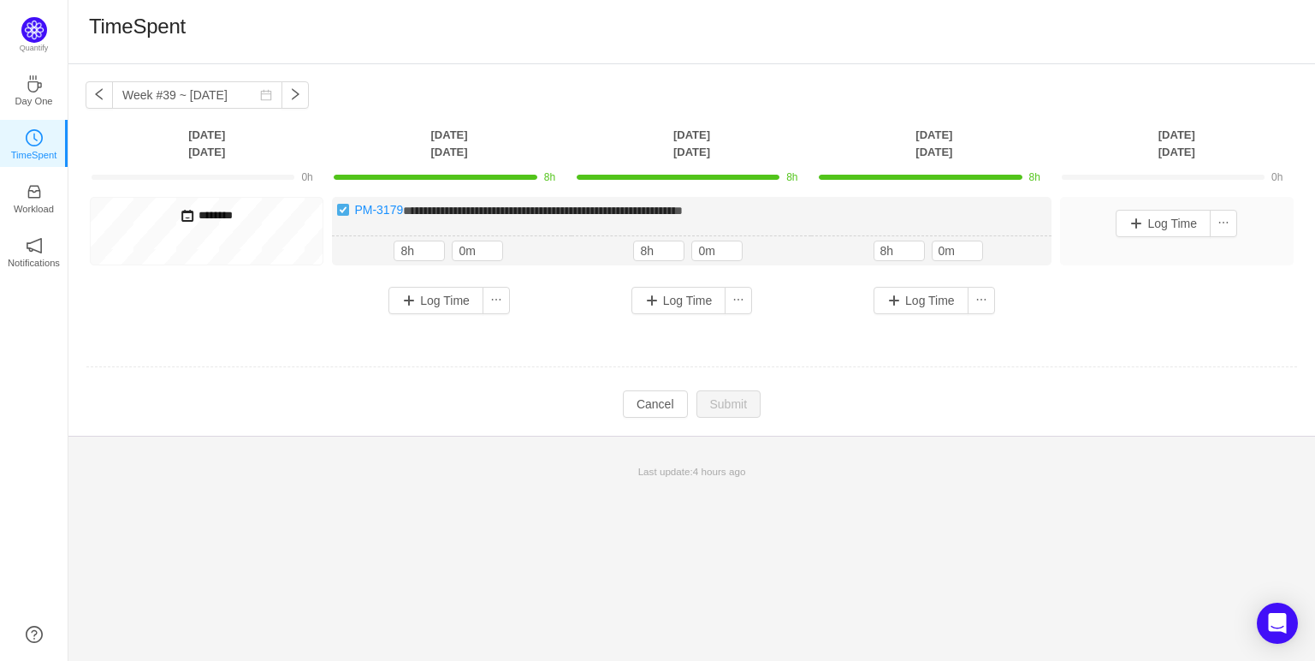
click at [207, 219] on h5 "********" at bounding box center [206, 215] width 223 height 19
click at [191, 219] on h5 "********" at bounding box center [206, 215] width 223 height 19
click at [91, 205] on div "********" at bounding box center [207, 231] width 234 height 68
drag, startPoint x: 310, startPoint y: 202, endPoint x: 293, endPoint y: 179, distance: 28.8
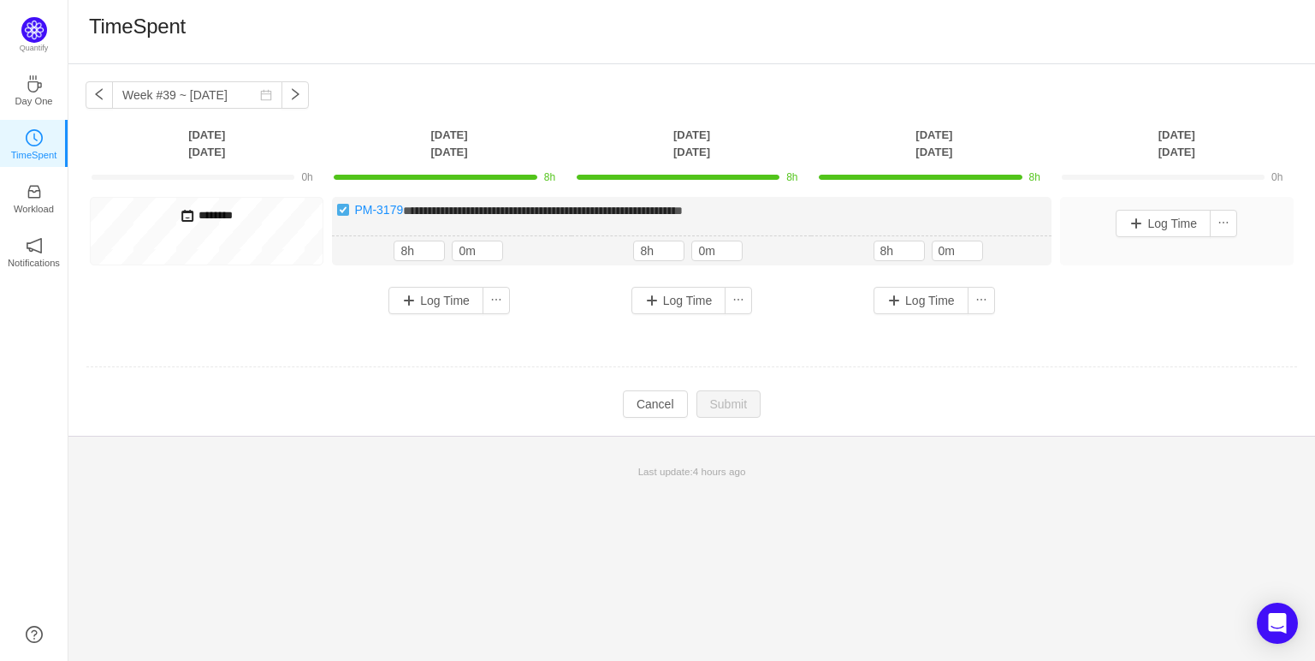
click at [310, 199] on div "********" at bounding box center [207, 231] width 234 height 68
drag, startPoint x: 132, startPoint y: 225, endPoint x: 175, endPoint y: 263, distance: 57.6
click at [134, 225] on div "********" at bounding box center [207, 231] width 234 height 68
drag, startPoint x: 228, startPoint y: 261, endPoint x: 236, endPoint y: 242, distance: 20.7
click at [228, 254] on div "********" at bounding box center [207, 231] width 234 height 68
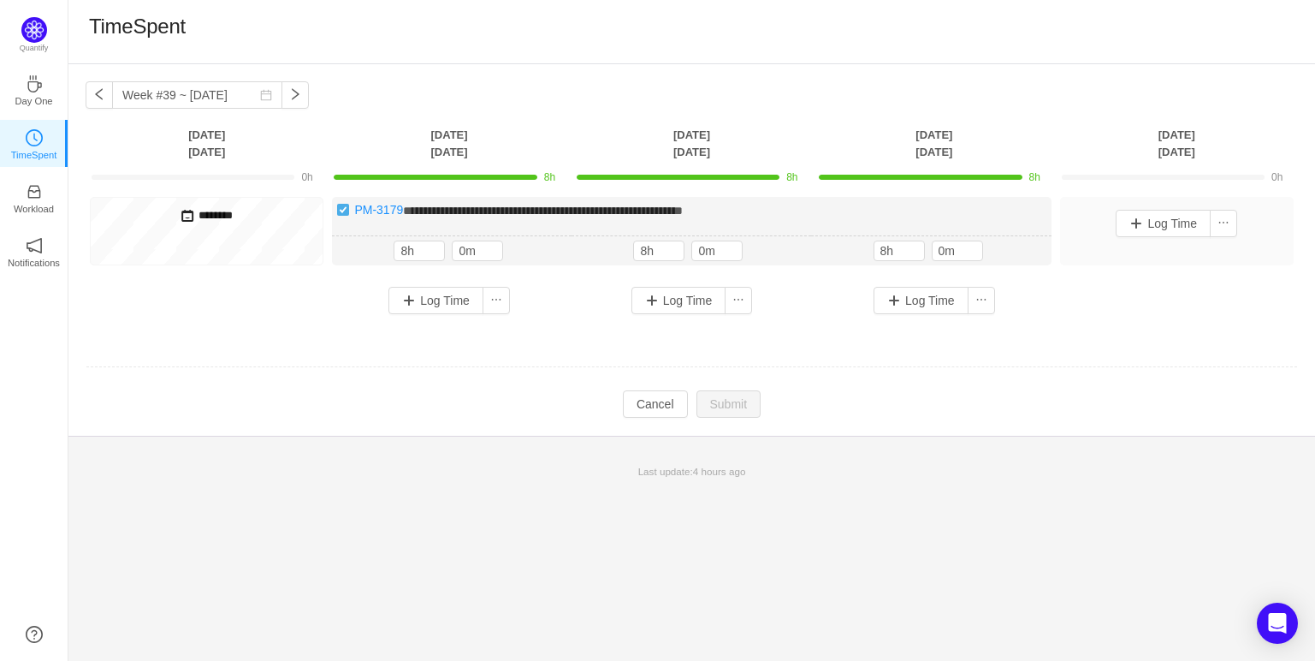
click at [238, 234] on div "********" at bounding box center [207, 231] width 234 height 68
click at [877, 400] on td "Modify Cancel Submit" at bounding box center [692, 403] width 1213 height 29
click at [660, 411] on button "Cancel" at bounding box center [655, 403] width 65 height 27
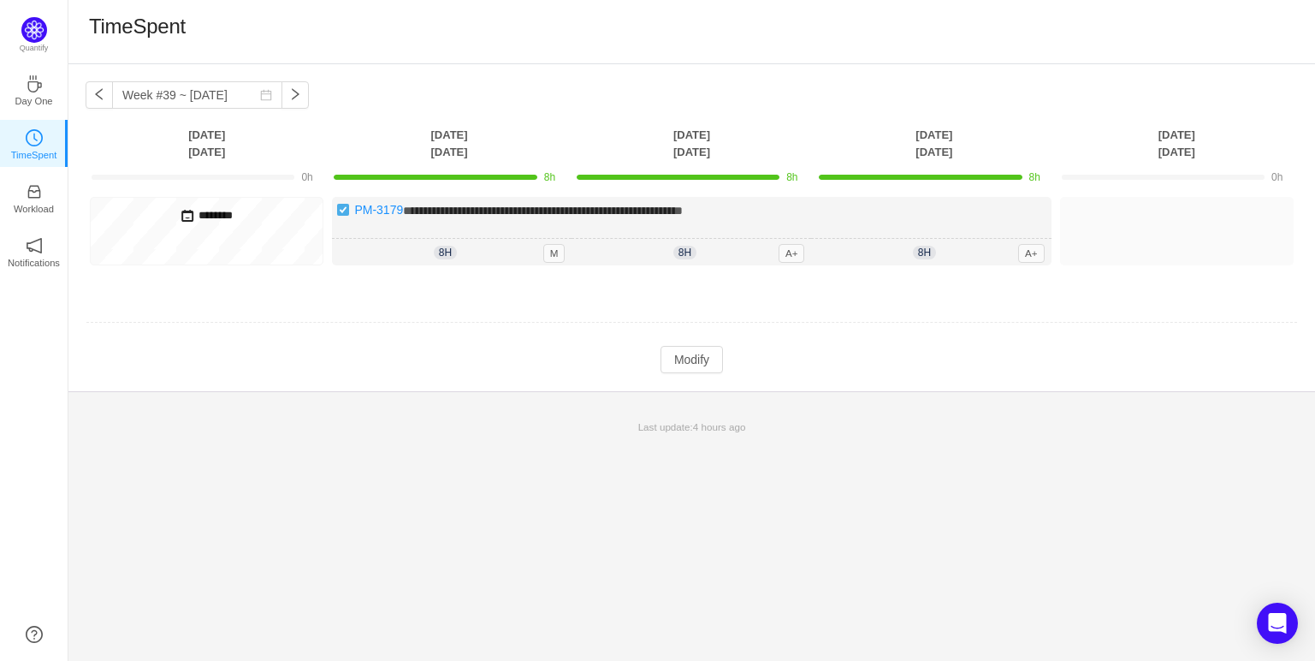
click at [925, 426] on p "Last update: 4 hours ago" at bounding box center [692, 426] width 1226 height 15
click at [705, 353] on button "Modify" at bounding box center [692, 359] width 62 height 27
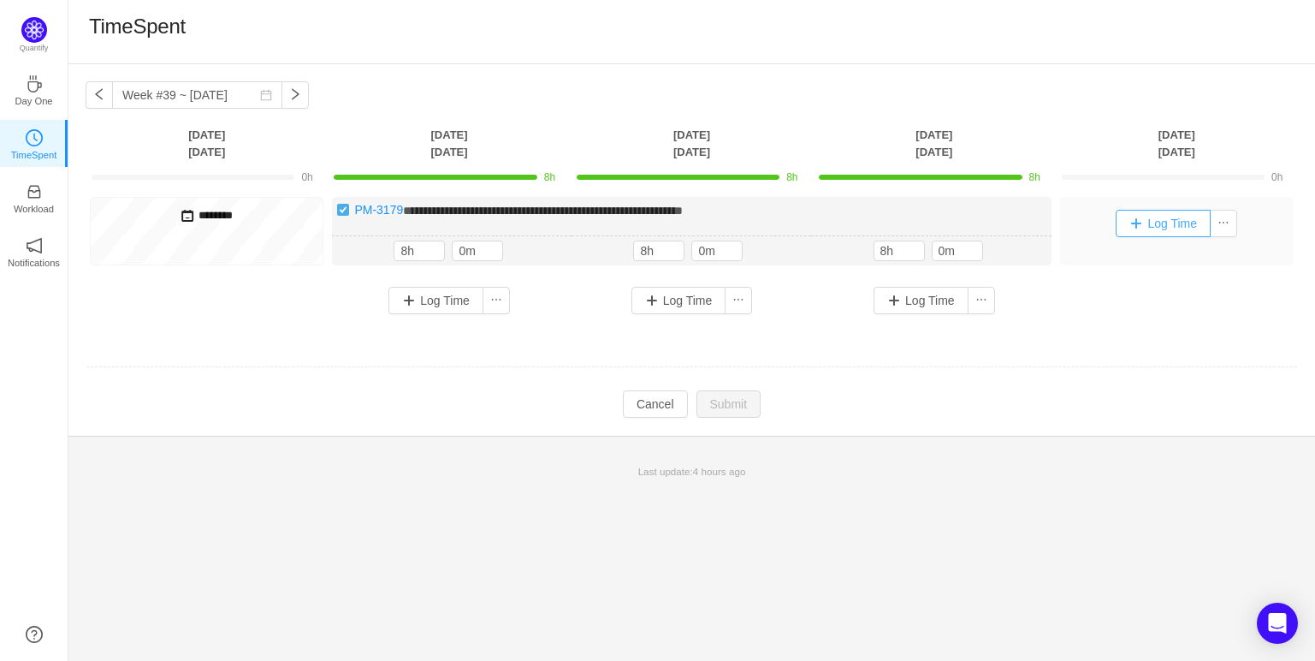
click at [1179, 224] on button "Log Time" at bounding box center [1163, 223] width 95 height 27
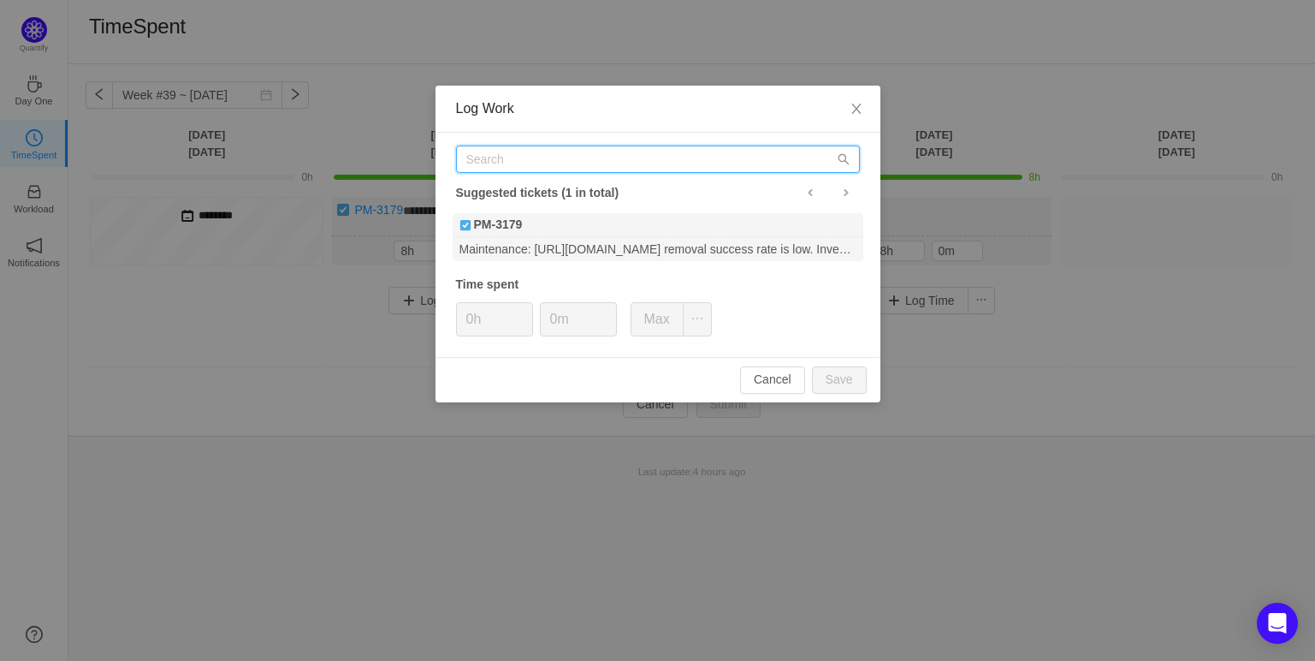
click at [633, 157] on input "text" at bounding box center [658, 158] width 404 height 27
paste input "3179"
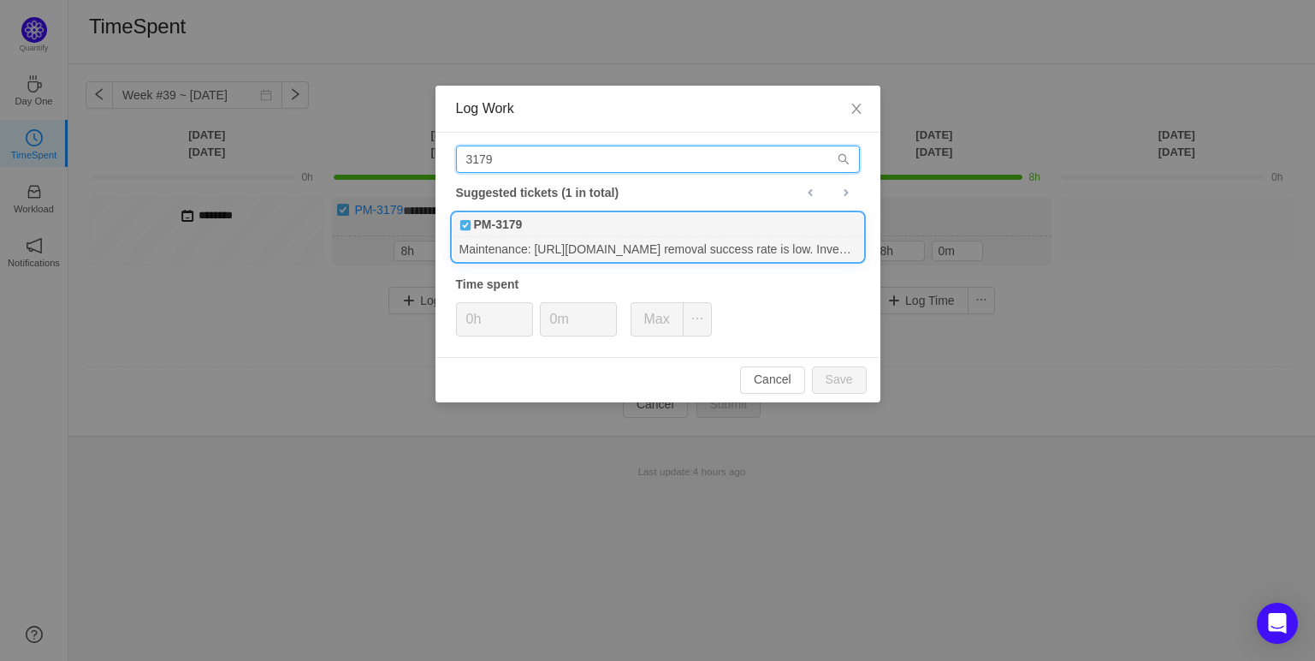
type input "3179"
click at [592, 231] on div "PM-3179" at bounding box center [658, 225] width 411 height 24
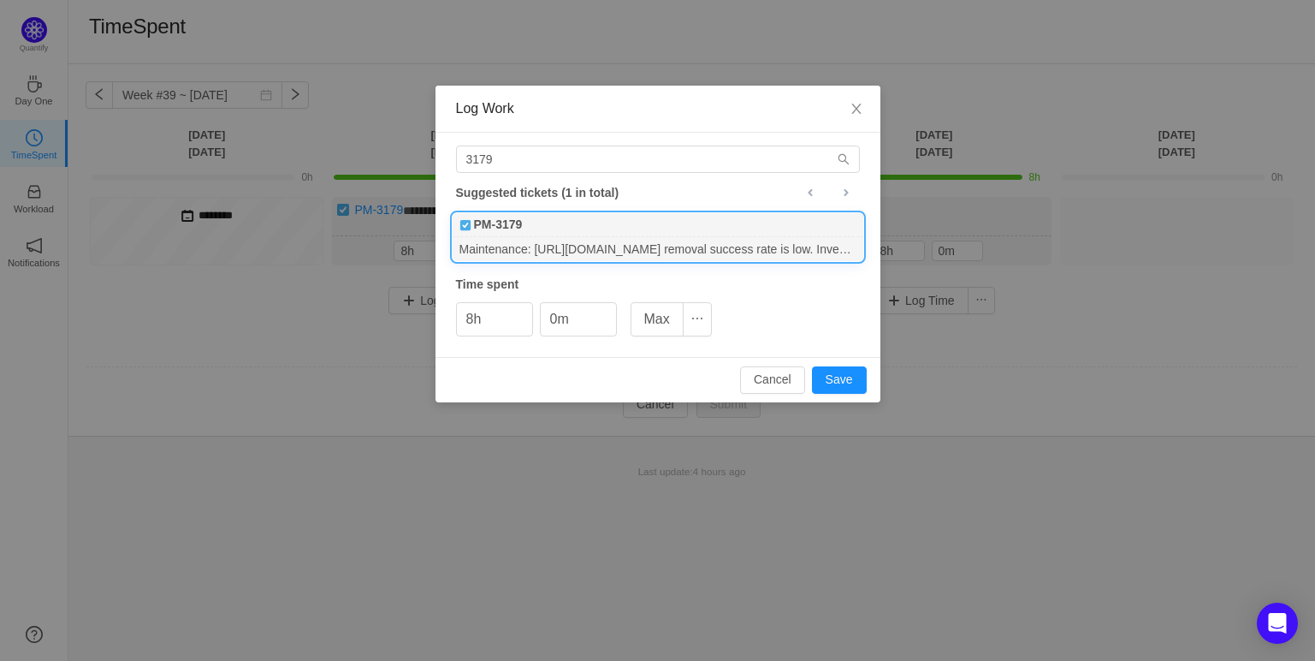
click at [620, 377] on div "Cancel Save" at bounding box center [658, 379] width 445 height 45
click at [841, 380] on button "Save" at bounding box center [839, 379] width 55 height 27
type input "0h"
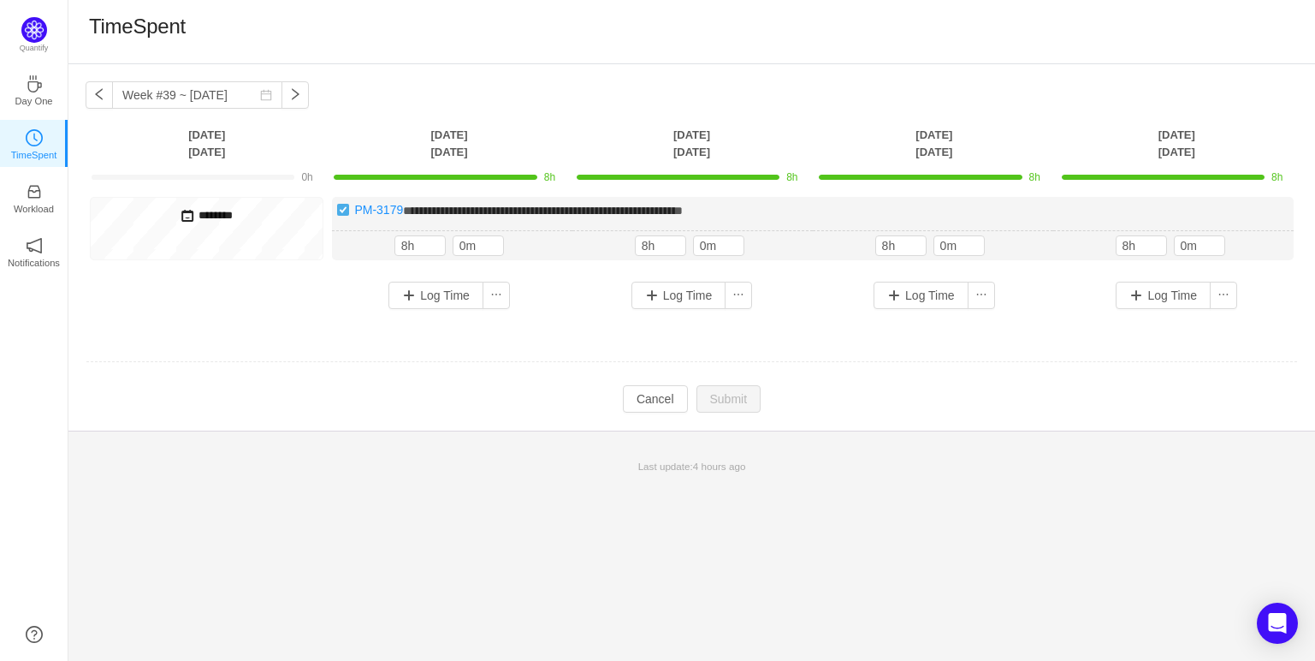
click at [784, 431] on footer "Last update: 4 hours ago" at bounding box center [691, 457] width 1247 height 54
click at [665, 400] on button "Cancel" at bounding box center [655, 398] width 65 height 27
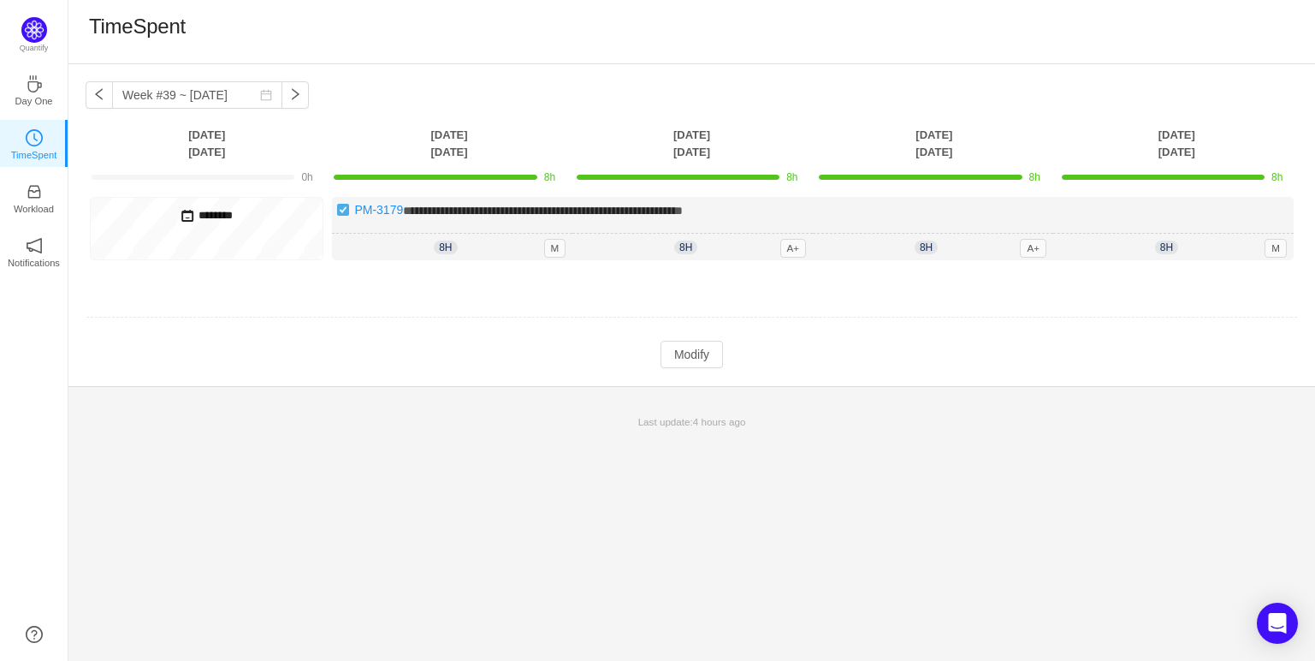
click at [828, 346] on td "Modify Cancel Submit" at bounding box center [692, 354] width 1213 height 29
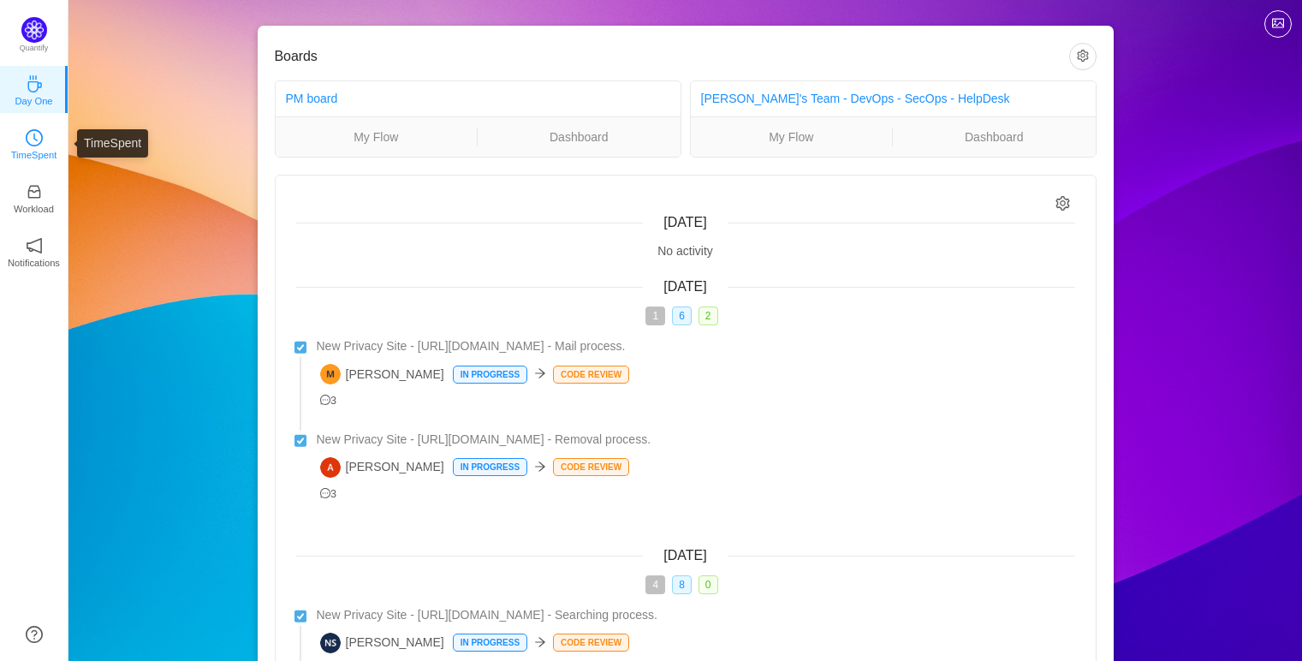
click at [41, 133] on icon "icon: clock-circle" at bounding box center [34, 137] width 17 height 17
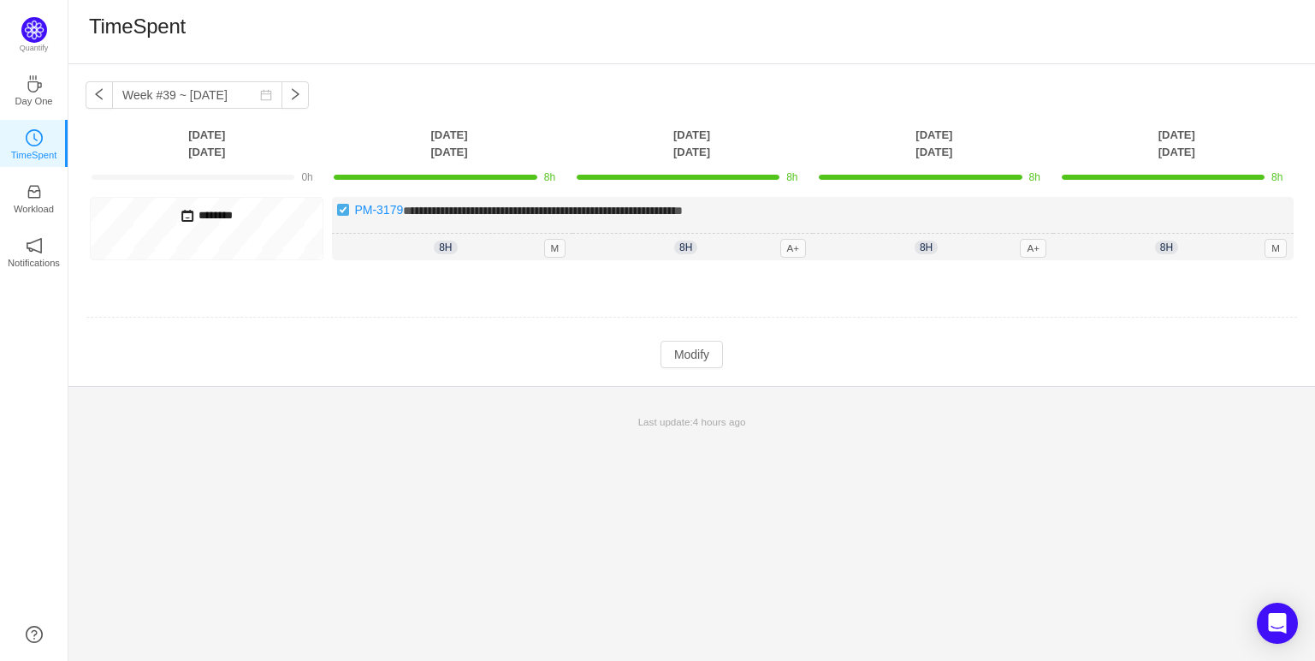
click at [554, 315] on td at bounding box center [692, 318] width 1213 height 44
click at [109, 101] on button "button" at bounding box center [99, 94] width 27 height 27
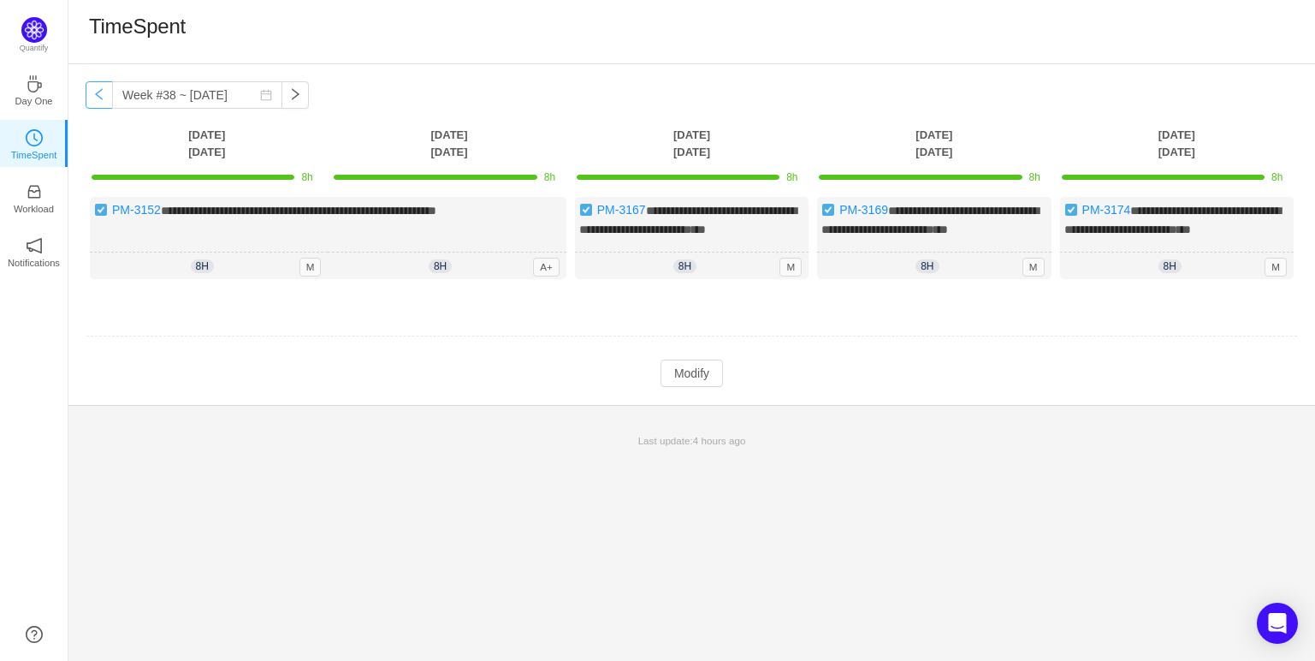
click at [92, 92] on button "button" at bounding box center [99, 94] width 27 height 27
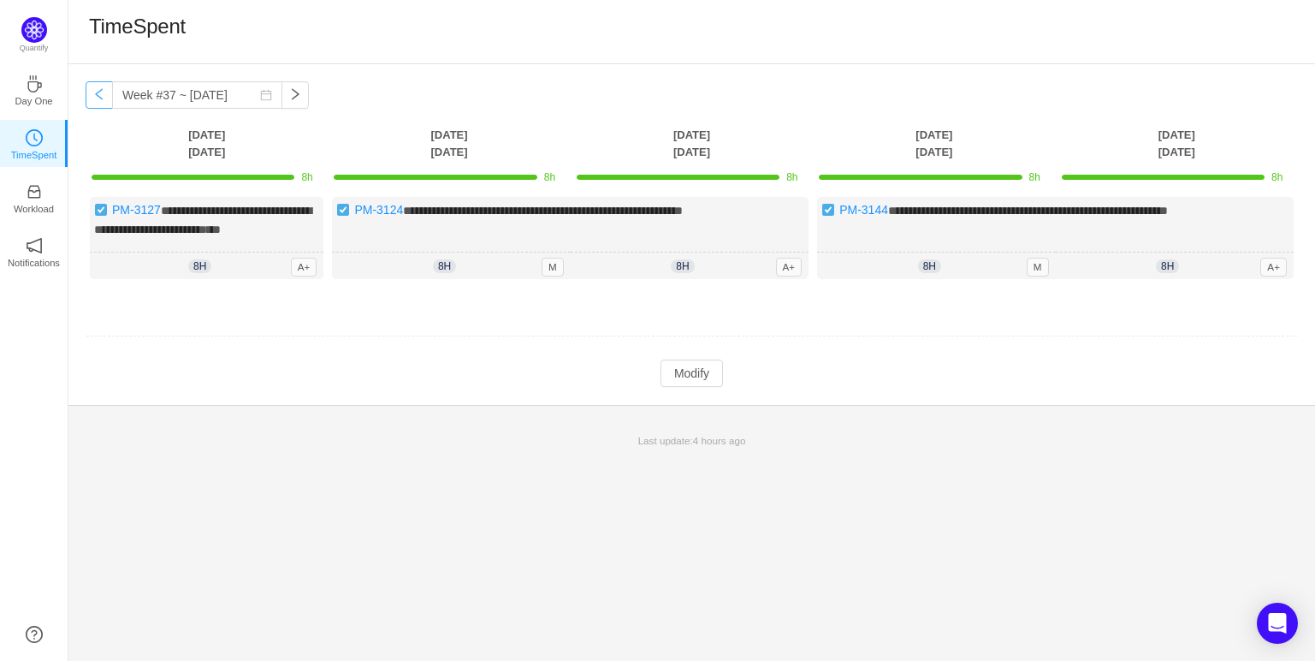
click at [92, 92] on button "button" at bounding box center [99, 94] width 27 height 27
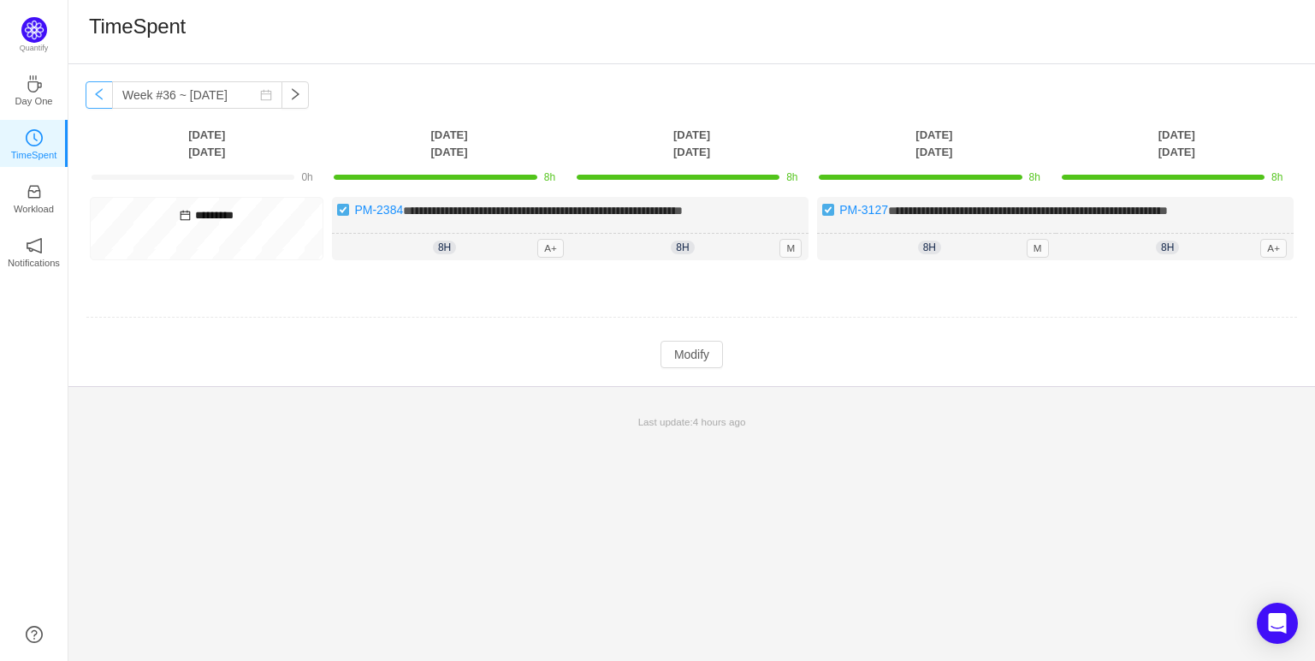
click at [92, 92] on button "button" at bounding box center [99, 94] width 27 height 27
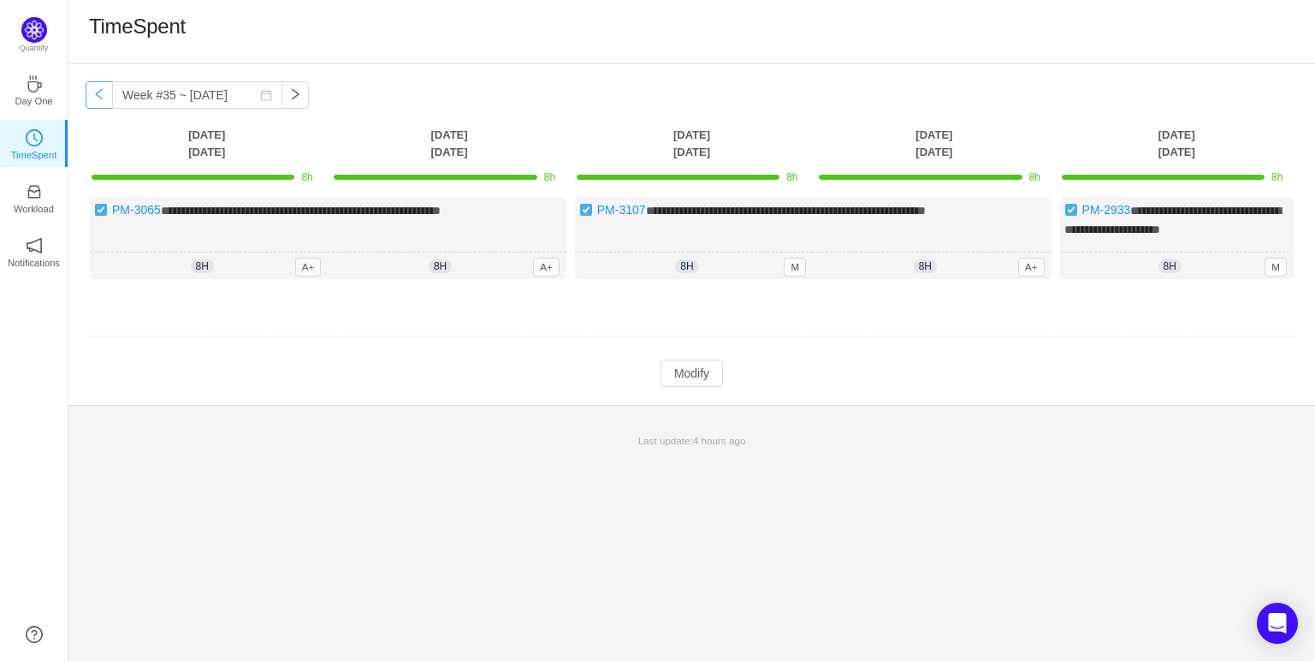
click at [92, 92] on button "button" at bounding box center [99, 94] width 27 height 27
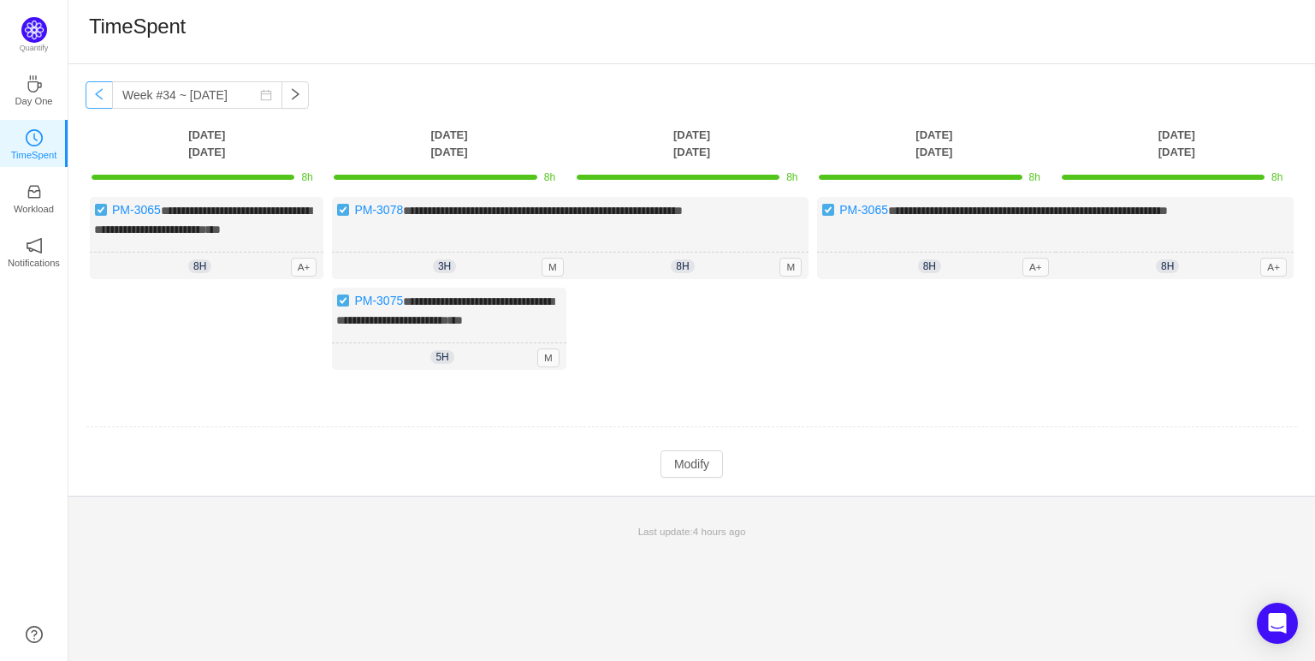
click at [92, 92] on button "button" at bounding box center [99, 94] width 27 height 27
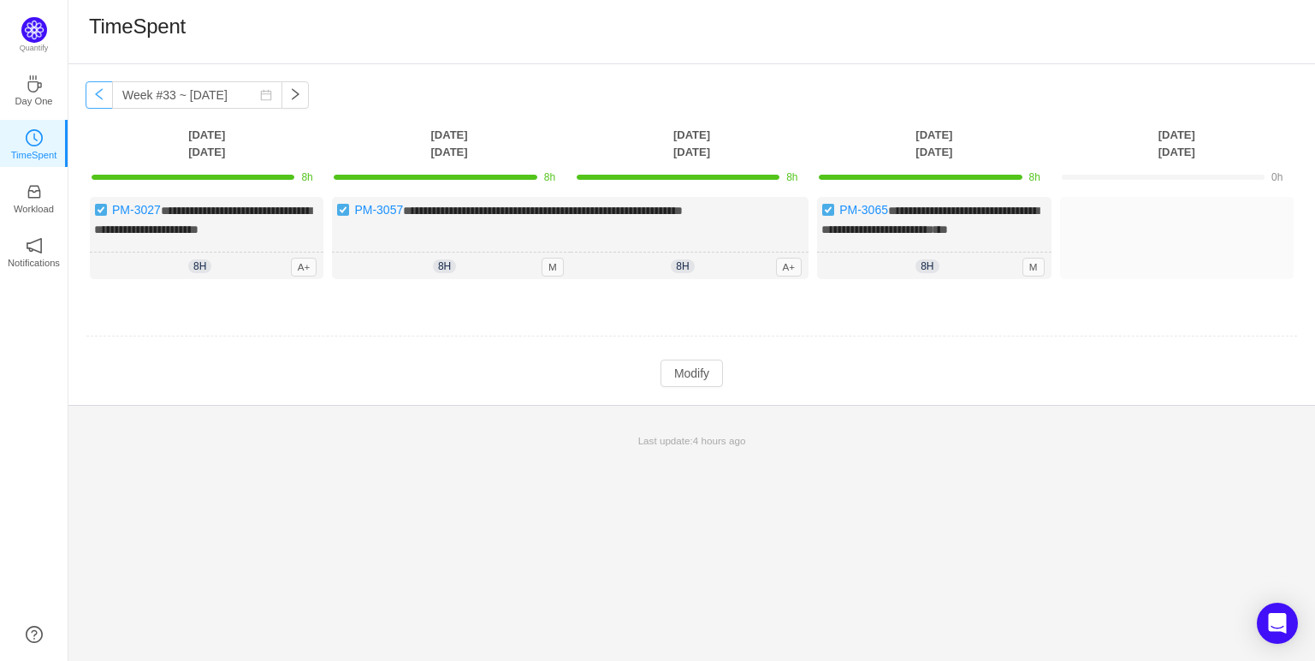
click at [92, 92] on button "button" at bounding box center [99, 94] width 27 height 27
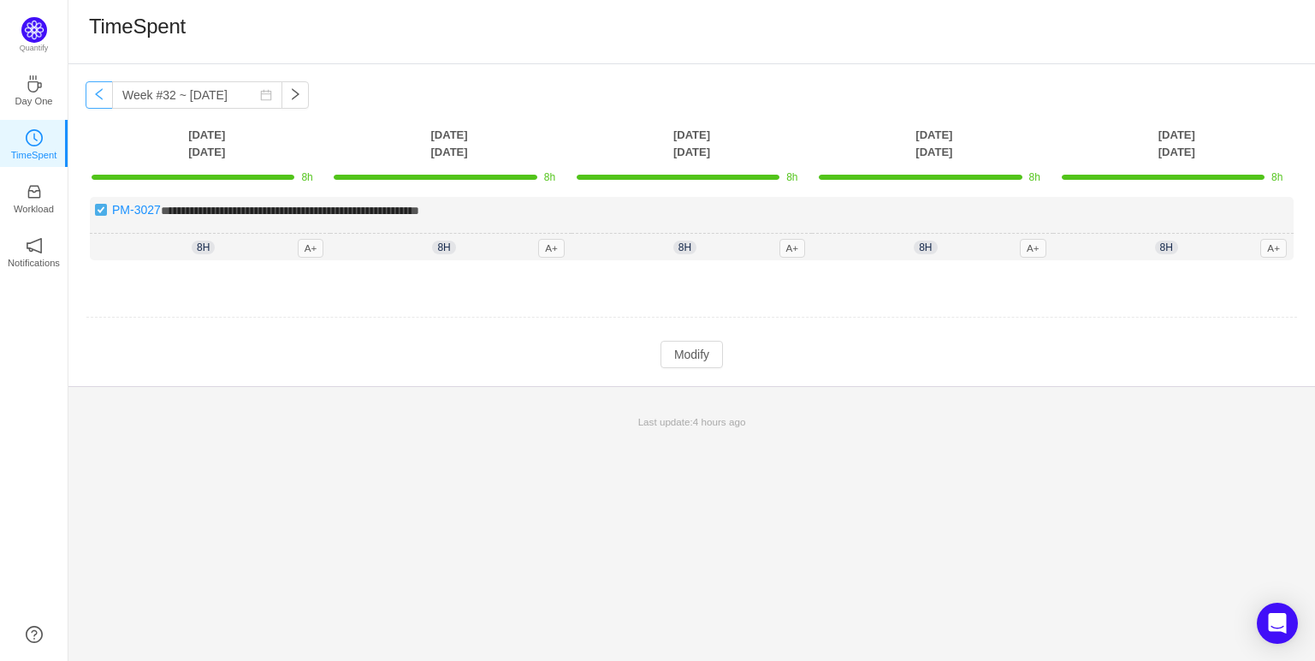
click at [92, 92] on button "button" at bounding box center [99, 94] width 27 height 27
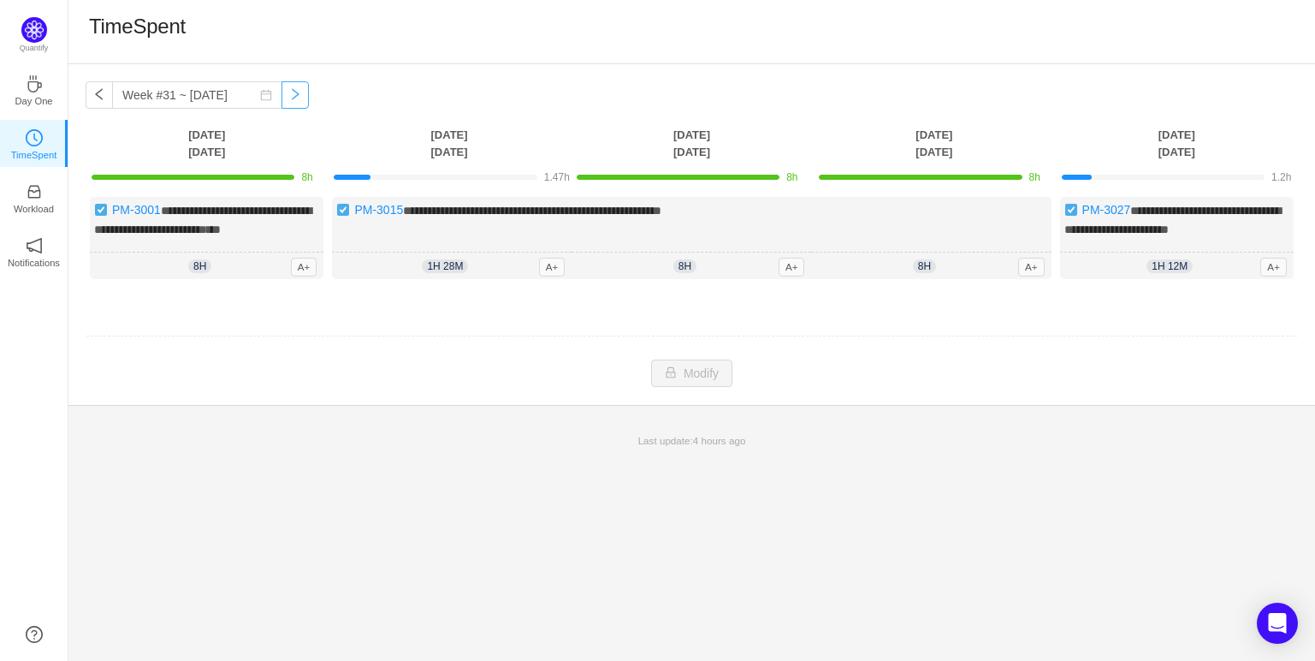
click at [282, 92] on button "button" at bounding box center [295, 94] width 27 height 27
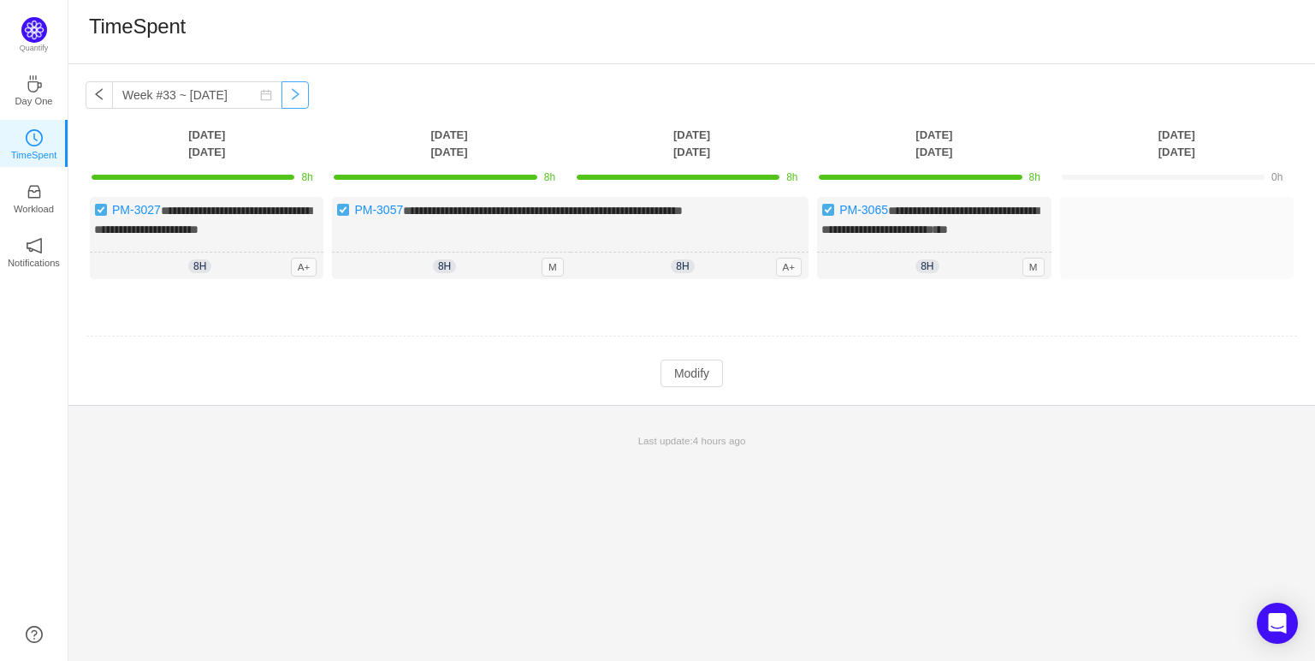
click at [282, 92] on button "button" at bounding box center [295, 94] width 27 height 27
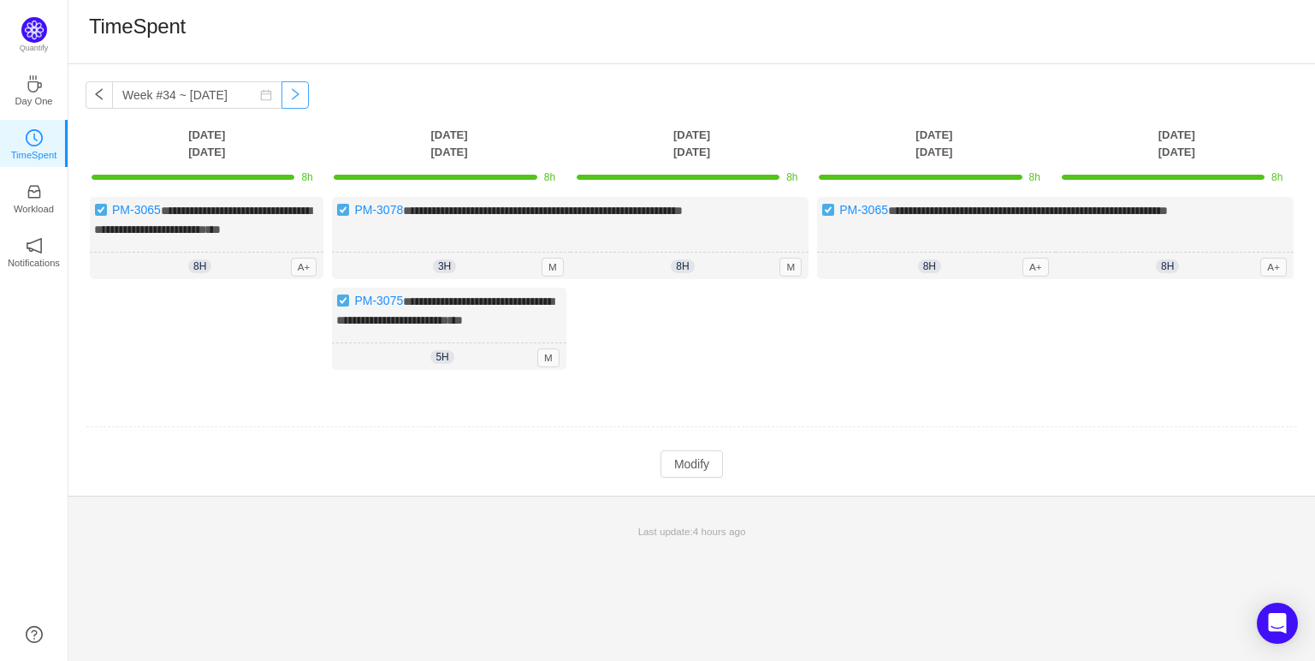
click at [282, 92] on button "button" at bounding box center [295, 94] width 27 height 27
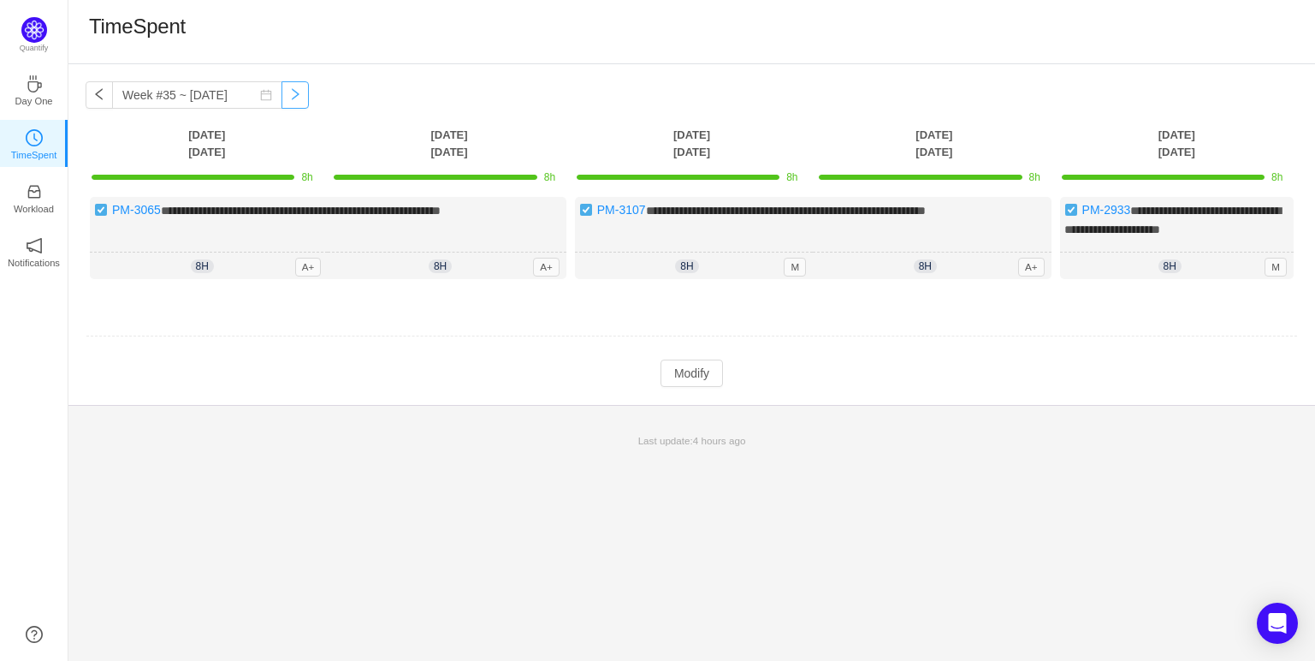
click at [282, 92] on button "button" at bounding box center [295, 94] width 27 height 27
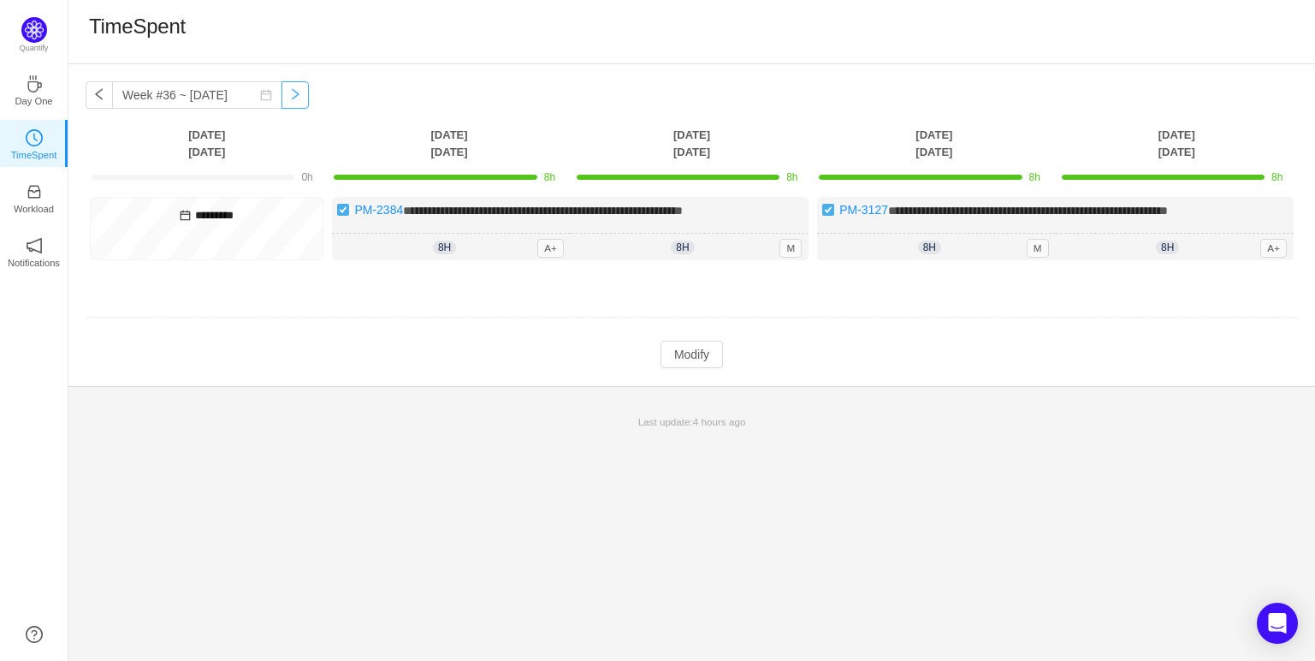
click at [282, 92] on button "button" at bounding box center [295, 94] width 27 height 27
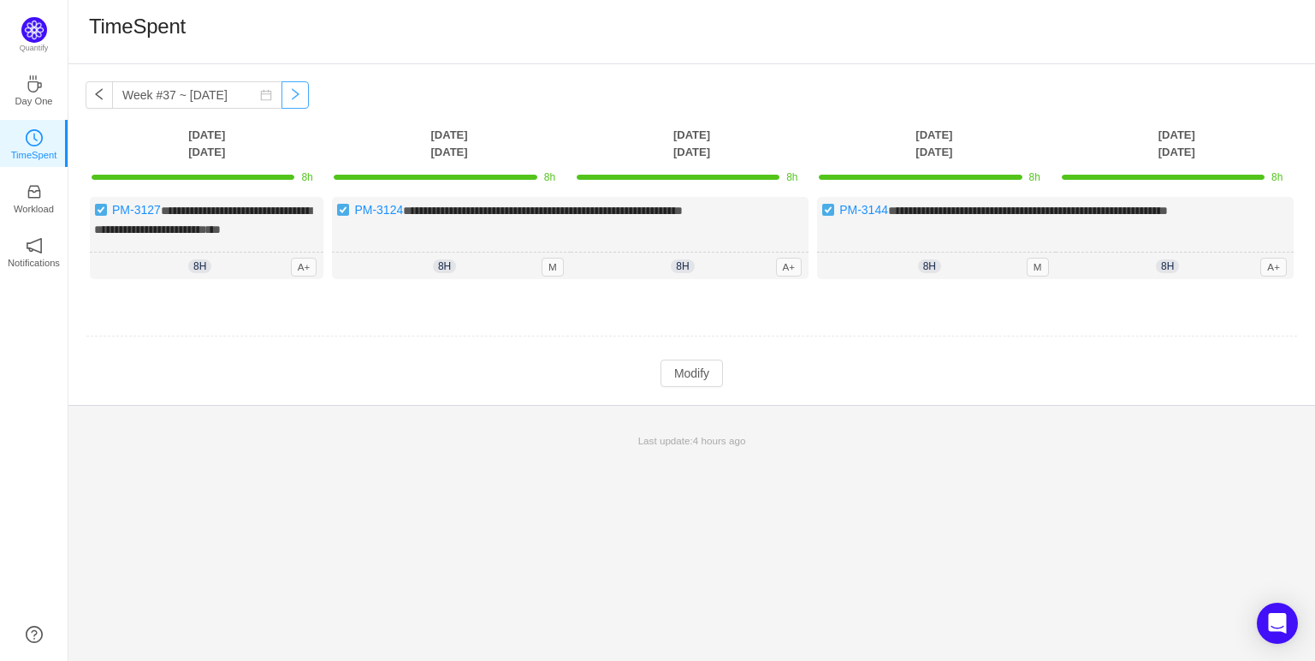
click at [282, 92] on button "button" at bounding box center [295, 94] width 27 height 27
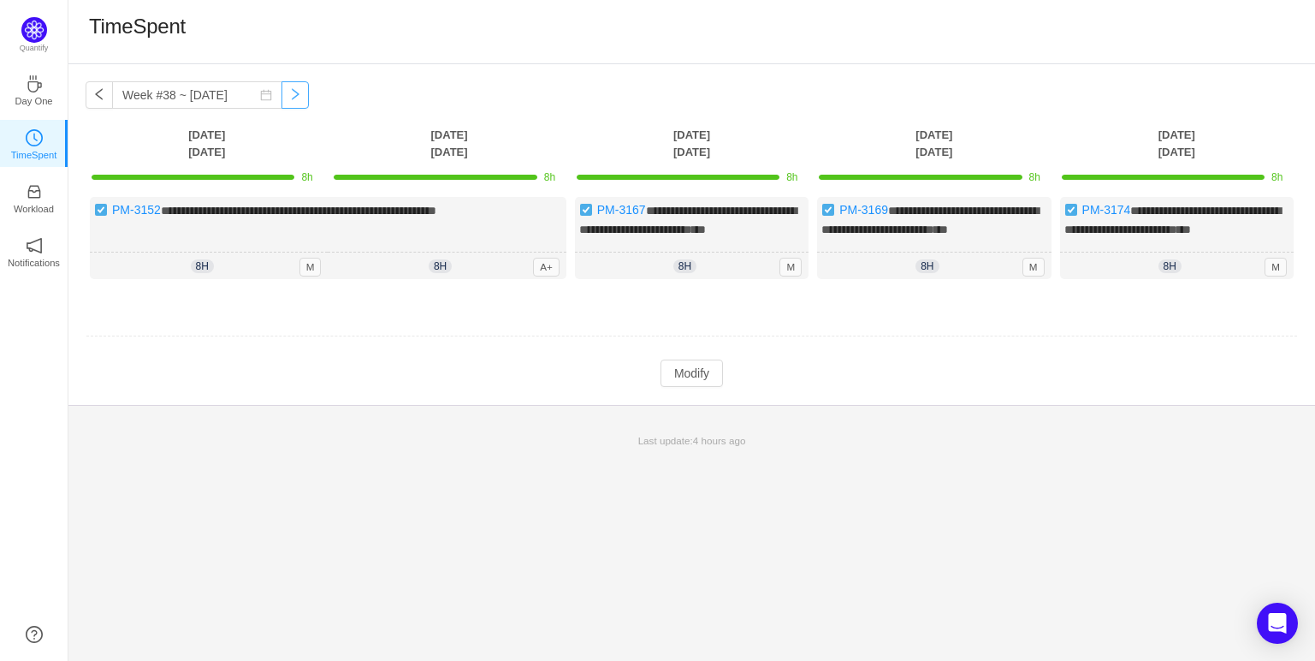
click at [282, 92] on button "button" at bounding box center [295, 94] width 27 height 27
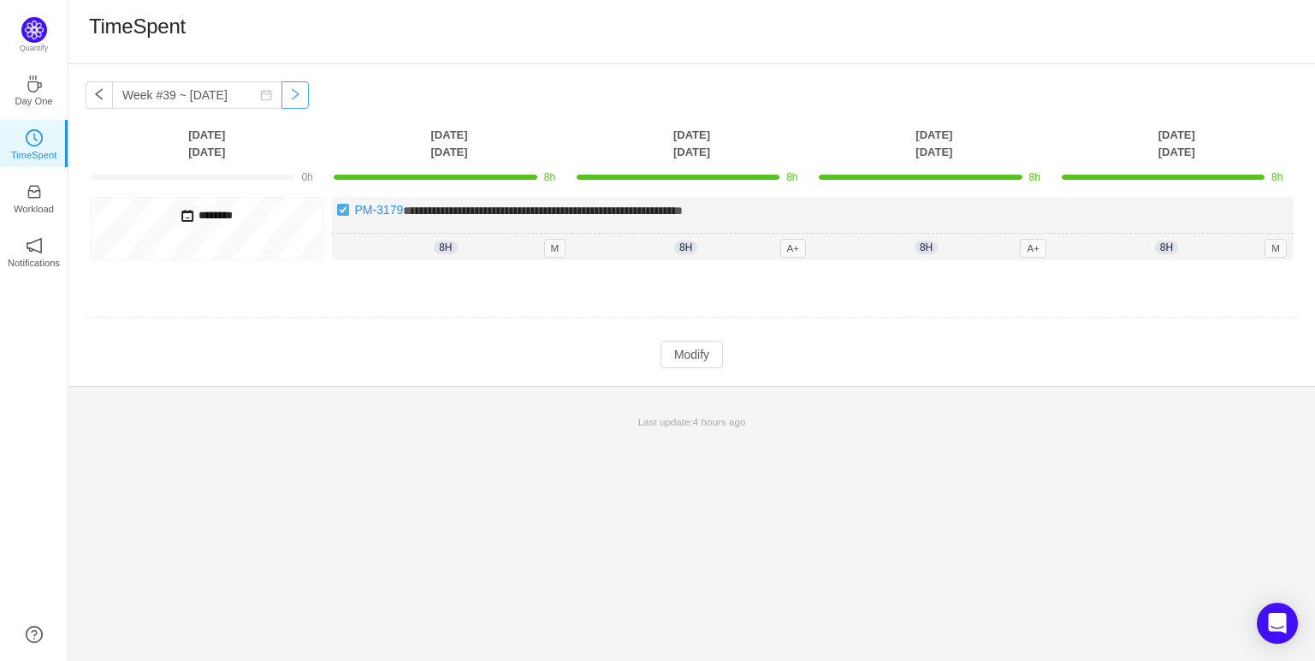
click at [282, 96] on button "button" at bounding box center [295, 94] width 27 height 27
click at [285, 93] on button "button" at bounding box center [295, 94] width 27 height 27
click at [98, 92] on button "button" at bounding box center [99, 94] width 27 height 27
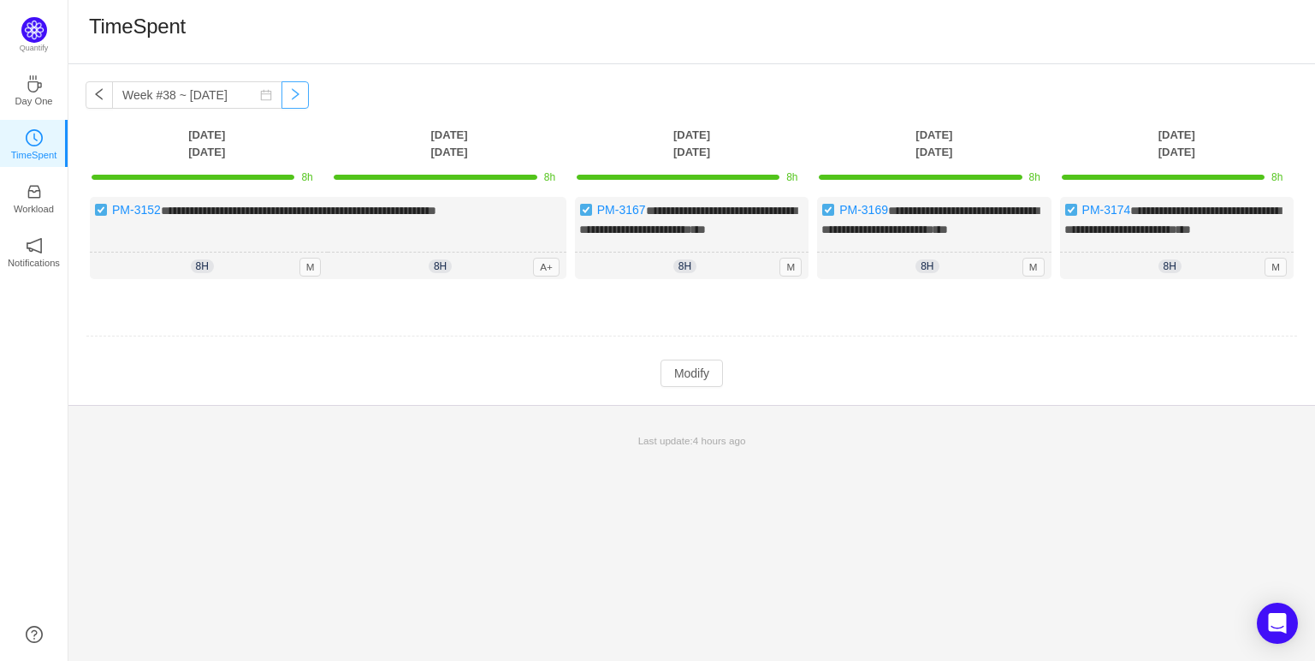
click at [288, 103] on button "button" at bounding box center [295, 94] width 27 height 27
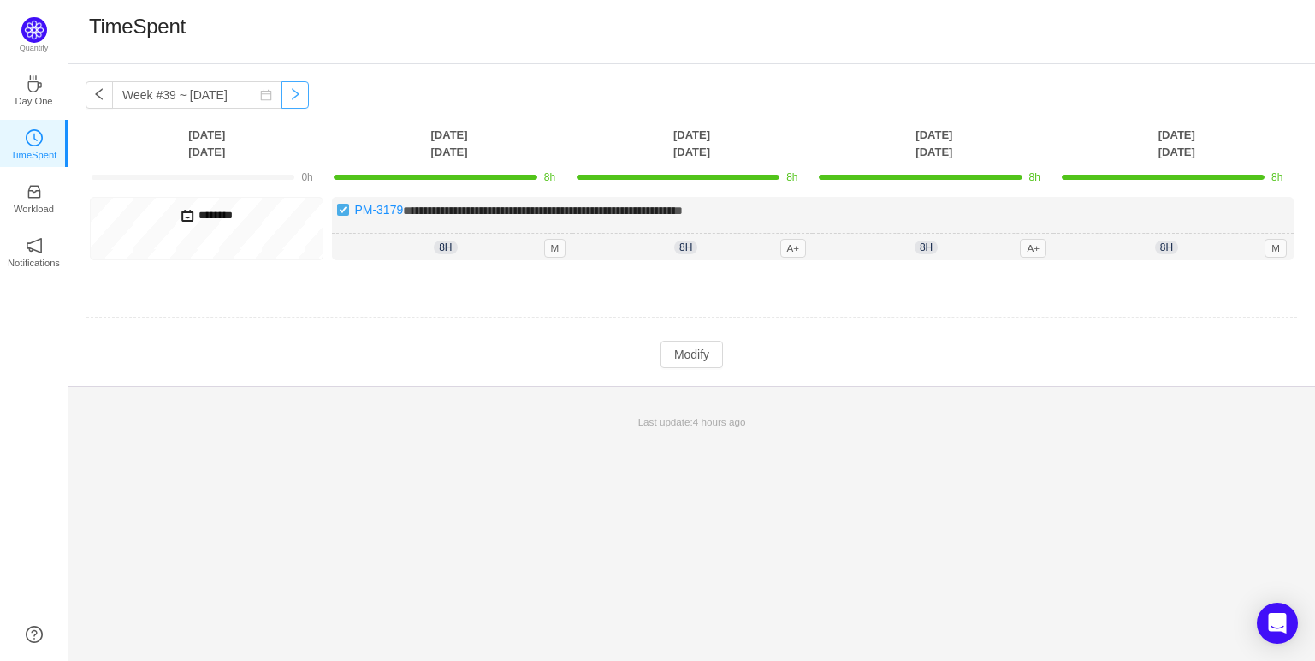
click at [285, 94] on button "button" at bounding box center [295, 94] width 27 height 27
click at [750, 408] on div "Last update: 4 hours ago" at bounding box center [691, 422] width 1247 height 36
click at [824, 333] on td at bounding box center [692, 318] width 1213 height 44
click at [100, 93] on button "button" at bounding box center [99, 94] width 27 height 27
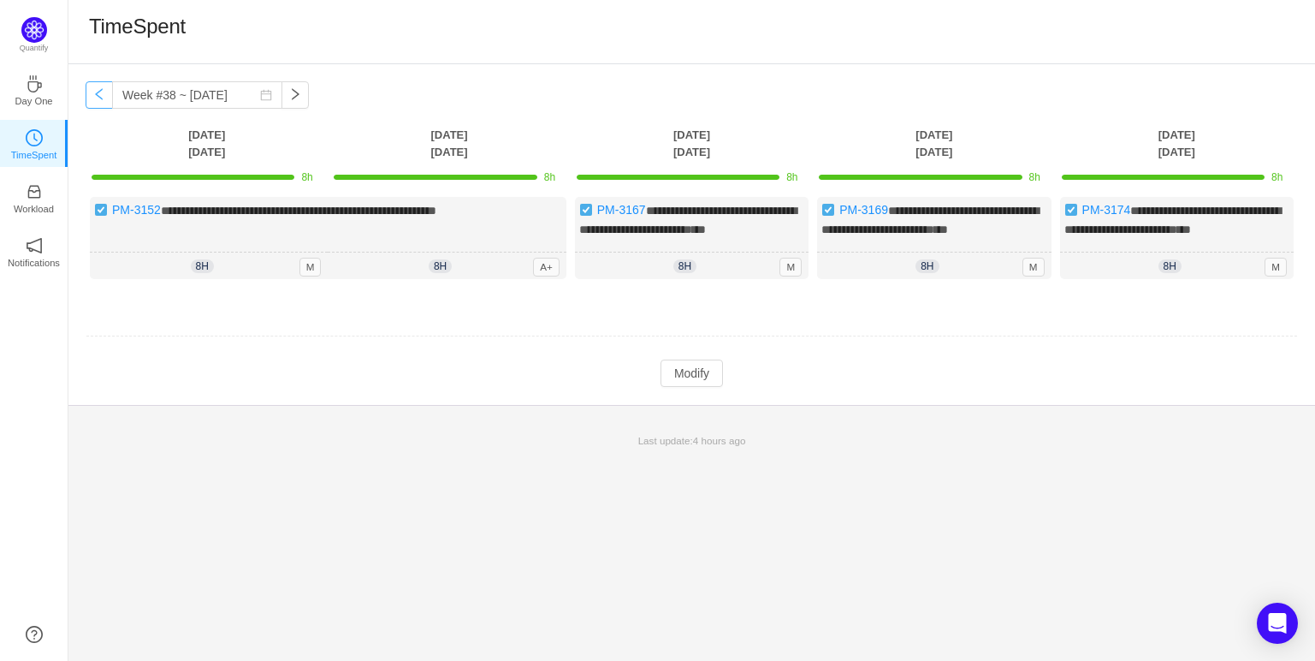
click at [100, 93] on button "button" at bounding box center [99, 94] width 27 height 27
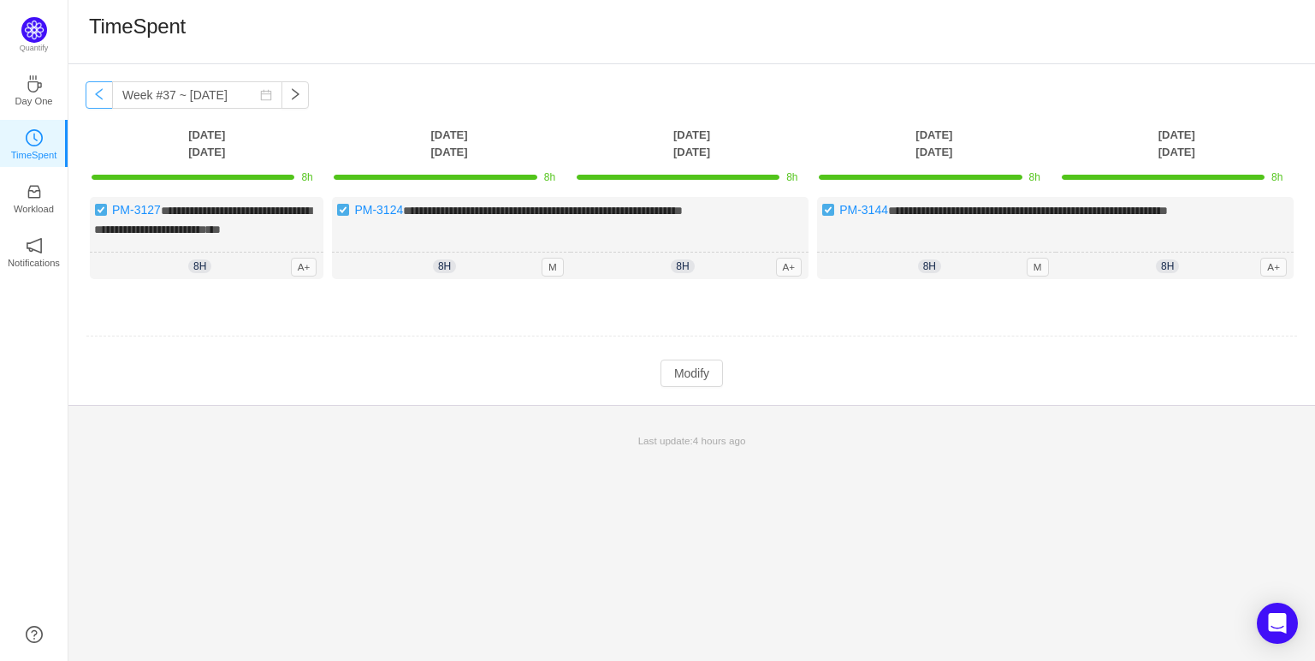
click at [100, 93] on button "button" at bounding box center [99, 94] width 27 height 27
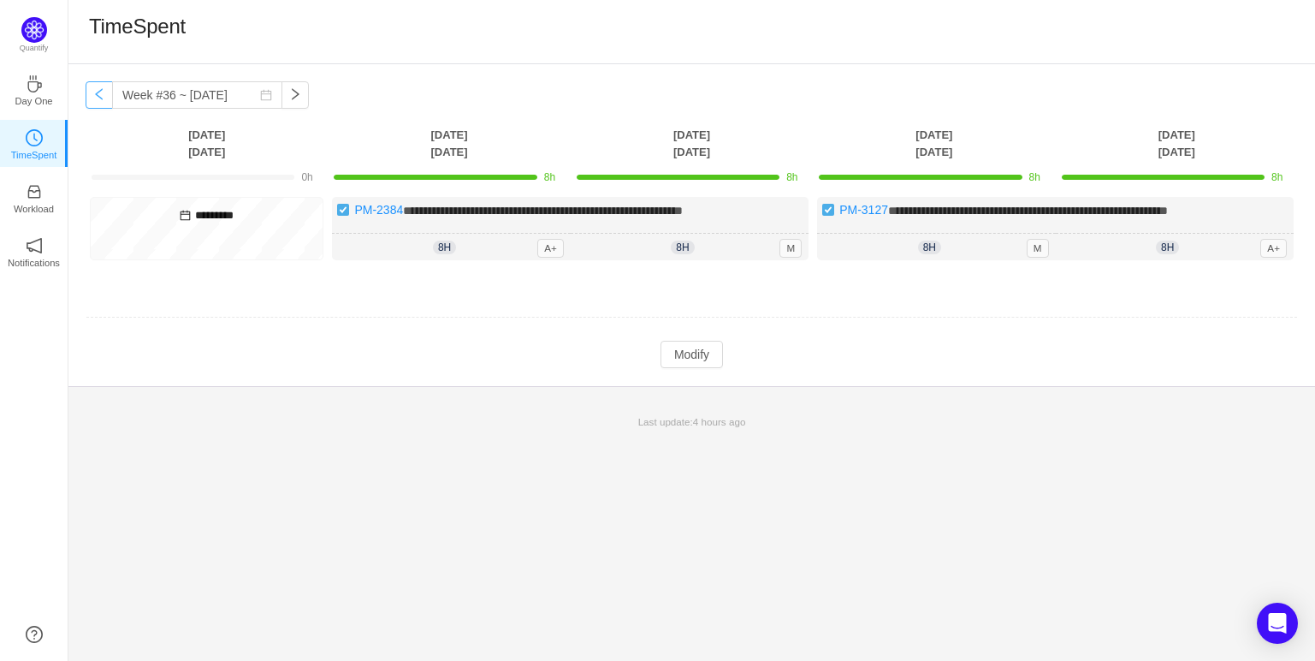
click at [100, 93] on button "button" at bounding box center [99, 94] width 27 height 27
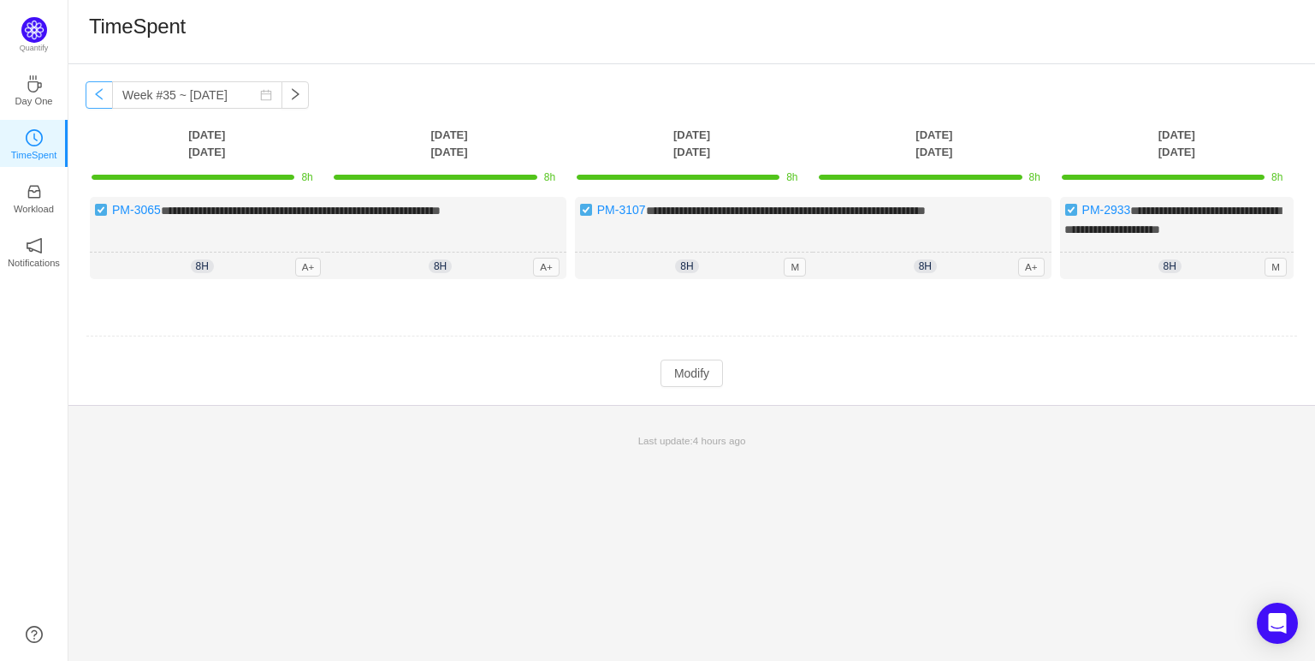
click at [100, 93] on button "button" at bounding box center [99, 94] width 27 height 27
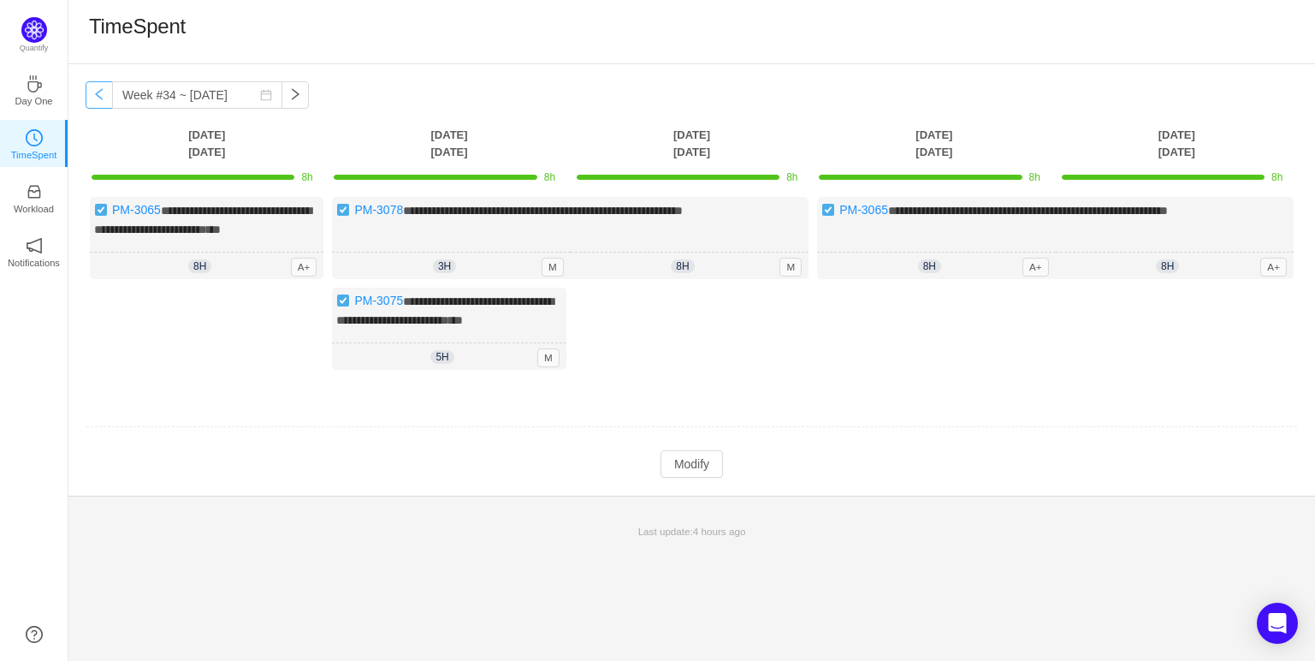
click at [100, 93] on button "button" at bounding box center [99, 94] width 27 height 27
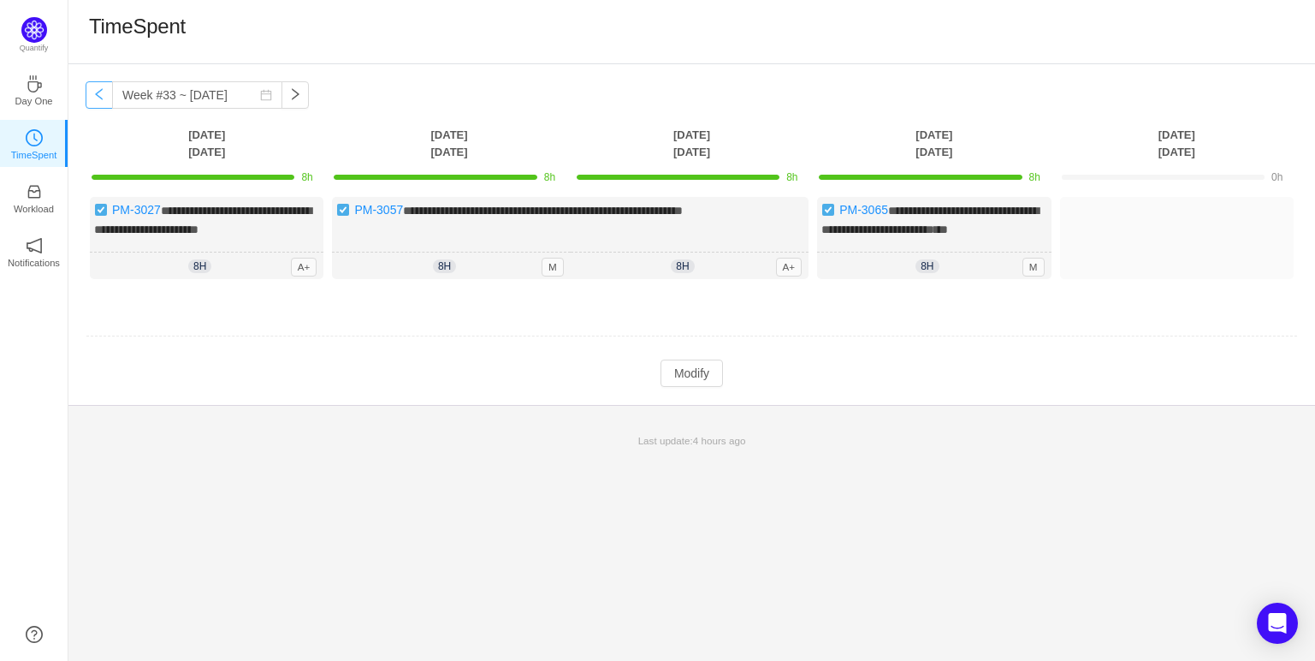
click at [100, 93] on button "button" at bounding box center [99, 94] width 27 height 27
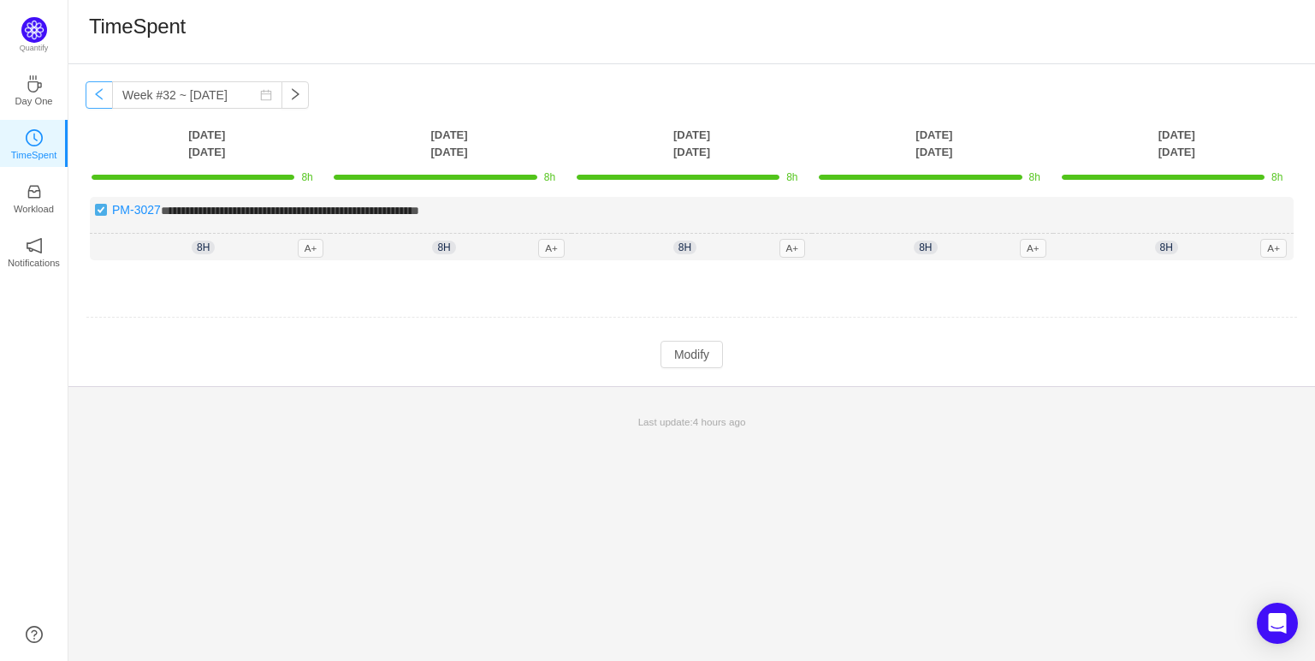
click at [100, 93] on button "button" at bounding box center [99, 94] width 27 height 27
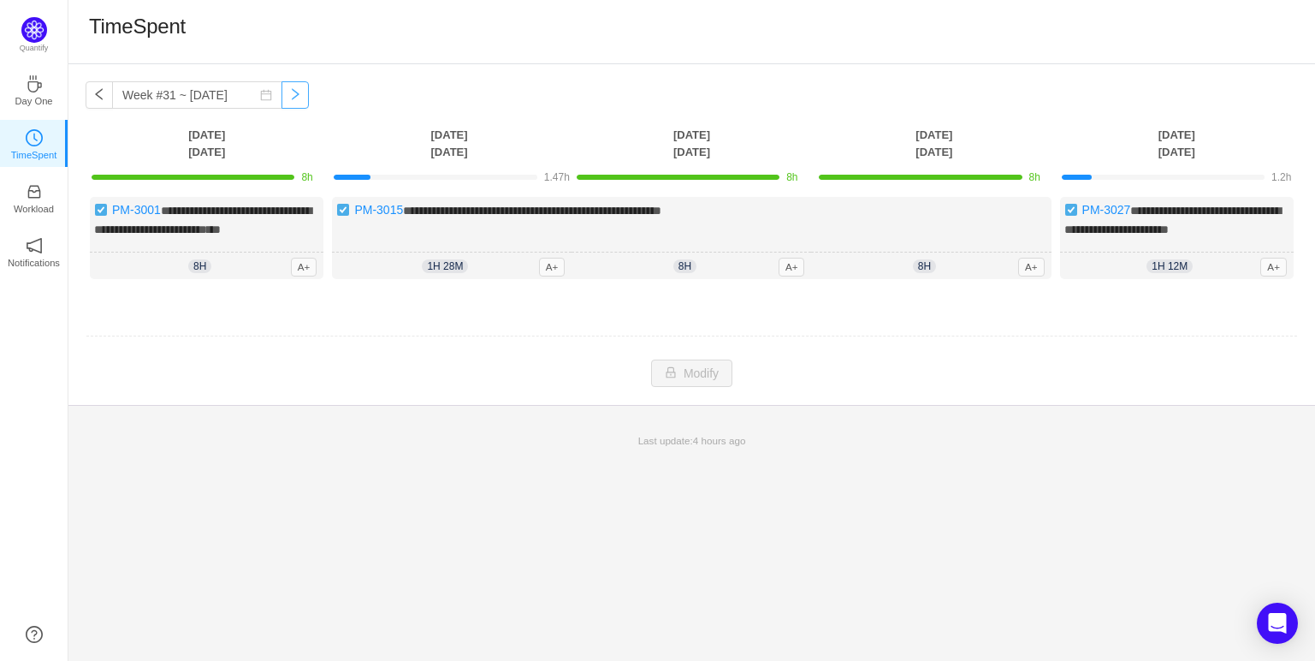
click at [293, 92] on button "button" at bounding box center [295, 94] width 27 height 27
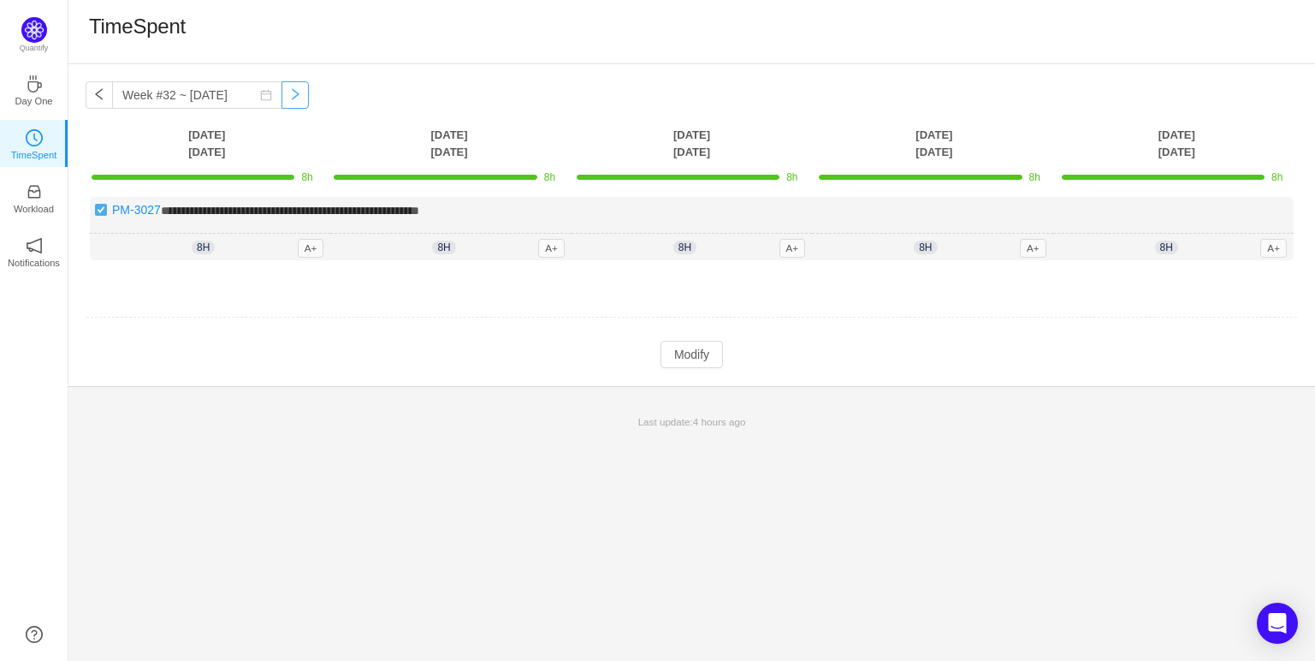
click at [293, 92] on button "button" at bounding box center [295, 94] width 27 height 27
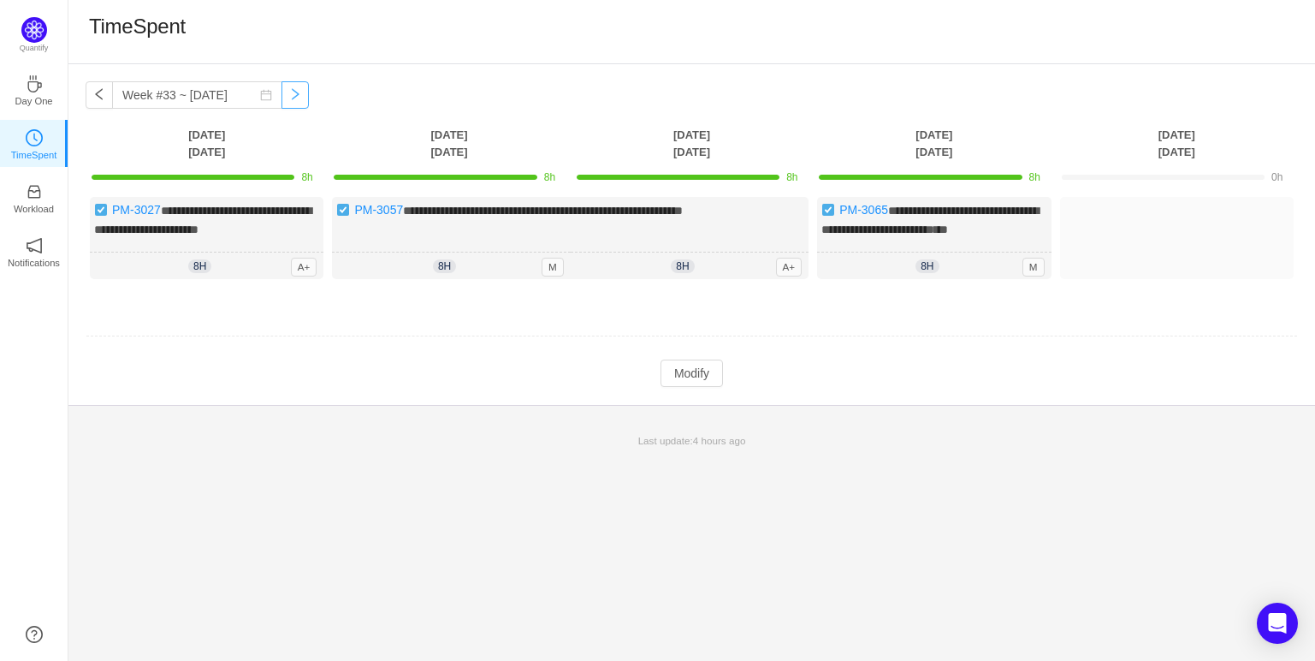
click at [293, 92] on button "button" at bounding box center [295, 94] width 27 height 27
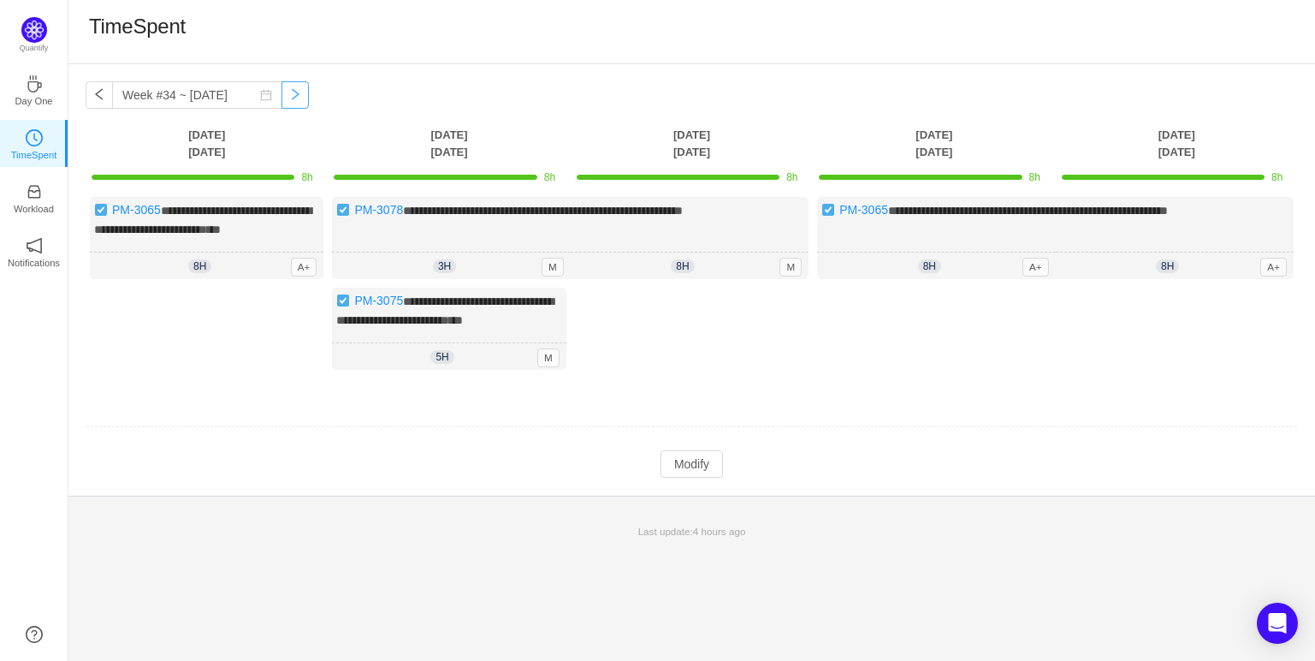
click at [293, 92] on button "button" at bounding box center [295, 94] width 27 height 27
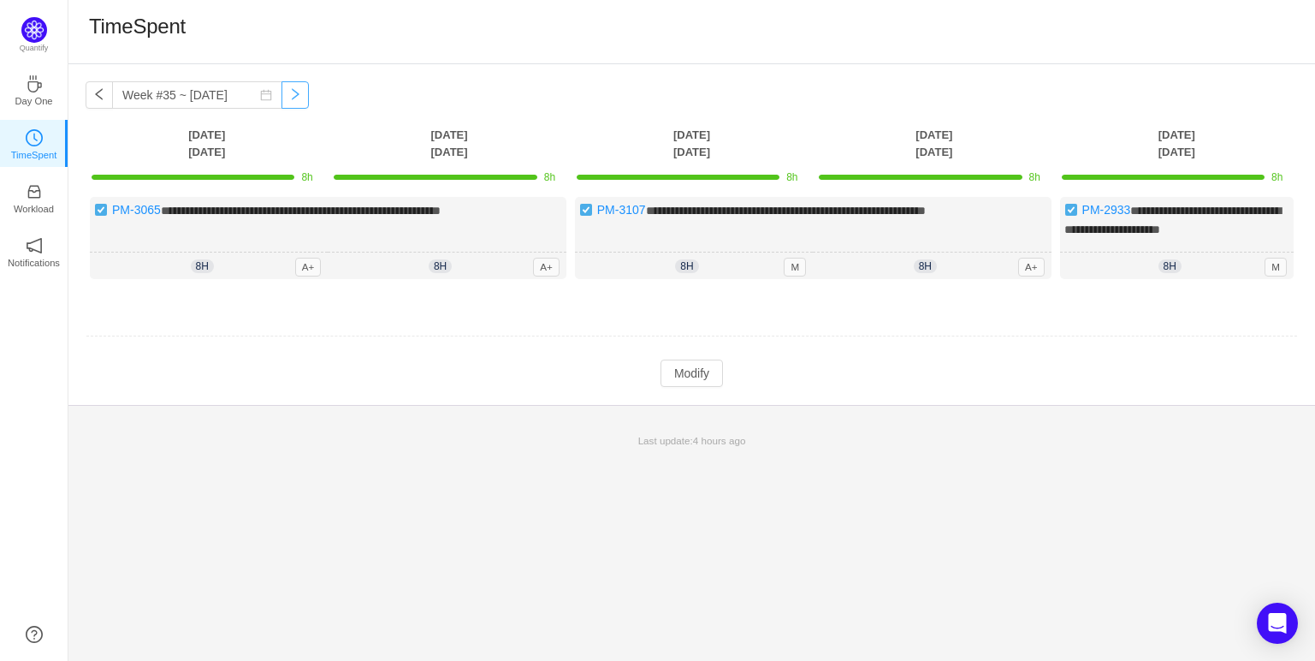
click at [293, 92] on button "button" at bounding box center [295, 94] width 27 height 27
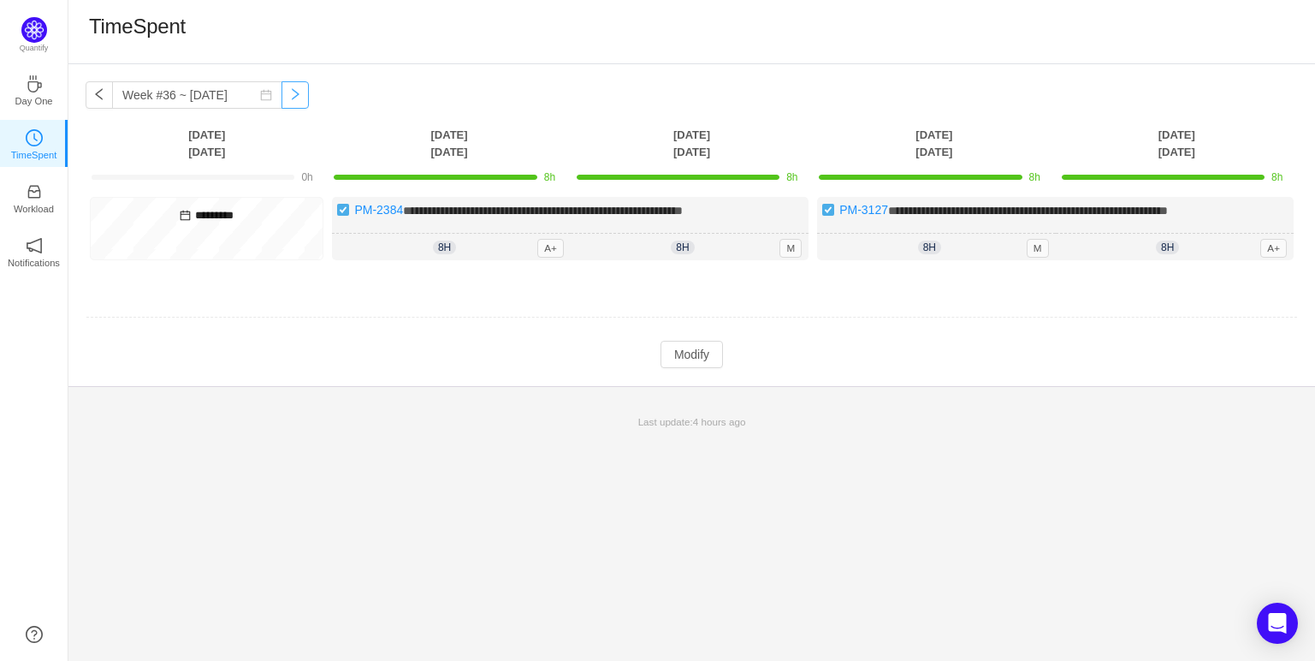
click at [293, 92] on button "button" at bounding box center [295, 94] width 27 height 27
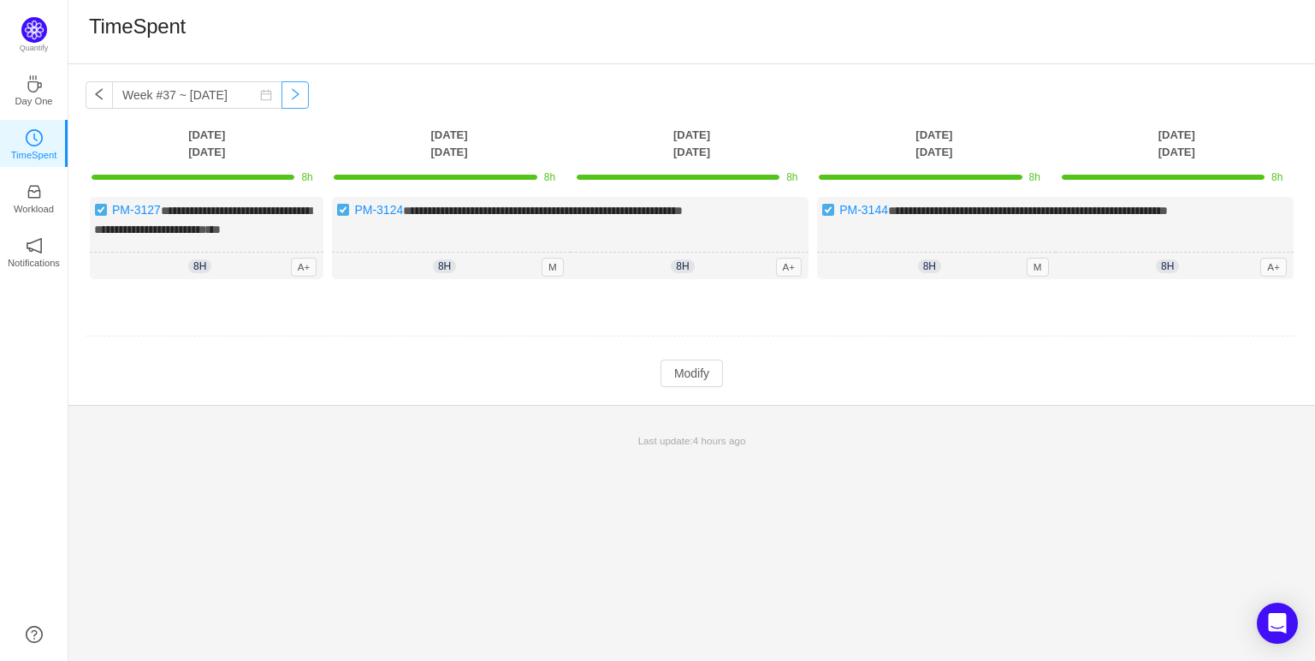
click at [293, 92] on button "button" at bounding box center [295, 94] width 27 height 27
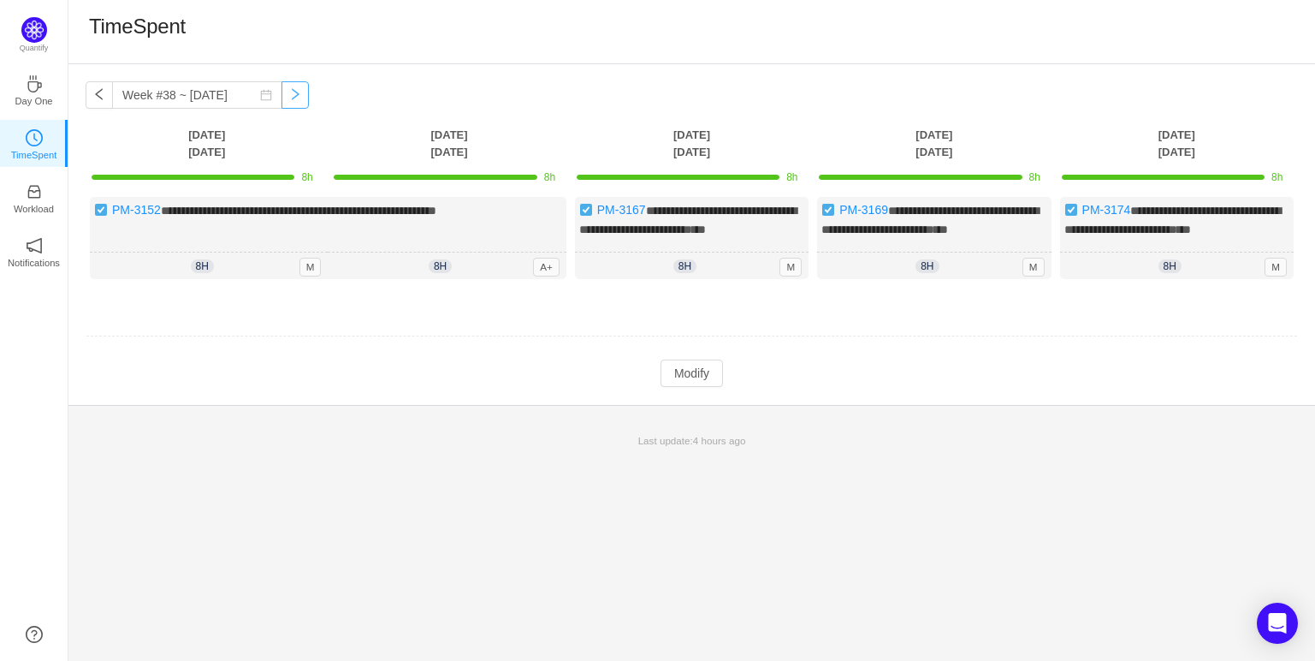
click at [293, 92] on button "button" at bounding box center [295, 94] width 27 height 27
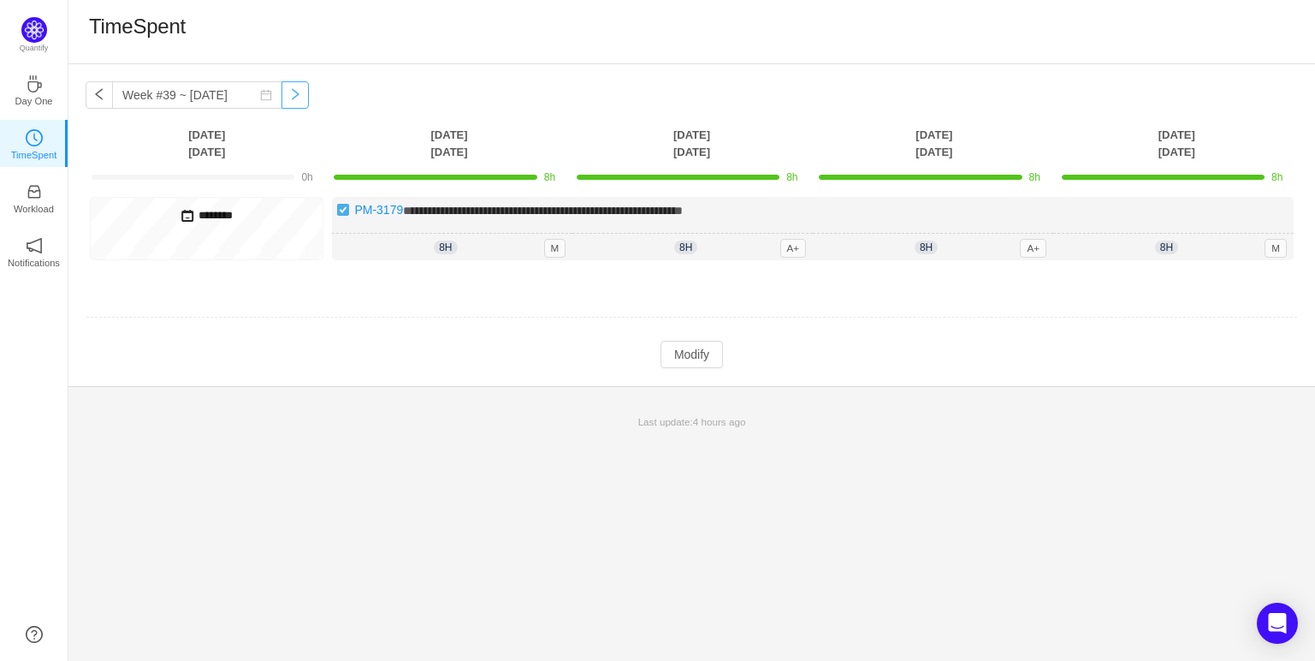
click at [293, 92] on button "button" at bounding box center [295, 94] width 27 height 27
type input "Week #39 ~ [DATE]"
click at [293, 92] on button "button" at bounding box center [295, 94] width 27 height 27
click at [300, 99] on div "**********" at bounding box center [691, 225] width 1247 height 322
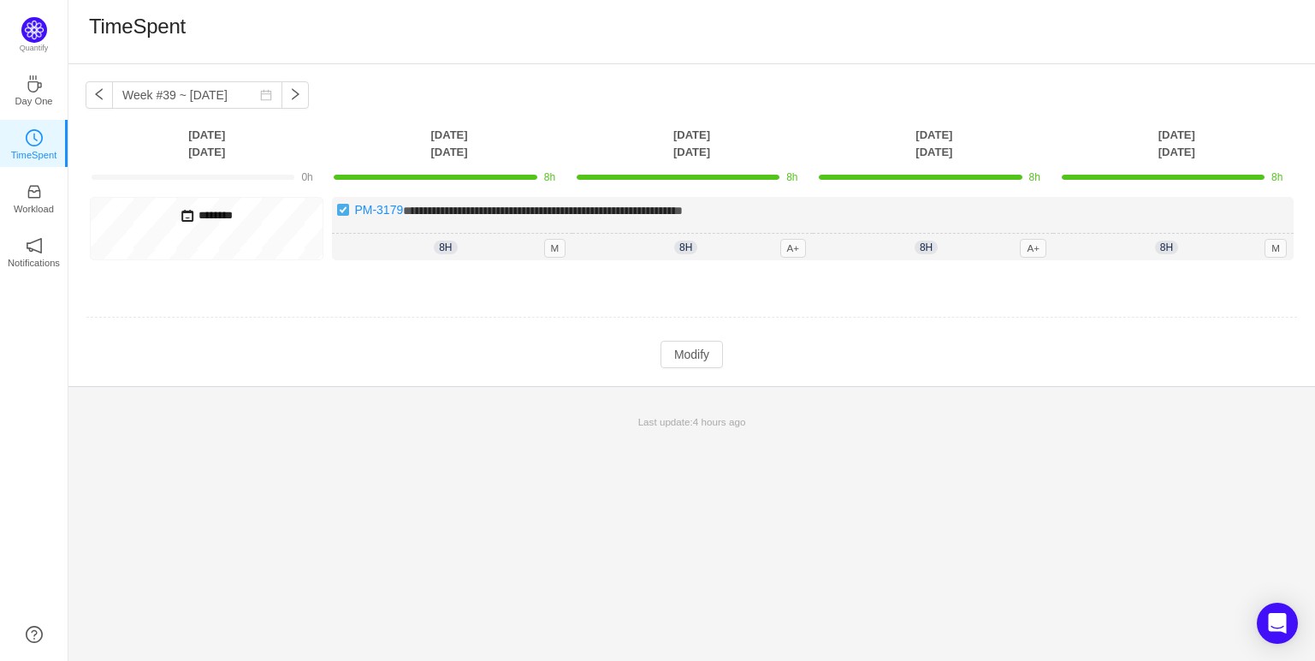
click at [375, 107] on div "**********" at bounding box center [691, 225] width 1247 height 322
click at [662, 419] on span "Last update: 4 hours ago" at bounding box center [692, 421] width 108 height 11
click at [681, 419] on span "Last update: 4 hours ago" at bounding box center [692, 421] width 108 height 11
